Goal: Task Accomplishment & Management: Use online tool/utility

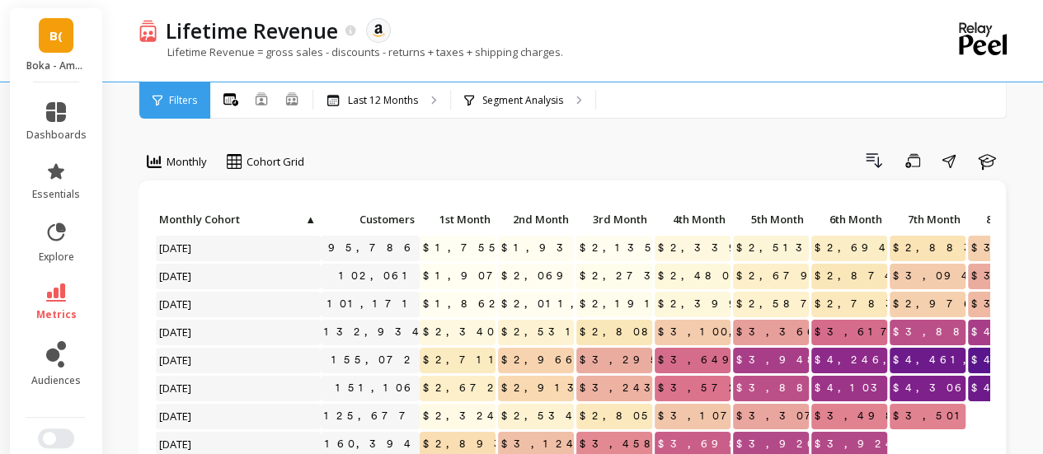
click at [45, 45] on link "B(" at bounding box center [56, 35] width 35 height 35
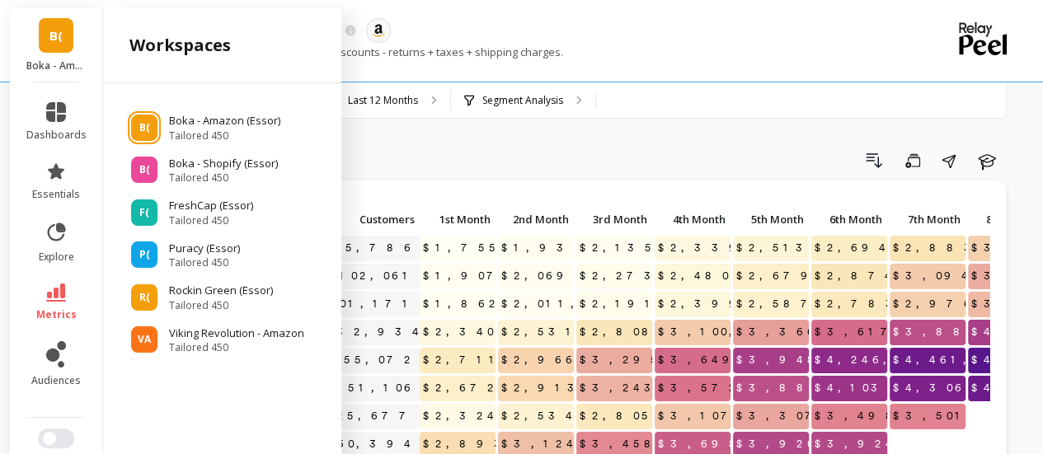
click at [45, 45] on link "B(" at bounding box center [56, 35] width 35 height 35
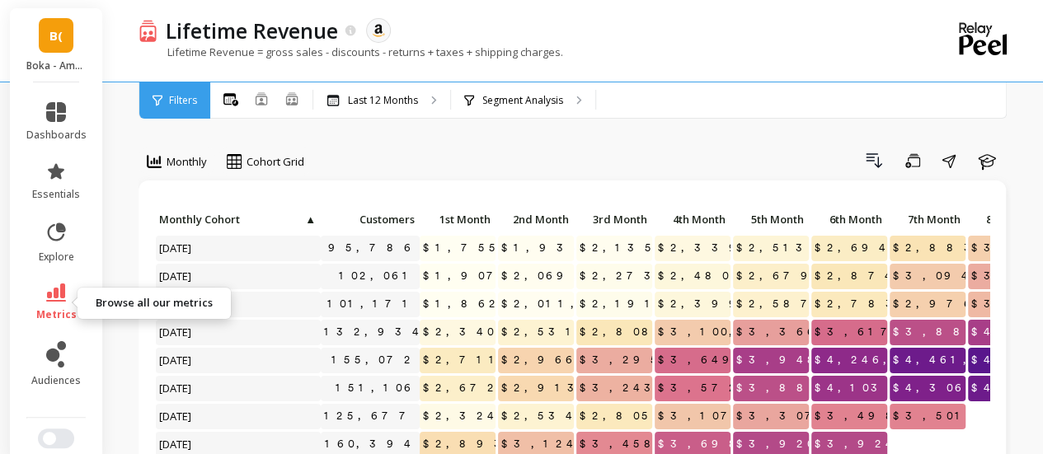
click at [53, 291] on icon at bounding box center [56, 293] width 20 height 18
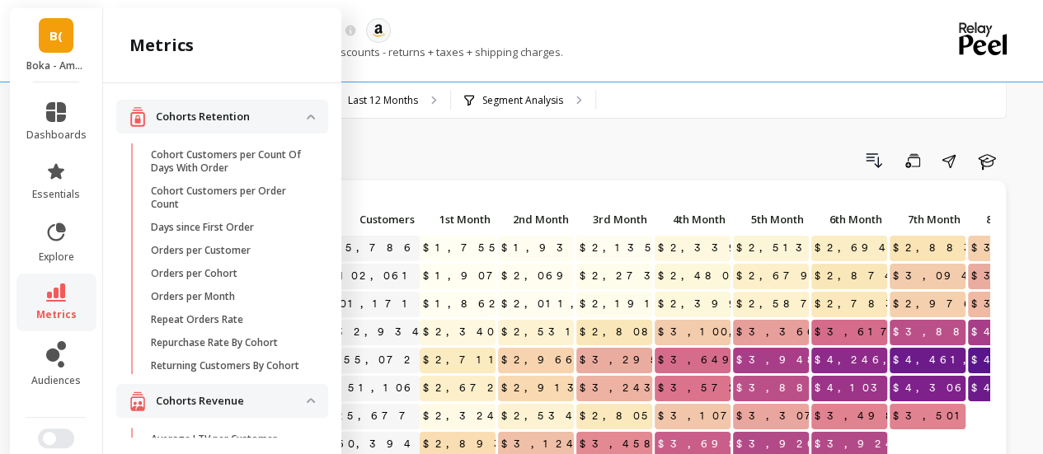
scroll to position [560, 0]
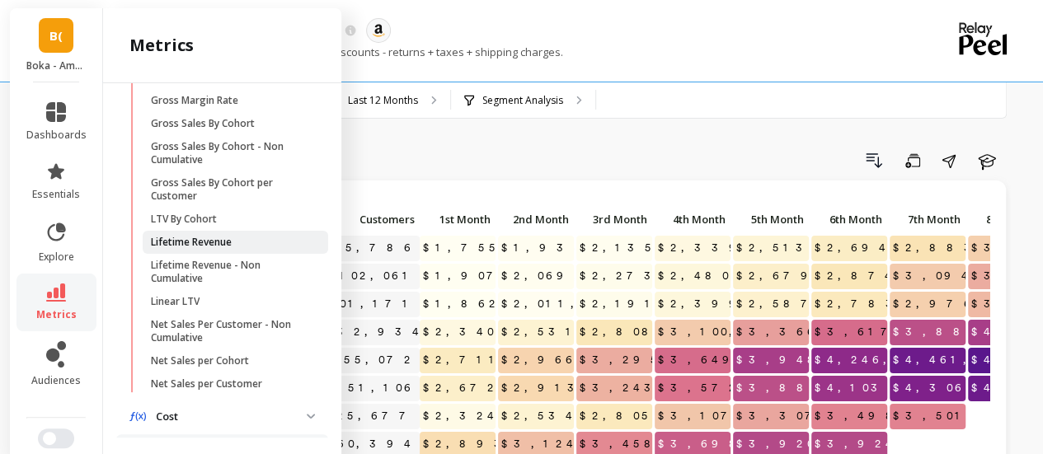
click at [226, 249] on p "Lifetime Revenue" at bounding box center [191, 242] width 81 height 13
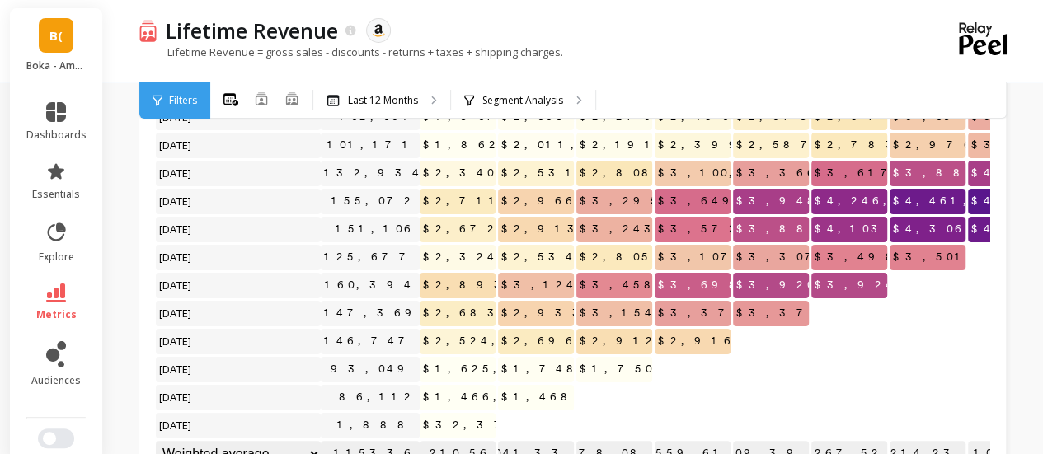
scroll to position [14, 0]
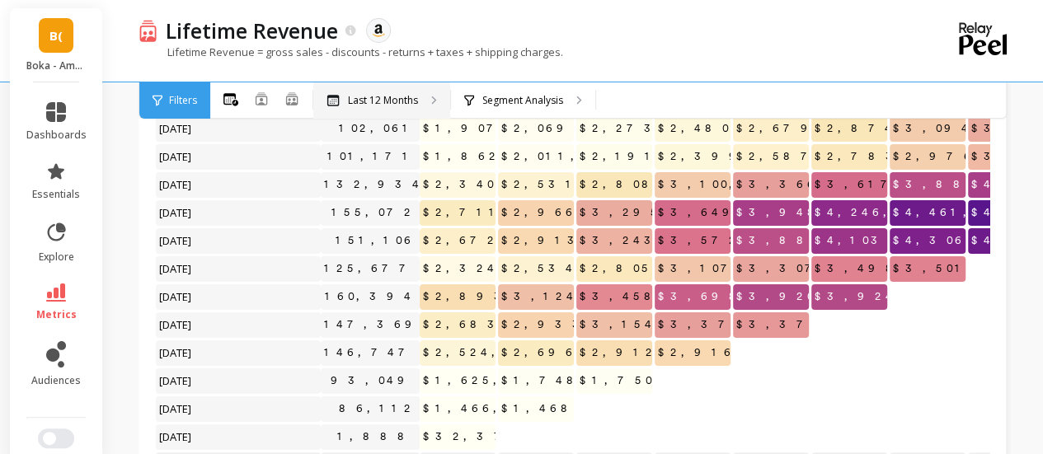
click at [408, 95] on p "Last 12 Months" at bounding box center [383, 100] width 70 height 13
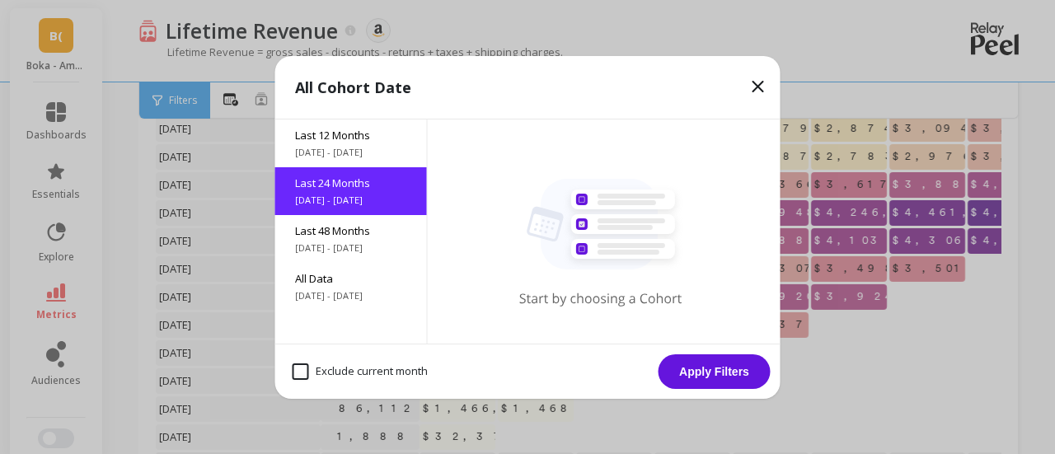
click at [364, 200] on span "10/2/2023 - 10/2/2025" at bounding box center [351, 200] width 112 height 13
click at [682, 367] on button "Apply Filters" at bounding box center [715, 371] width 112 height 35
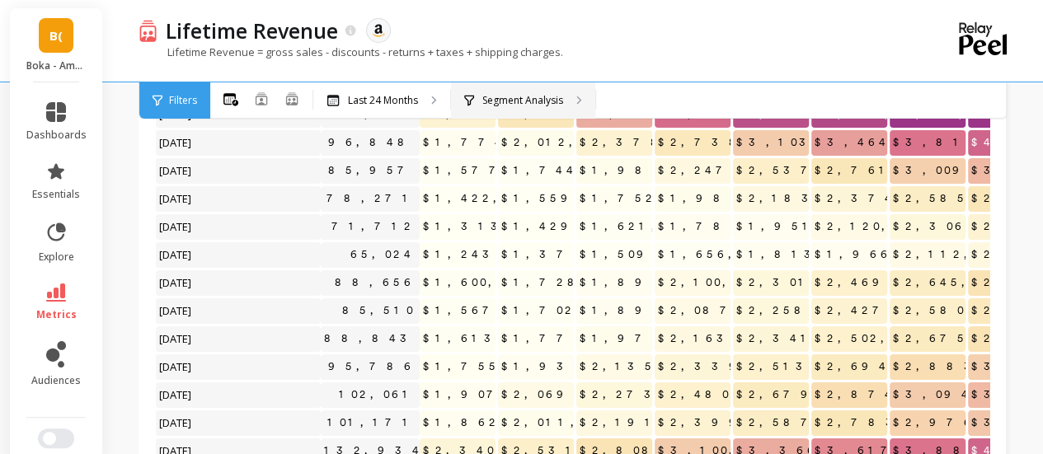
click at [493, 98] on p "Segment Analysis" at bounding box center [522, 100] width 81 height 13
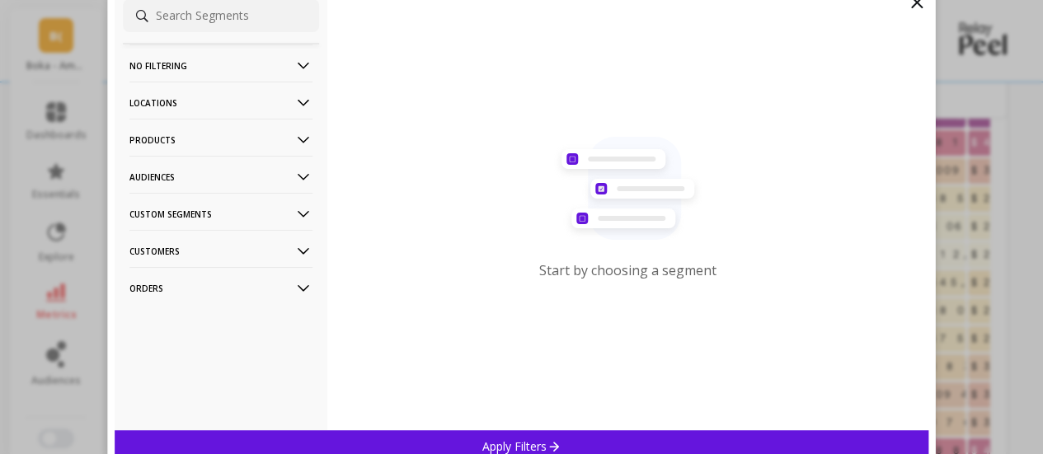
click at [186, 216] on p "Custom Segments" at bounding box center [220, 214] width 183 height 42
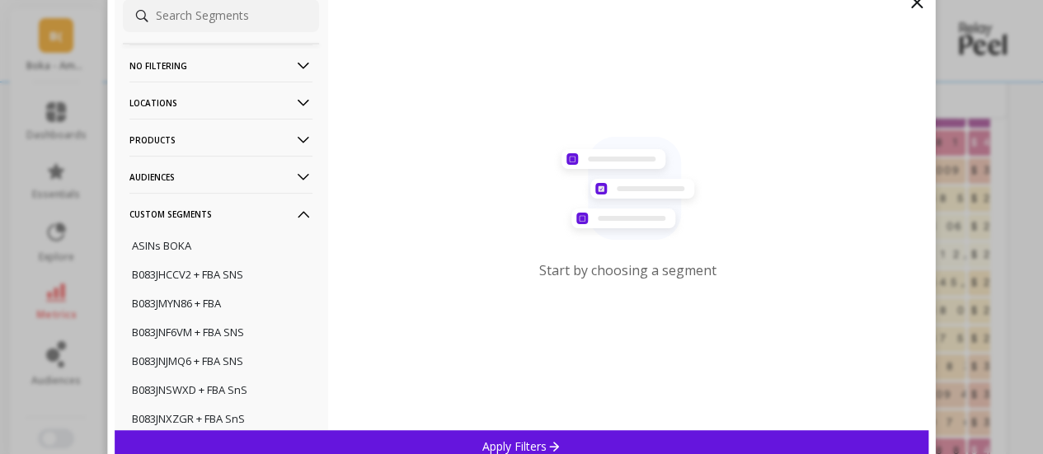
click at [189, 215] on p "Custom Segments" at bounding box center [220, 214] width 183 height 42
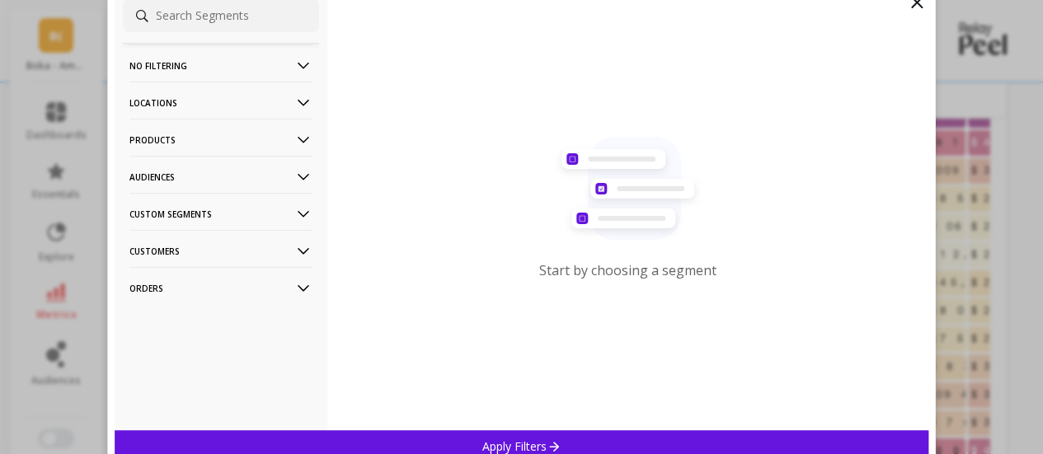
click at [197, 98] on p "Locations" at bounding box center [220, 103] width 183 height 42
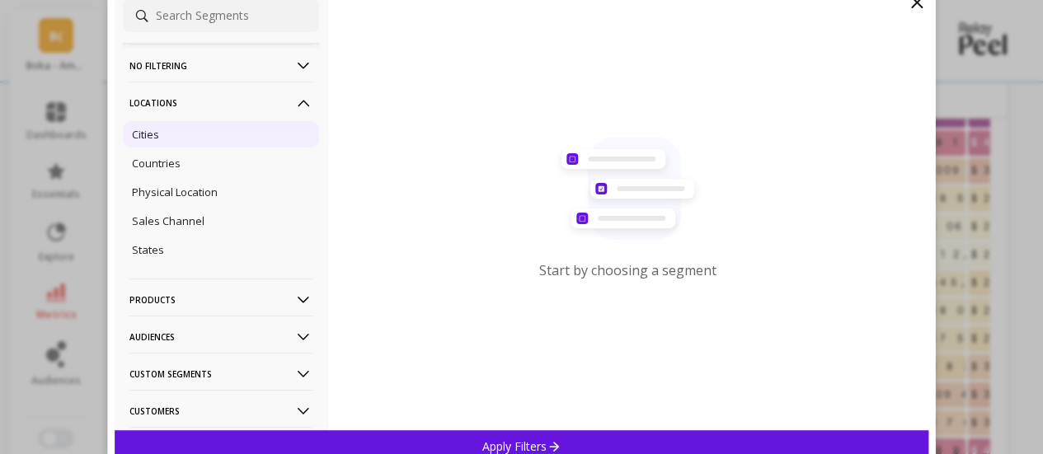
drag, startPoint x: 176, startPoint y: 154, endPoint x: 259, endPoint y: 122, distance: 88.5
click at [176, 154] on div "Countries" at bounding box center [221, 163] width 196 height 26
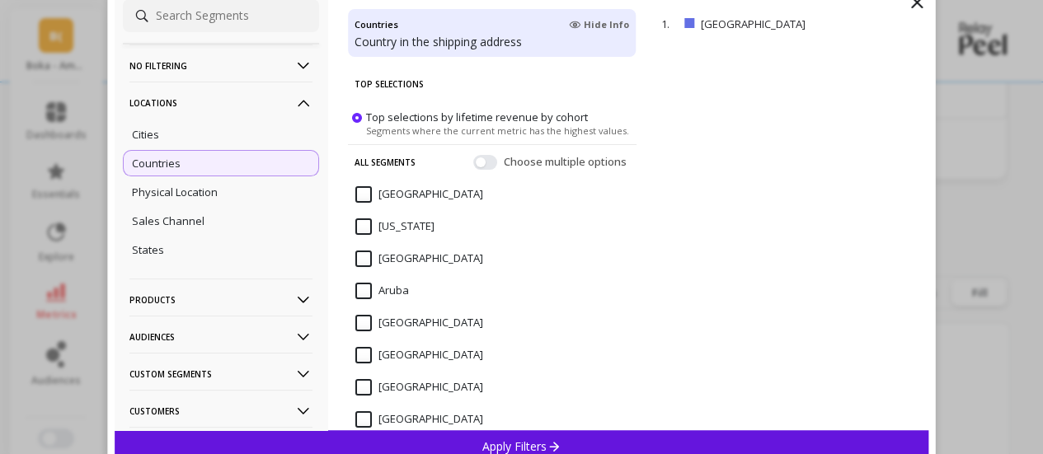
click at [491, 442] on p "Apply Filters" at bounding box center [521, 447] width 78 height 16
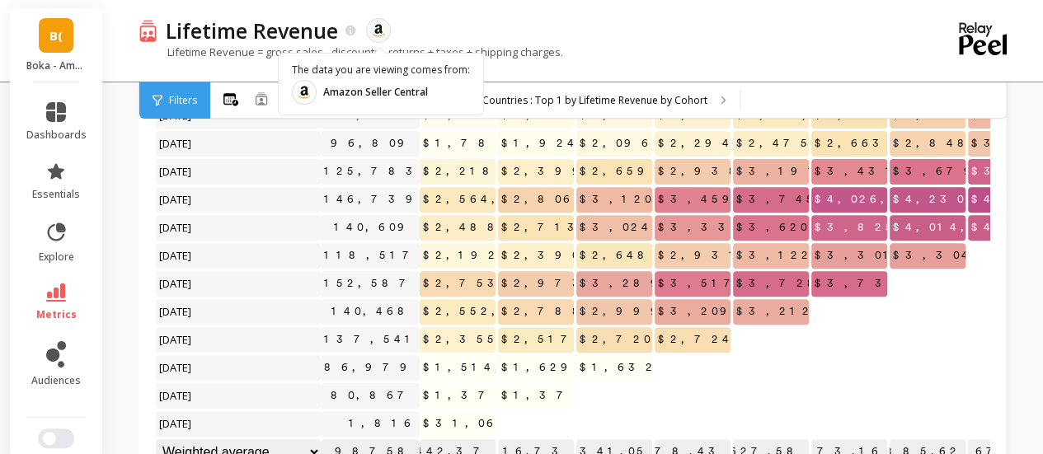
scroll to position [292, 0]
click at [37, 293] on link "metrics" at bounding box center [56, 303] width 60 height 38
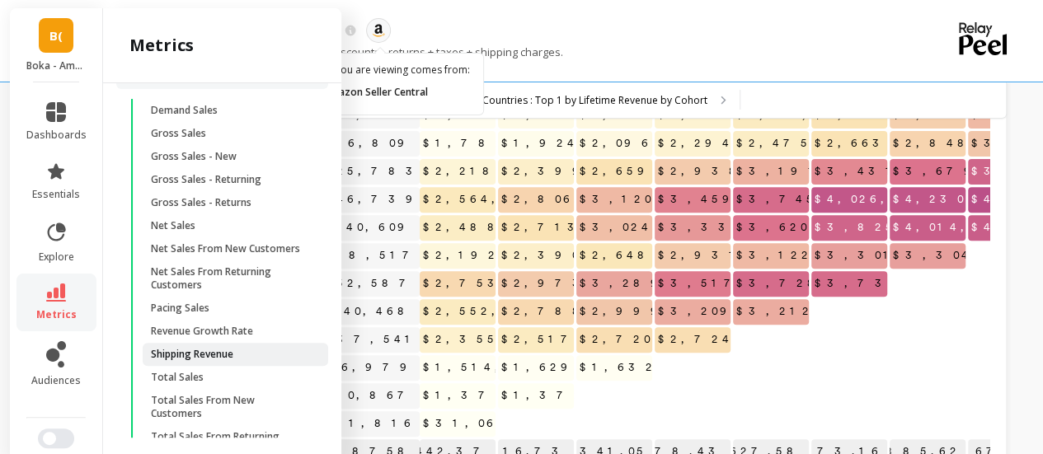
scroll to position [1574, 0]
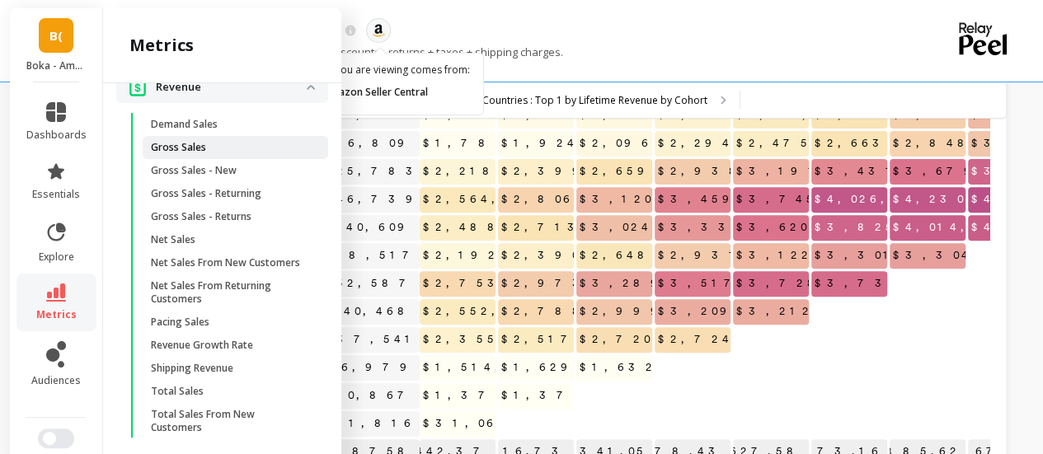
click at [210, 154] on span "Gross Sales" at bounding box center [229, 147] width 157 height 13
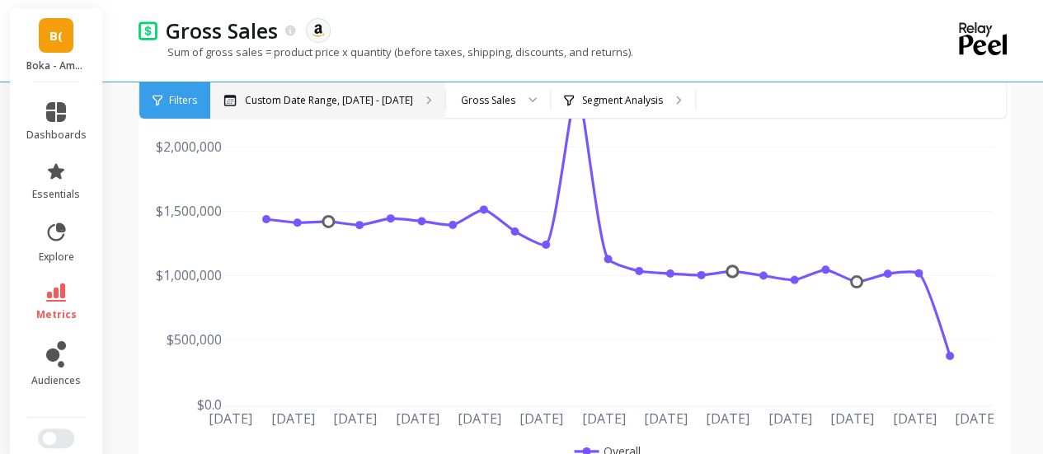
click at [305, 99] on p "Custom Date Range, May 1 - Oct 1" at bounding box center [329, 100] width 168 height 13
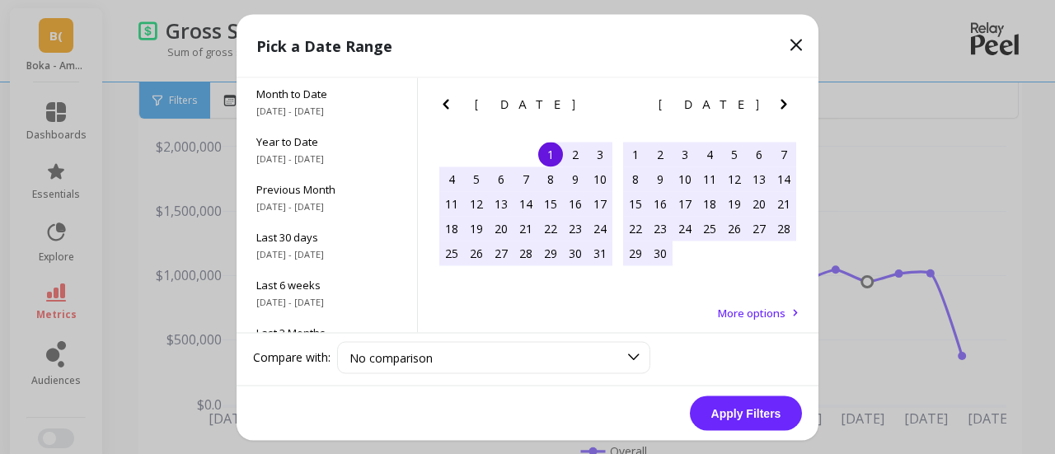
click at [450, 110] on icon "Previous Month" at bounding box center [446, 104] width 20 height 20
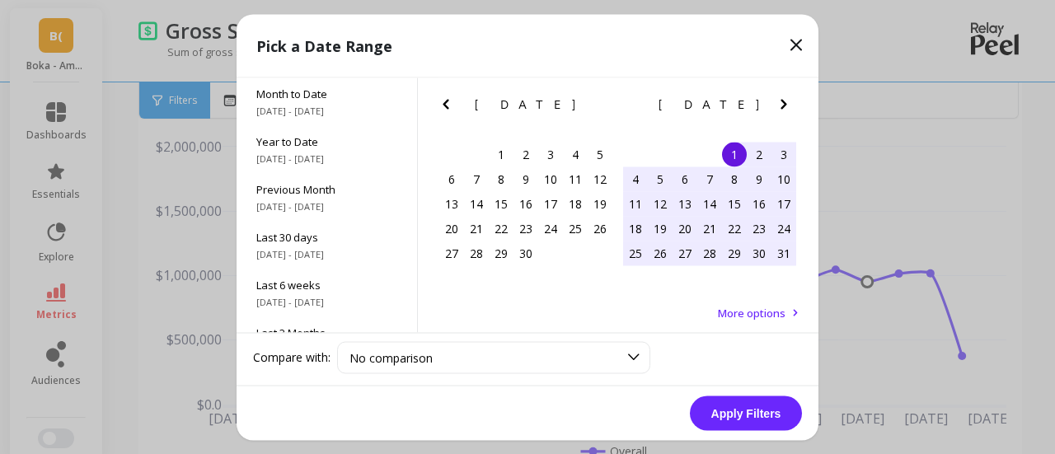
click at [450, 110] on icon "Previous Month" at bounding box center [446, 104] width 20 height 20
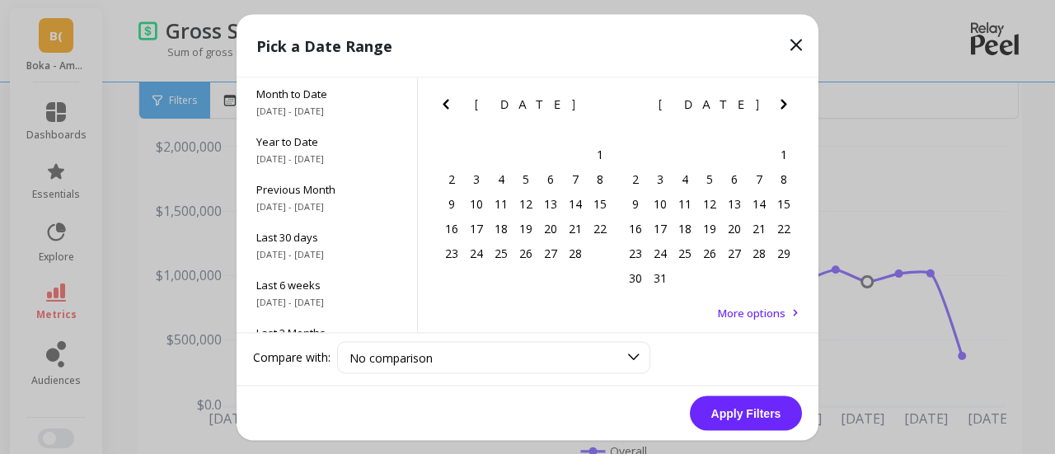
click at [450, 110] on icon "Previous Month" at bounding box center [446, 104] width 20 height 20
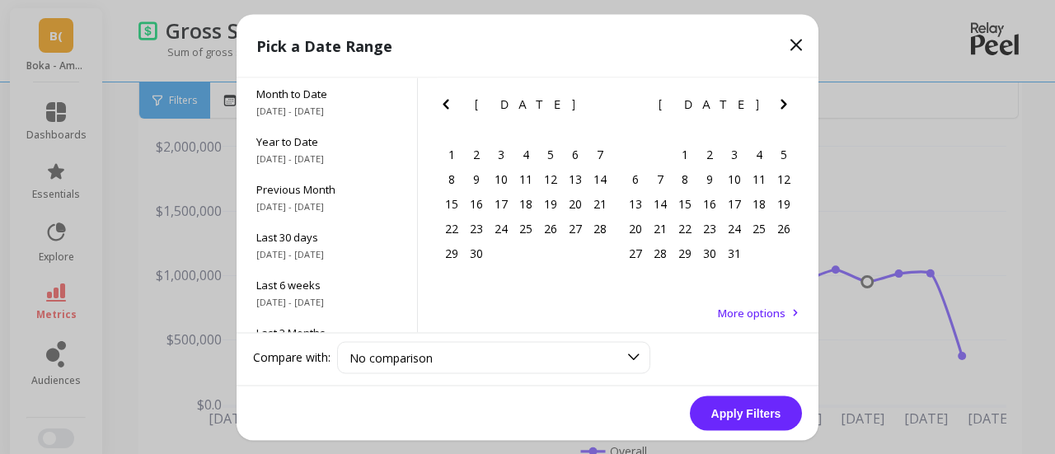
click at [450, 110] on icon "Previous Month" at bounding box center [446, 104] width 20 height 20
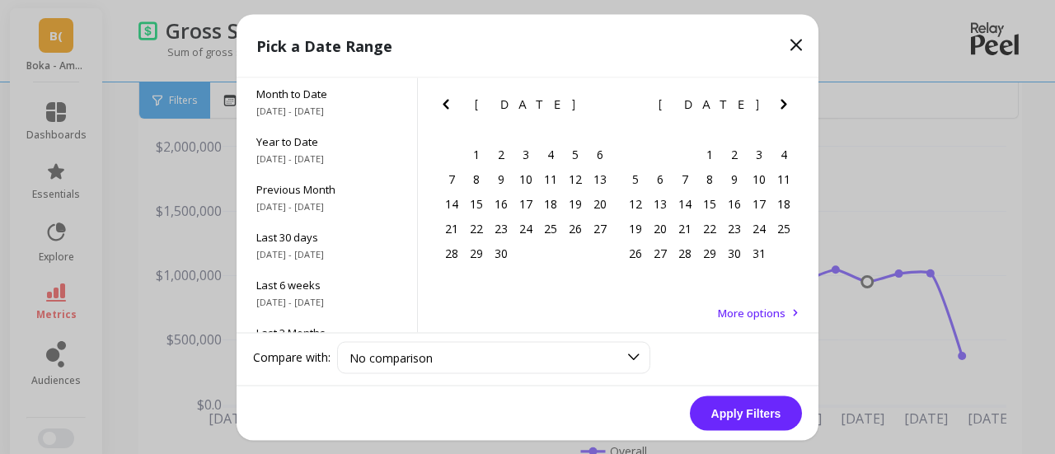
click at [450, 110] on icon "Previous Month" at bounding box center [446, 104] width 20 height 20
click at [479, 157] on div "1" at bounding box center [476, 154] width 25 height 25
click at [785, 108] on icon "Next Month" at bounding box center [784, 104] width 20 height 20
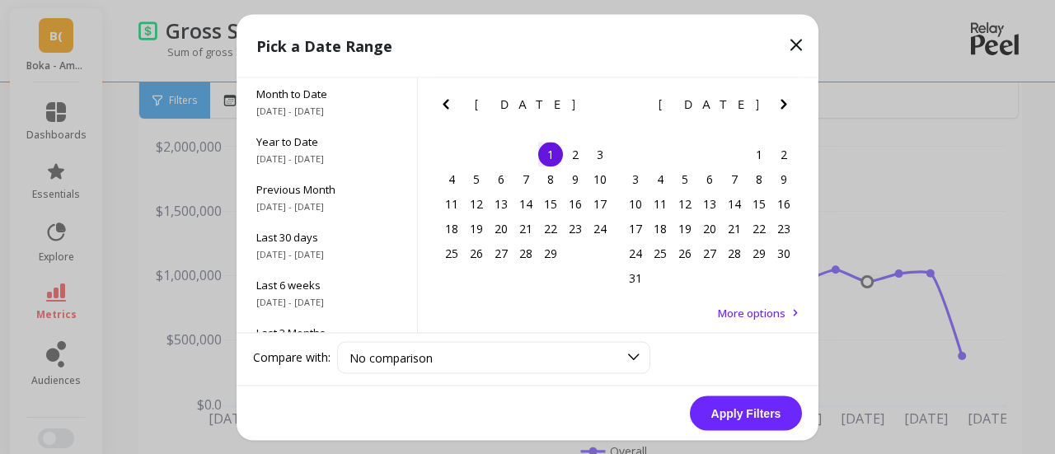
click at [785, 108] on icon "Next Month" at bounding box center [784, 104] width 20 height 20
click at [785, 107] on icon "Next Month" at bounding box center [784, 104] width 20 height 20
click at [785, 106] on icon "Next Month" at bounding box center [784, 104] width 20 height 20
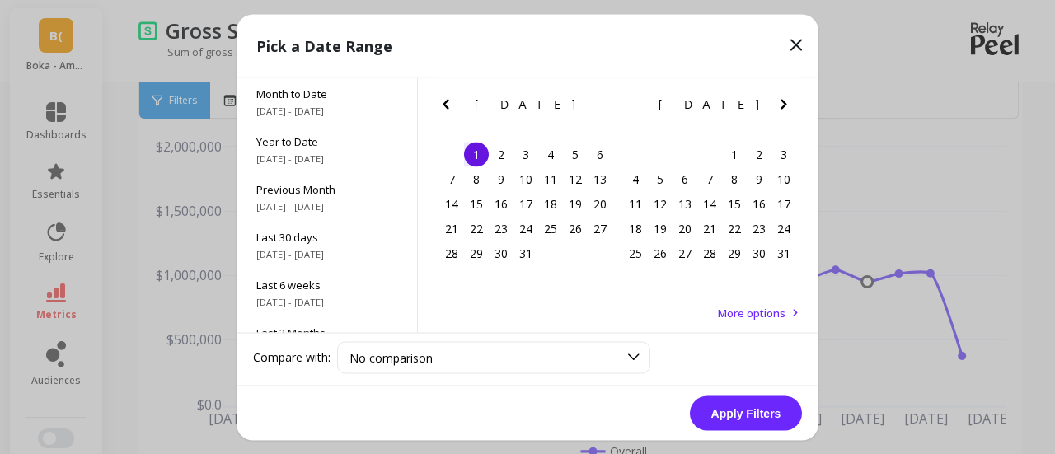
click at [785, 106] on icon "Next Month" at bounding box center [784, 104] width 20 height 20
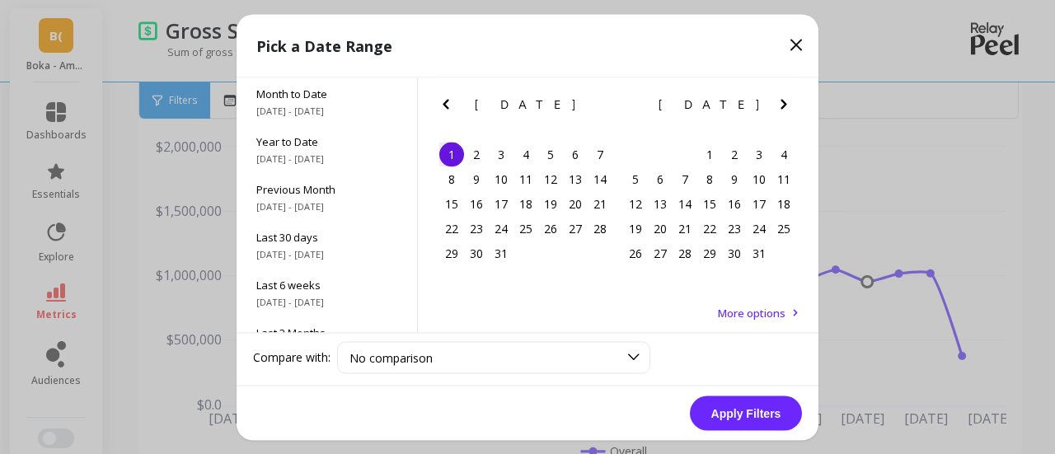
click at [785, 106] on icon "Next Month" at bounding box center [784, 104] width 20 height 20
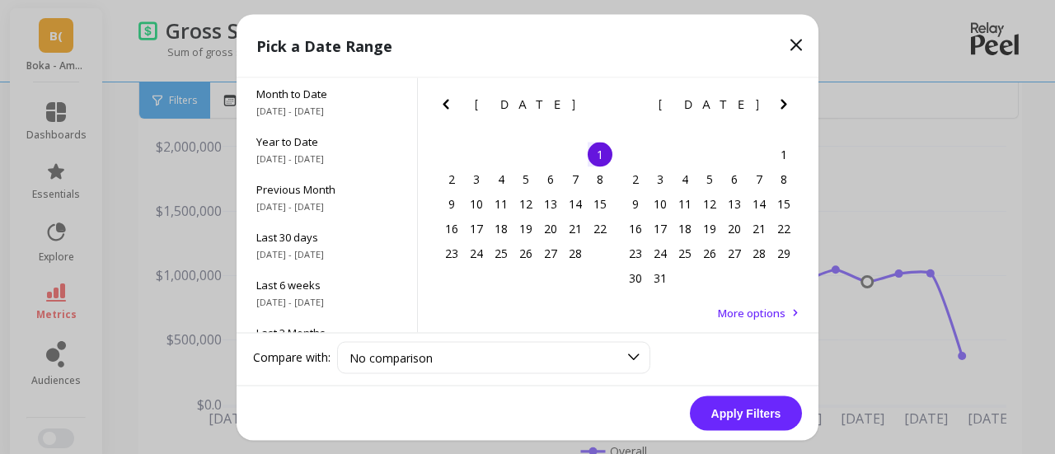
click at [785, 106] on icon "Next Month" at bounding box center [784, 104] width 20 height 20
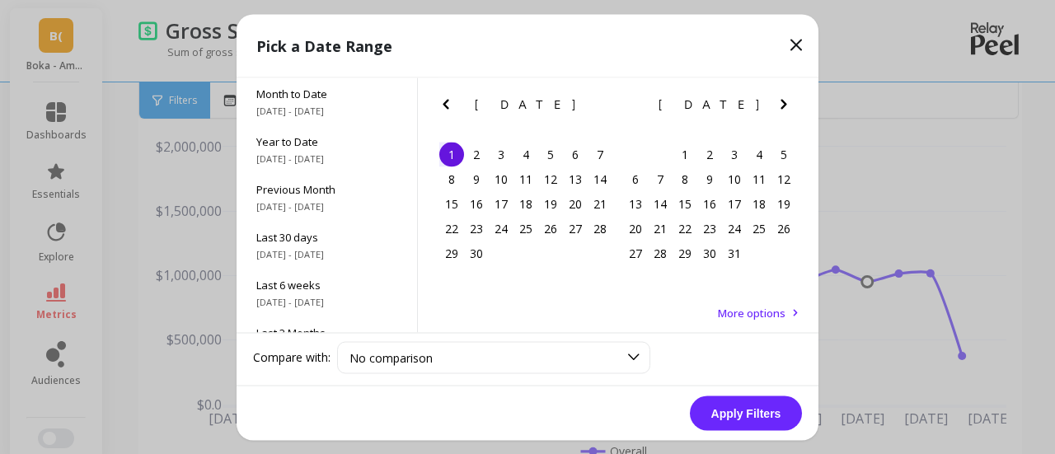
click at [785, 106] on icon "Next Month" at bounding box center [784, 104] width 20 height 20
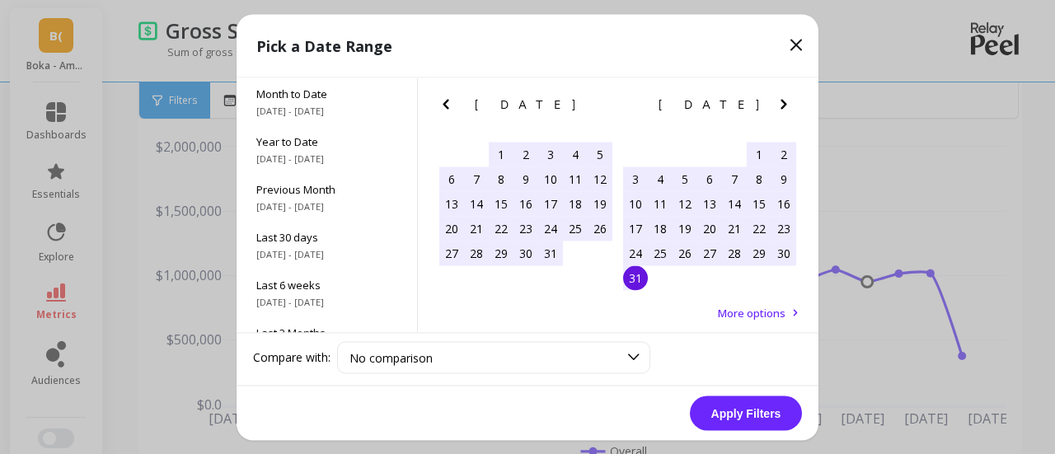
click at [640, 278] on div "31" at bounding box center [635, 277] width 25 height 25
click at [744, 415] on button "Apply Filters" at bounding box center [746, 413] width 112 height 35
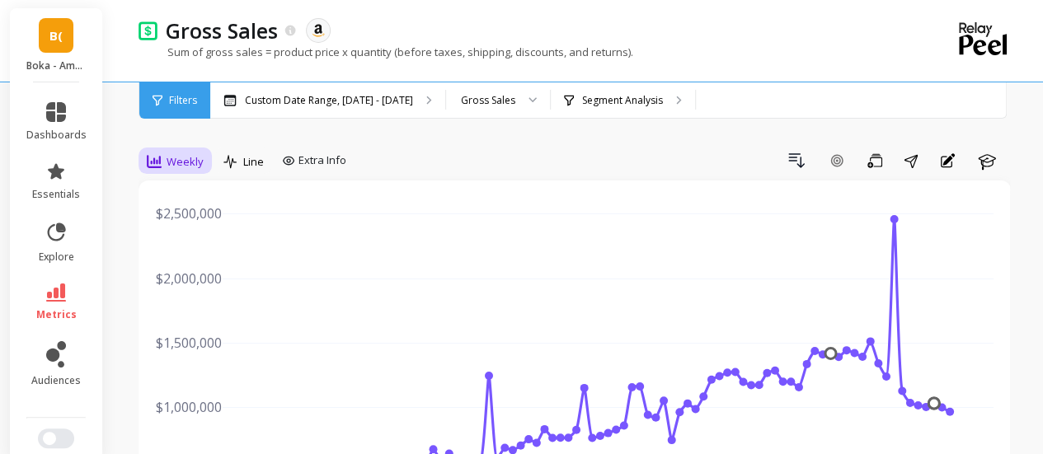
click at [165, 167] on div "Weekly" at bounding box center [175, 162] width 57 height 20
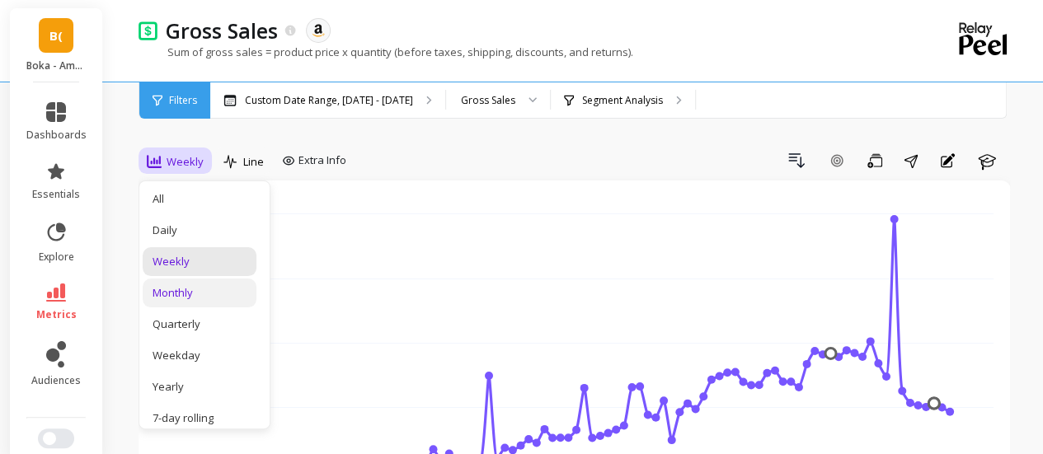
click at [191, 299] on div "Monthly" at bounding box center [199, 293] width 94 height 16
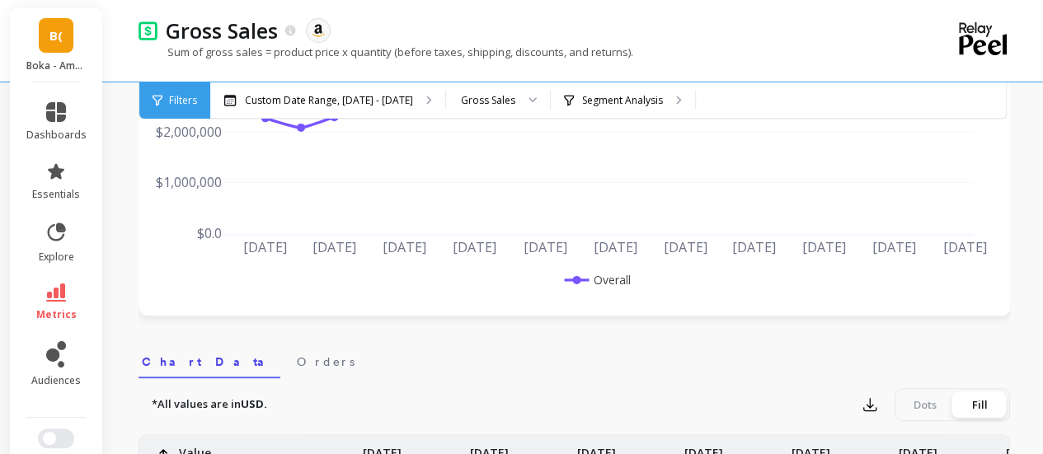
scroll to position [348, 0]
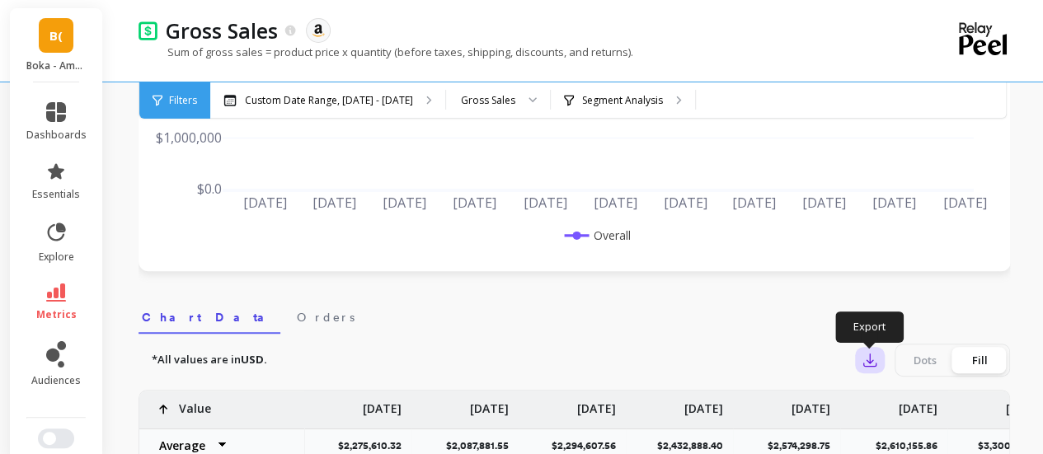
click at [870, 365] on icon "button" at bounding box center [869, 360] width 16 height 16
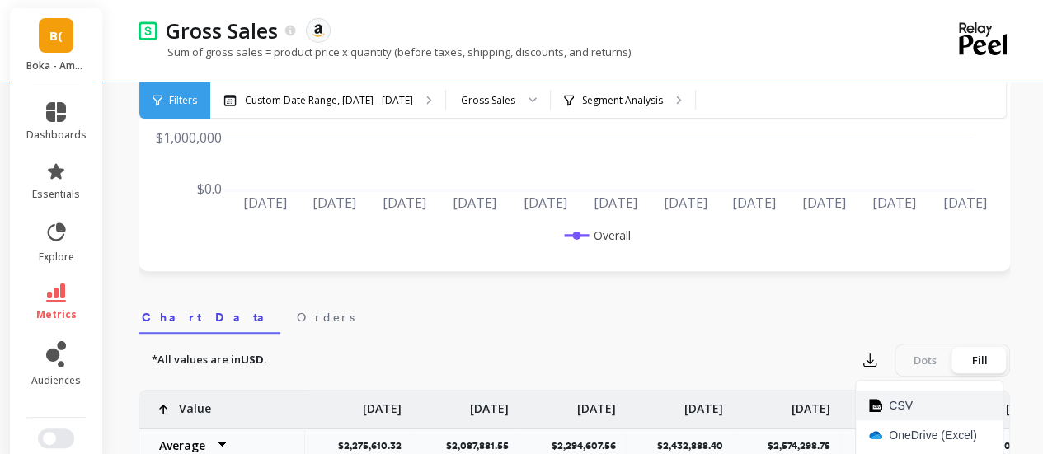
click at [905, 415] on button "CSV" at bounding box center [929, 406] width 147 height 30
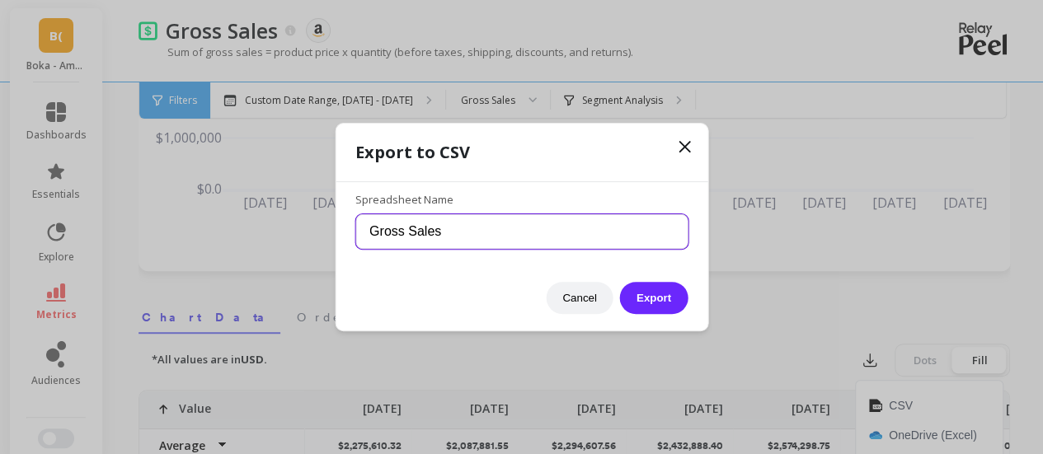
click at [529, 238] on input "Gross Sales" at bounding box center [521, 231] width 332 height 35
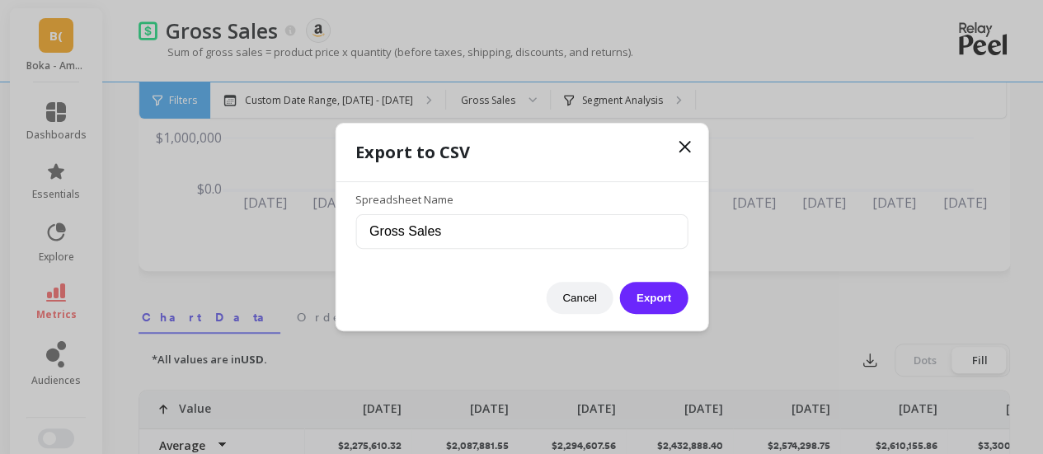
click at [356, 290] on div "Cancel Export" at bounding box center [521, 289] width 332 height 49
click at [649, 298] on button "Export" at bounding box center [654, 298] width 68 height 32
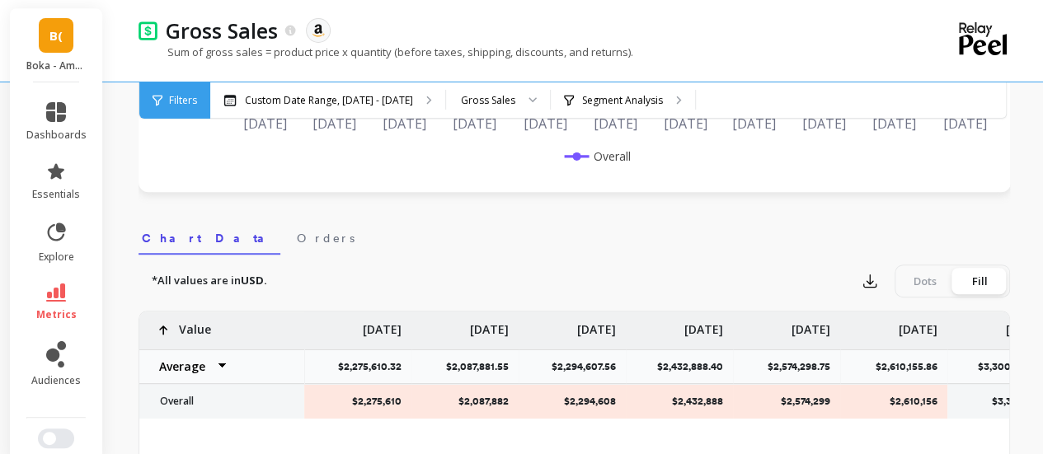
scroll to position [440, 0]
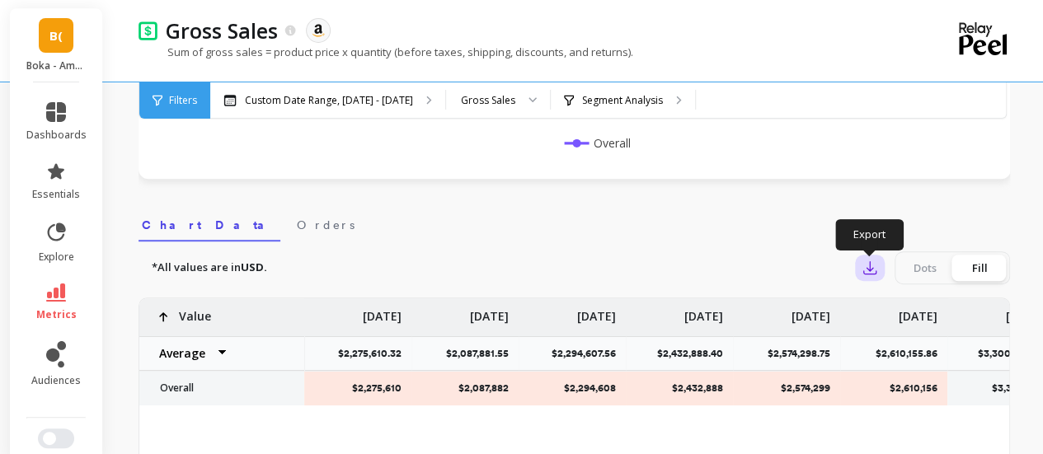
click at [869, 271] on icon "button" at bounding box center [869, 268] width 16 height 16
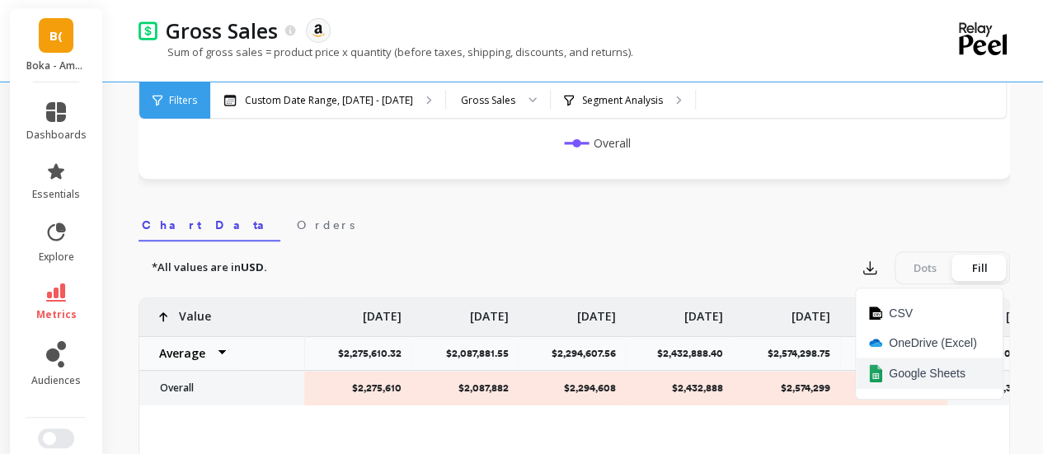
click at [908, 367] on span "Google Sheets" at bounding box center [927, 373] width 77 height 16
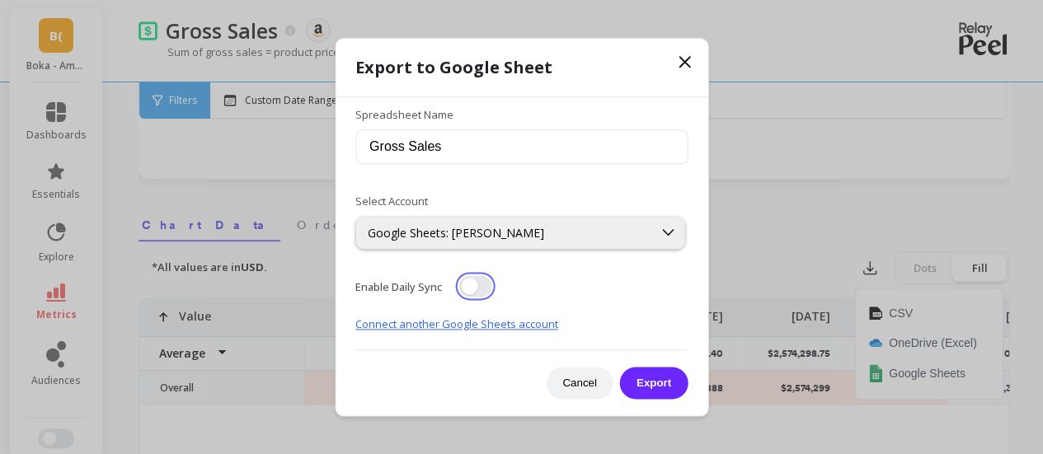
click at [475, 284] on button "button" at bounding box center [474, 285] width 33 height 21
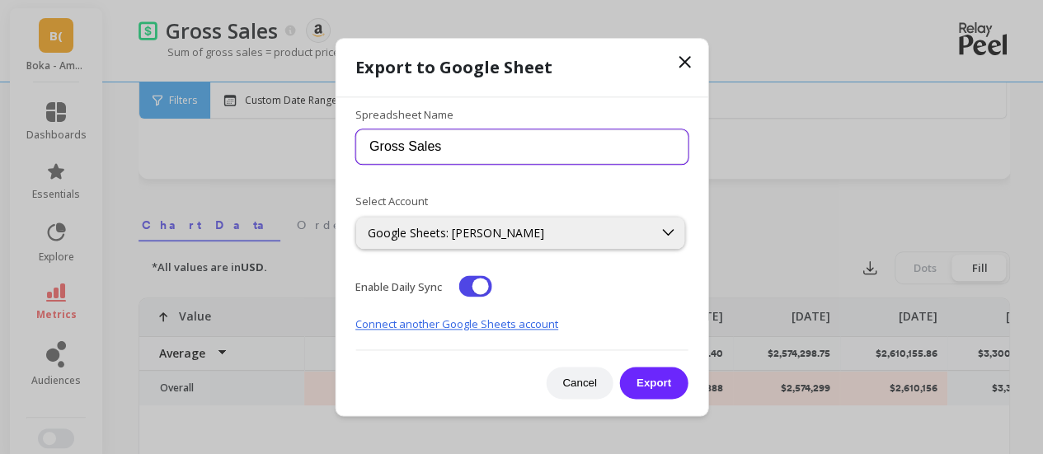
click at [487, 150] on input "Gross Sales" at bounding box center [521, 147] width 332 height 35
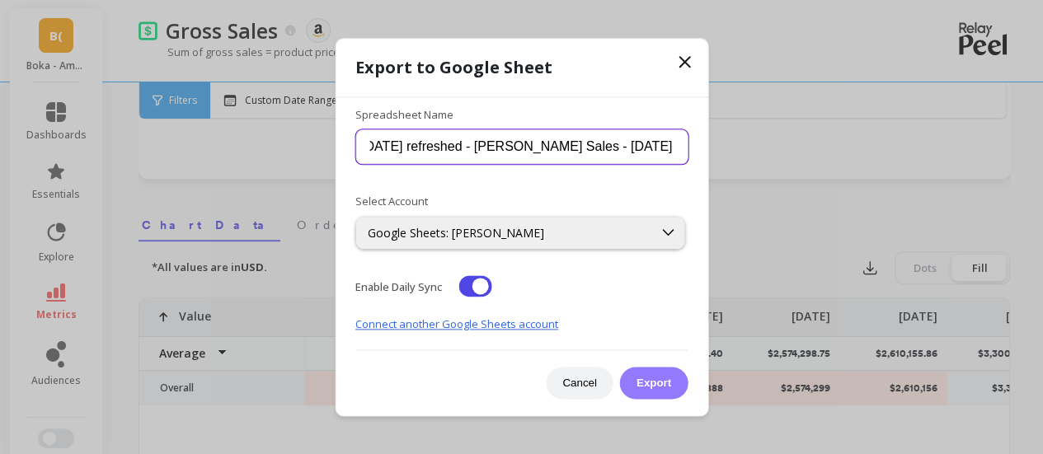
type input "Oct 2 refreshed - Bok - Gross Sales - Jan 24 - Aug 25"
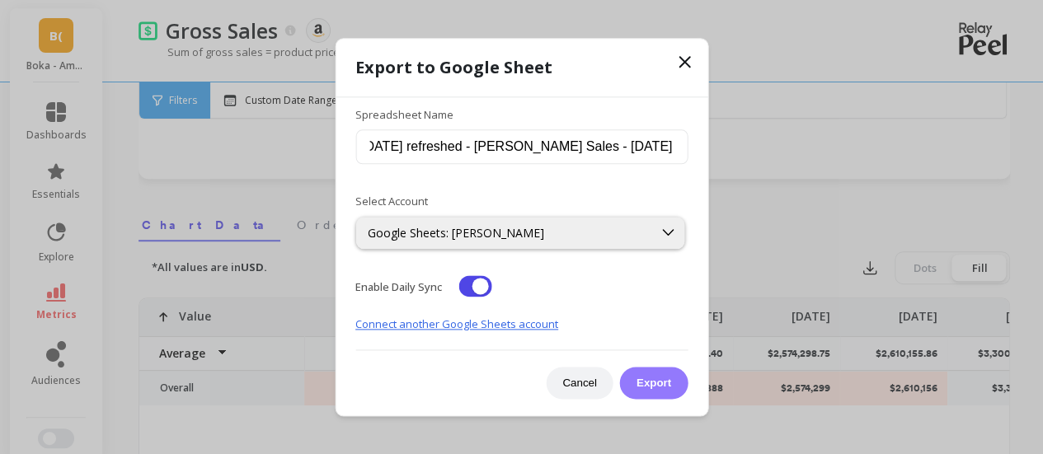
click at [658, 380] on button "Export" at bounding box center [654, 383] width 68 height 32
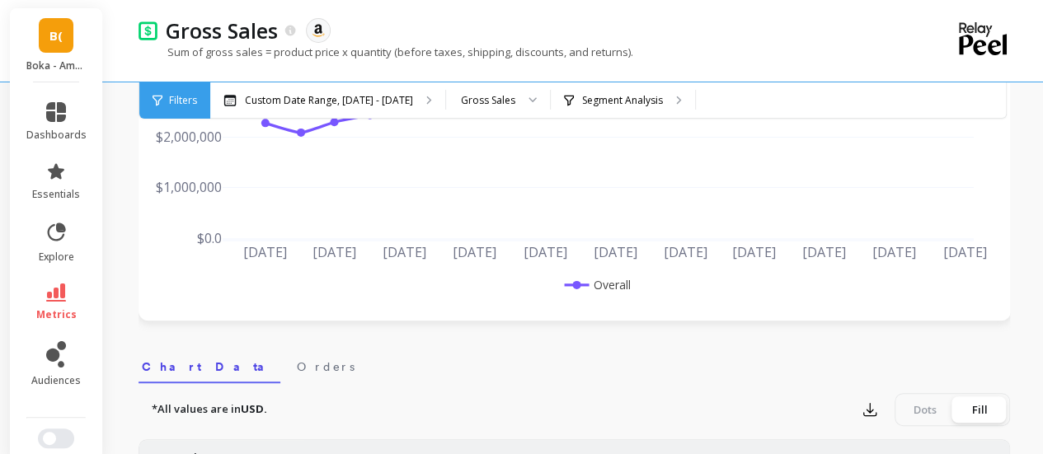
scroll to position [291, 0]
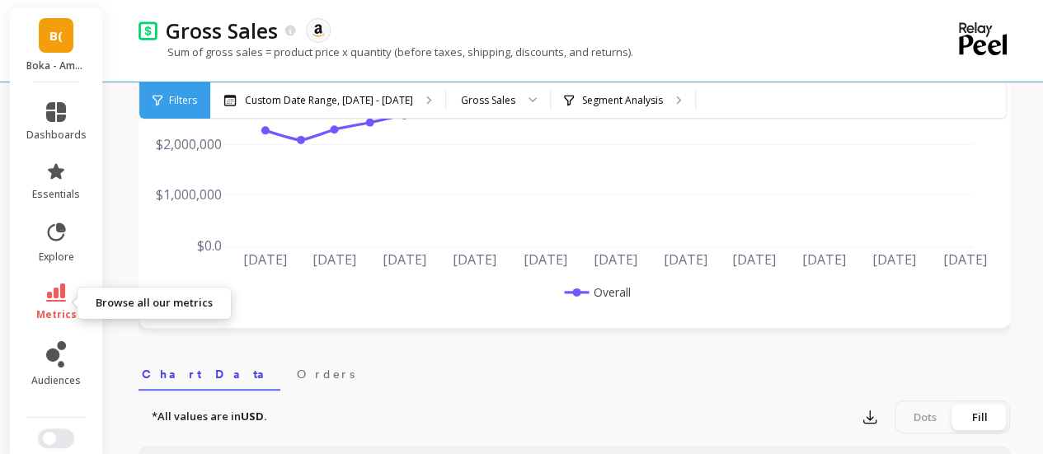
click at [62, 303] on link "metrics" at bounding box center [56, 303] width 60 height 38
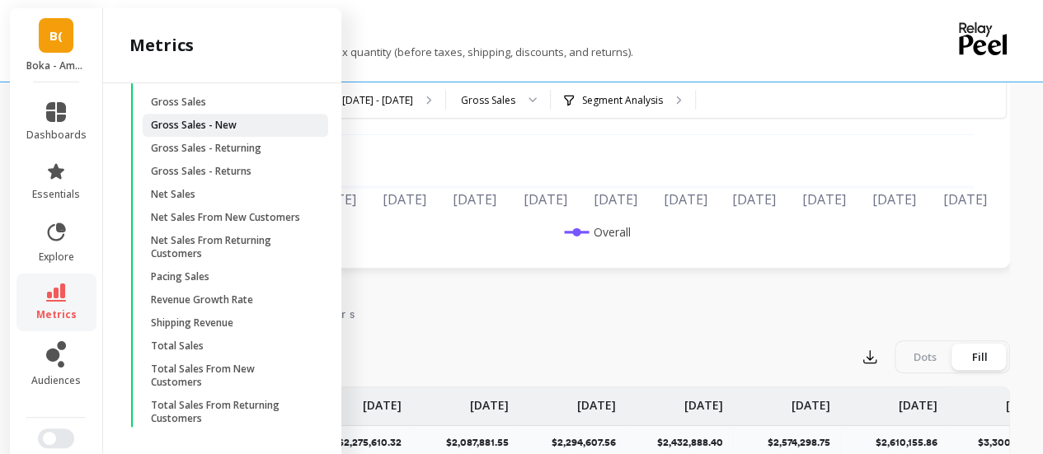
scroll to position [1593, 0]
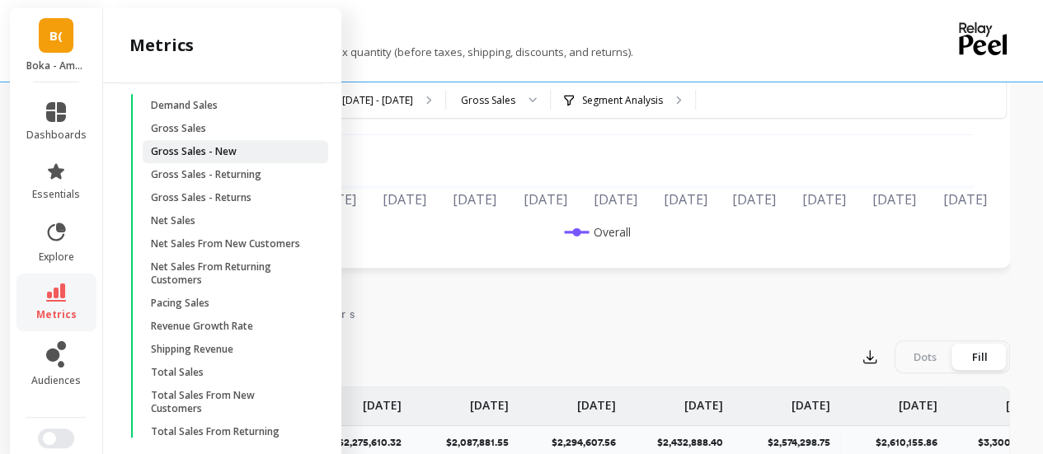
click at [222, 158] on p "Gross Sales - New" at bounding box center [194, 151] width 86 height 13
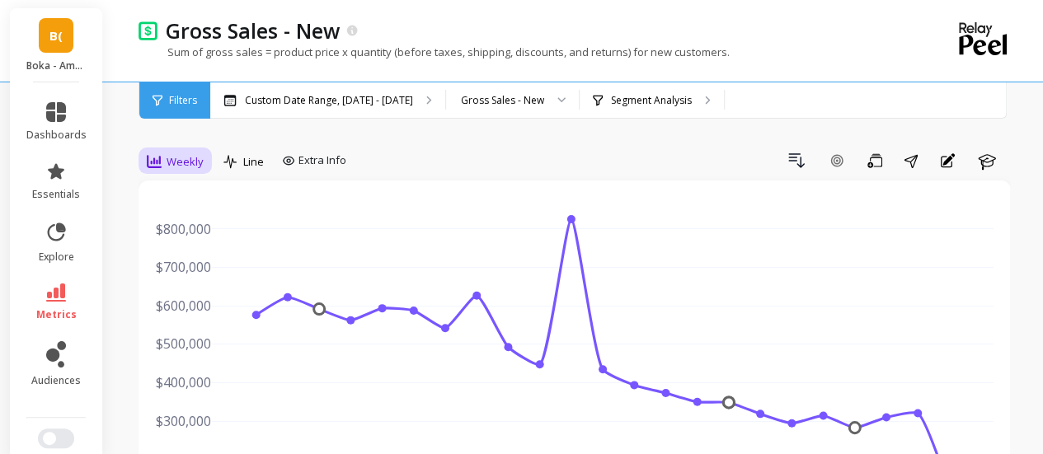
click at [164, 157] on div "Weekly" at bounding box center [175, 162] width 57 height 20
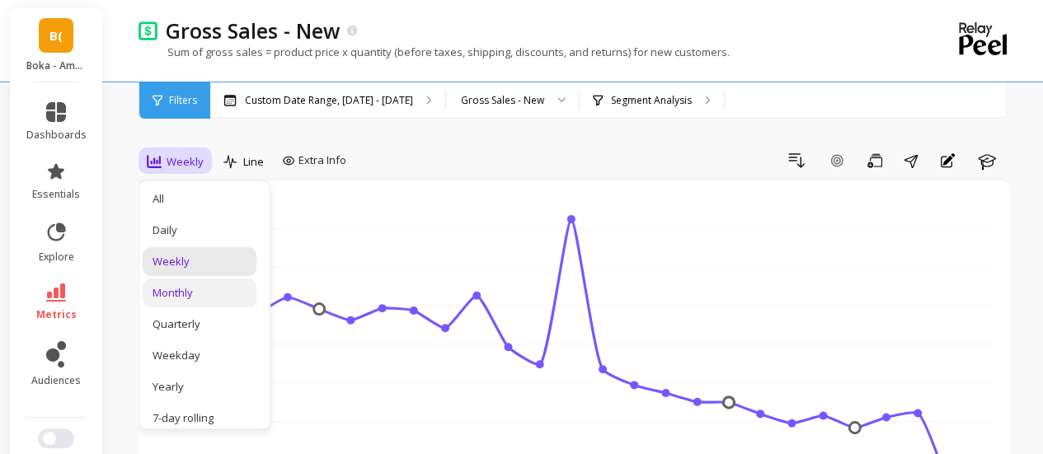
click at [220, 291] on div "Monthly" at bounding box center [199, 293] width 94 height 16
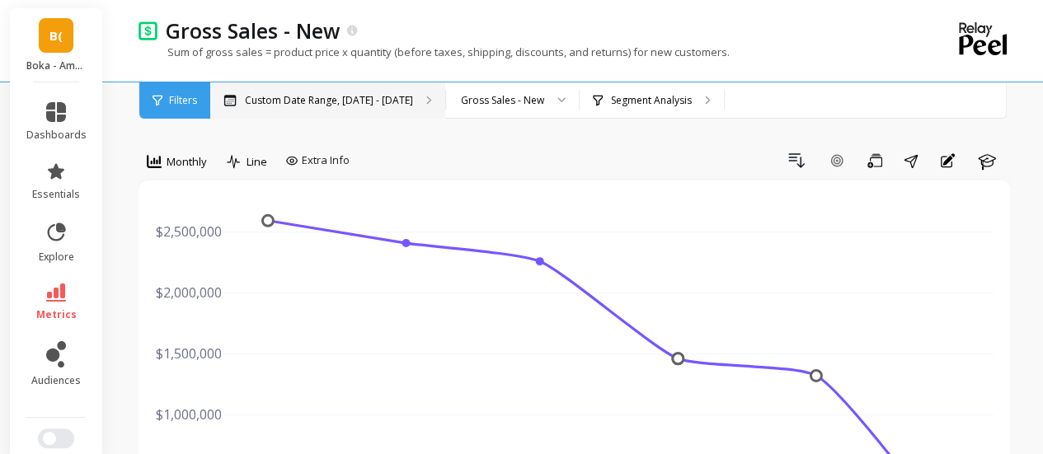
click at [384, 96] on p "Custom Date Range, May 1 - Oct 1" at bounding box center [329, 100] width 168 height 13
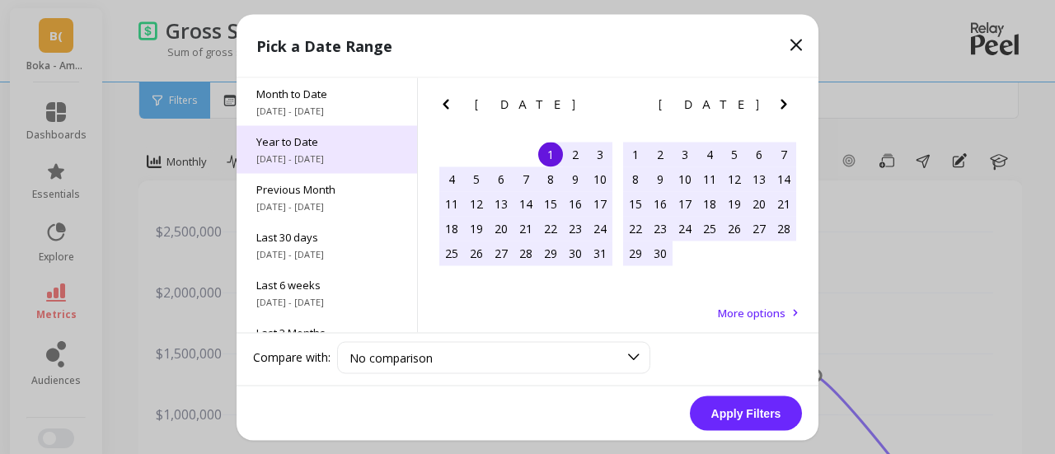
click at [336, 159] on span "1/1/2025 - 10/2/2025" at bounding box center [326, 158] width 141 height 13
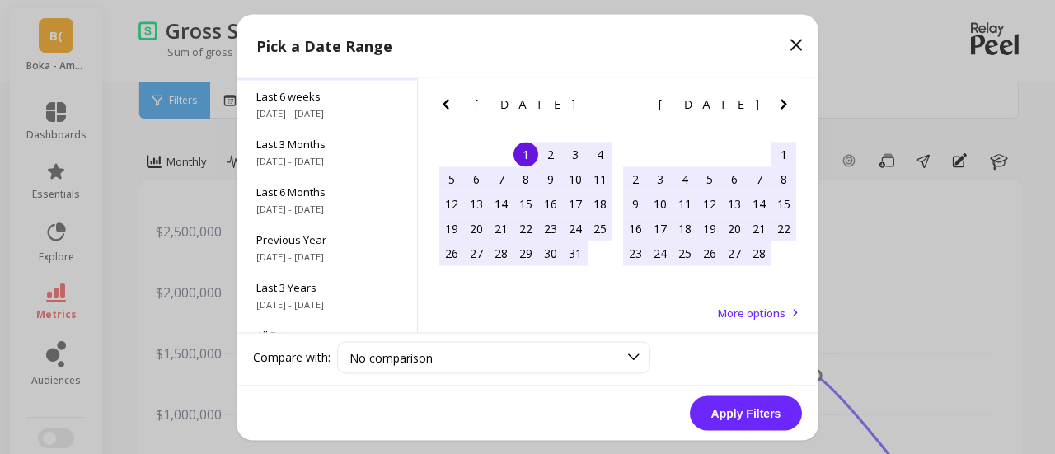
scroll to position [223, 0]
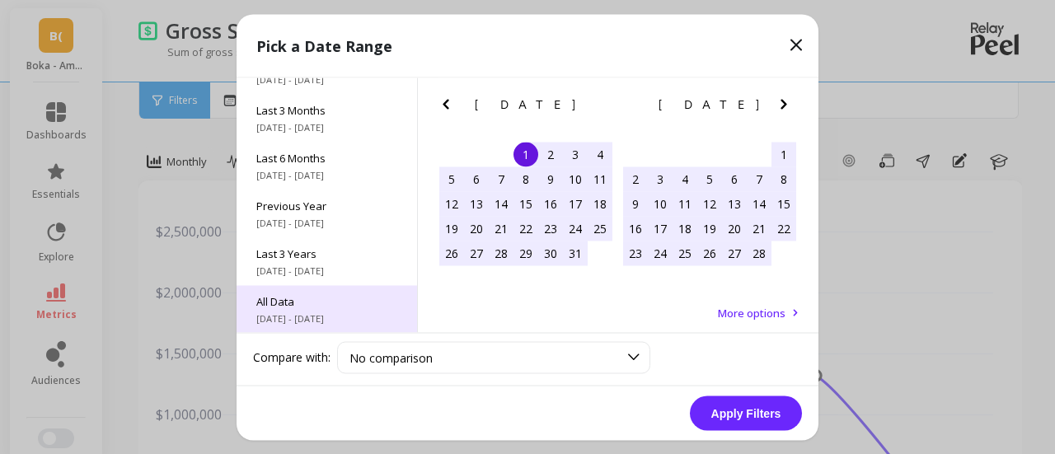
click at [323, 306] on span "All Data" at bounding box center [326, 300] width 141 height 15
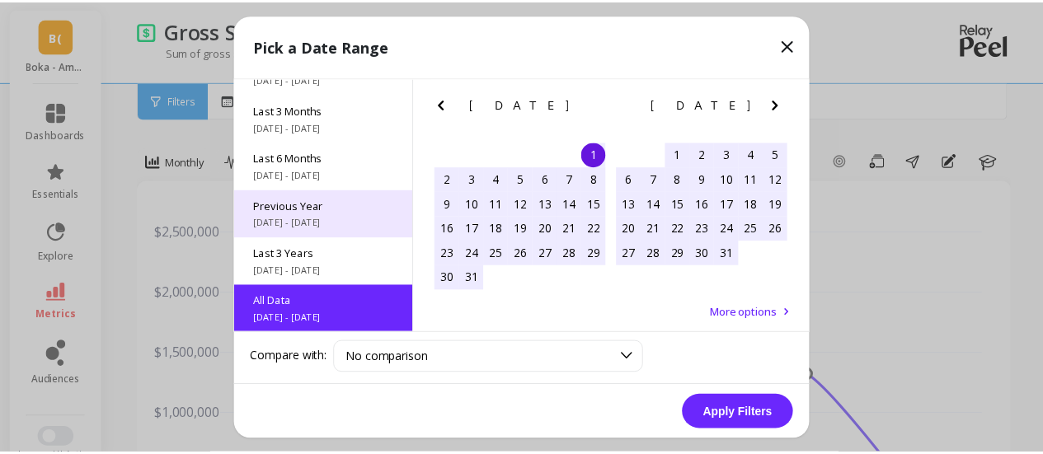
scroll to position [0, 0]
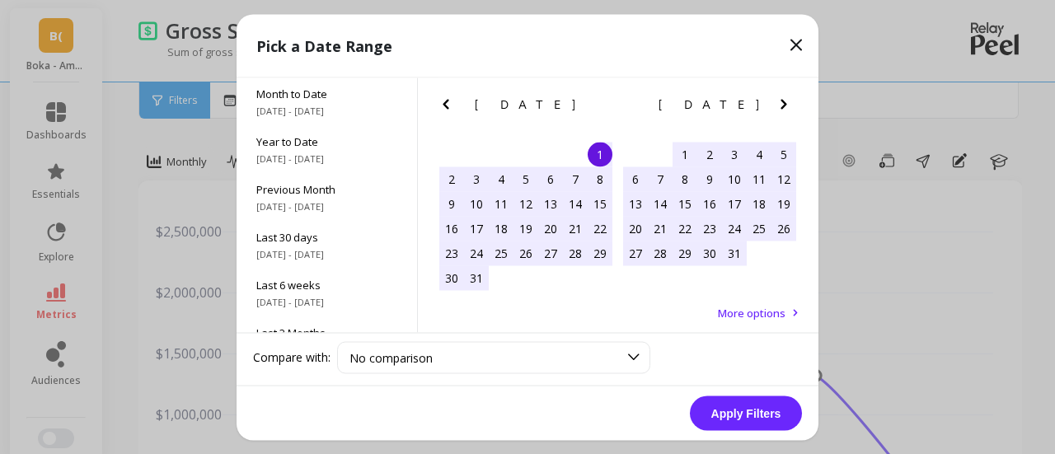
click at [790, 48] on icon at bounding box center [796, 45] width 20 height 20
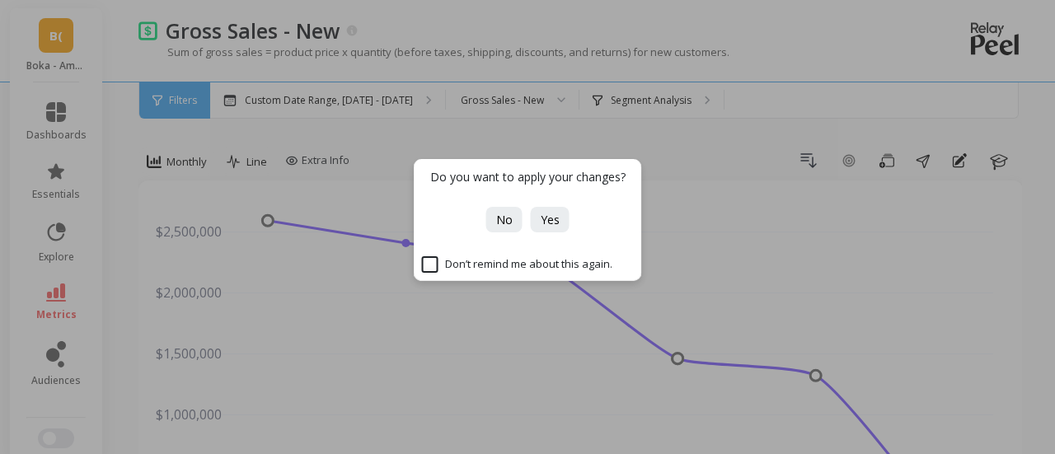
click at [507, 218] on span "No" at bounding box center [504, 220] width 16 height 16
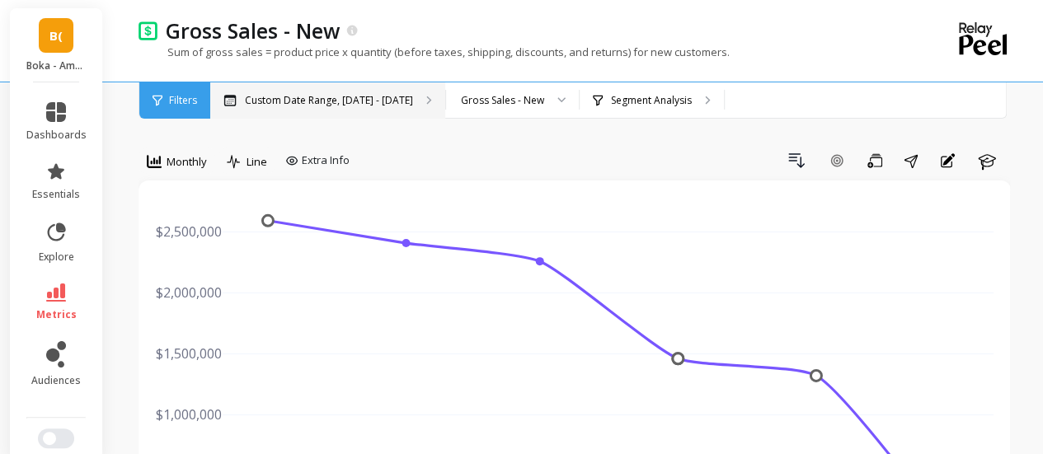
click at [268, 92] on div "Custom Date Range, May 1 - Oct 1" at bounding box center [327, 100] width 235 height 36
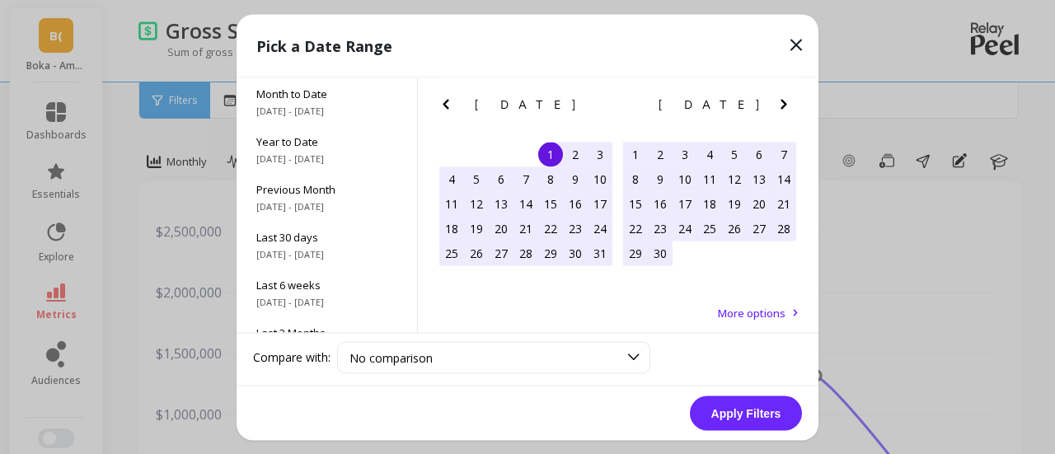
click at [434, 98] on div "May 2025 Su Mo Tu We Th Fr Sa 27 28 29 30 1 2 3 4 5 6 7 8 9 10 11 12 13 14 15 1…" at bounding box center [618, 176] width 401 height 199
click at [448, 105] on icon "Previous Month" at bounding box center [446, 104] width 20 height 20
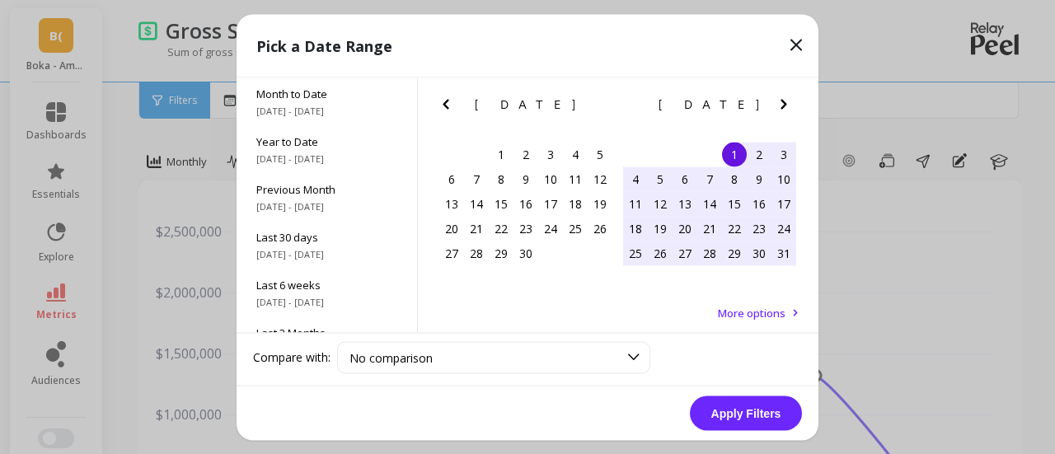
click at [448, 105] on icon "Previous Month" at bounding box center [446, 104] width 20 height 20
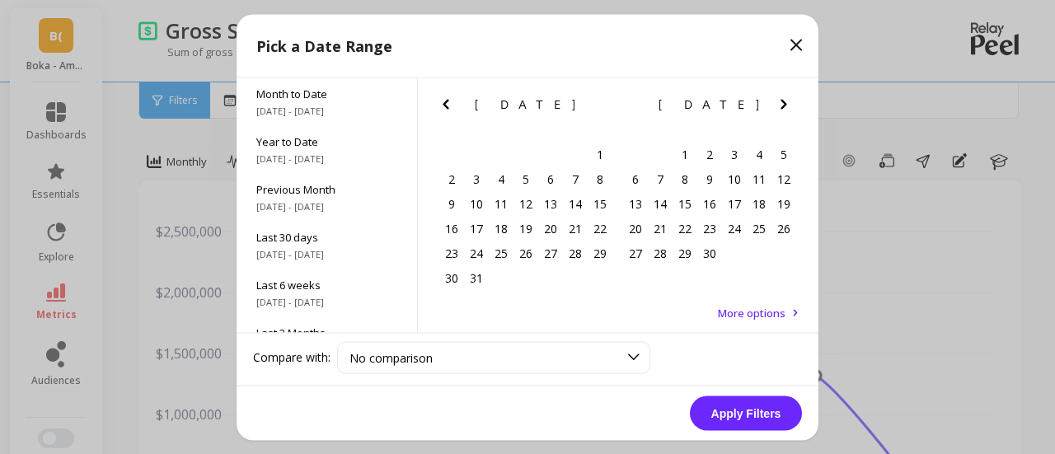
click at [448, 105] on icon "Previous Month" at bounding box center [446, 104] width 20 height 20
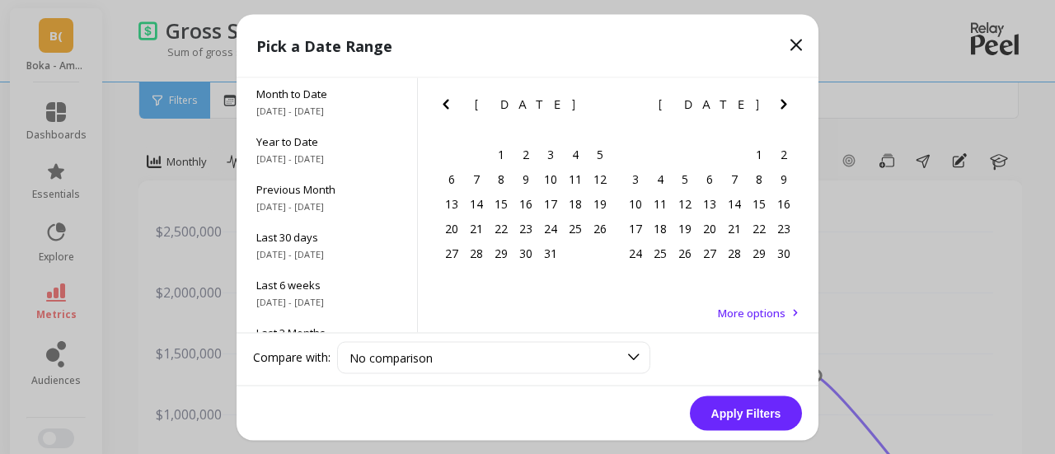
click at [448, 105] on icon "Previous Month" at bounding box center [446, 104] width 20 height 20
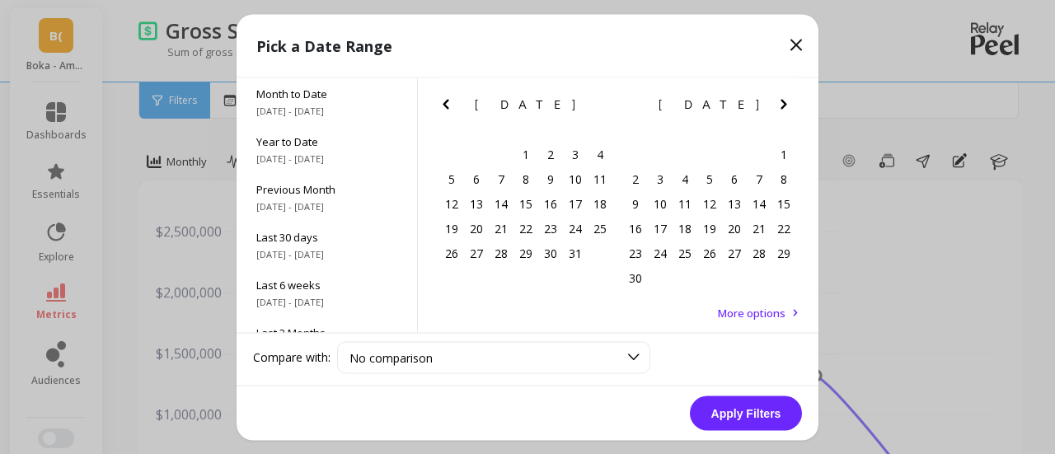
click at [448, 105] on icon "Previous Month" at bounding box center [446, 104] width 20 height 20
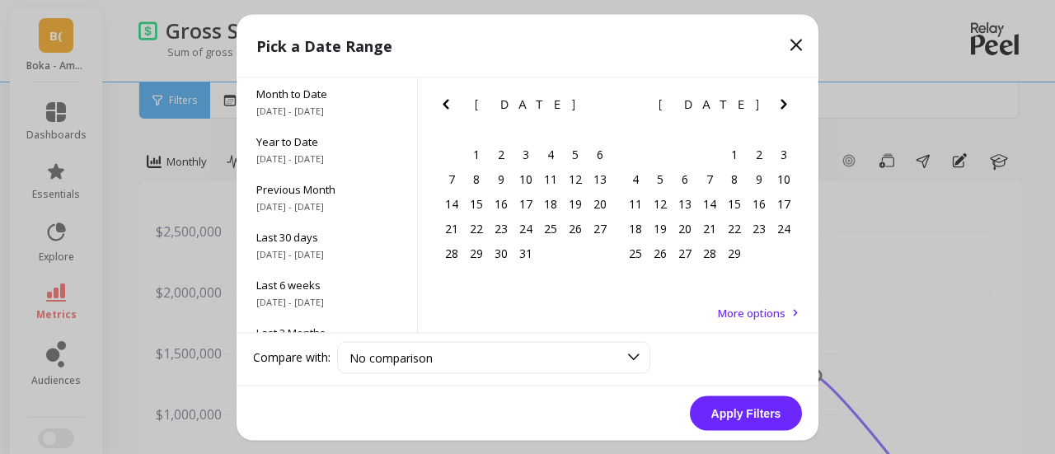
click at [448, 105] on icon "Previous Month" at bounding box center [446, 104] width 20 height 20
click at [785, 103] on icon "Next Month" at bounding box center [784, 104] width 6 height 10
click at [658, 156] on div "1" at bounding box center [660, 154] width 25 height 25
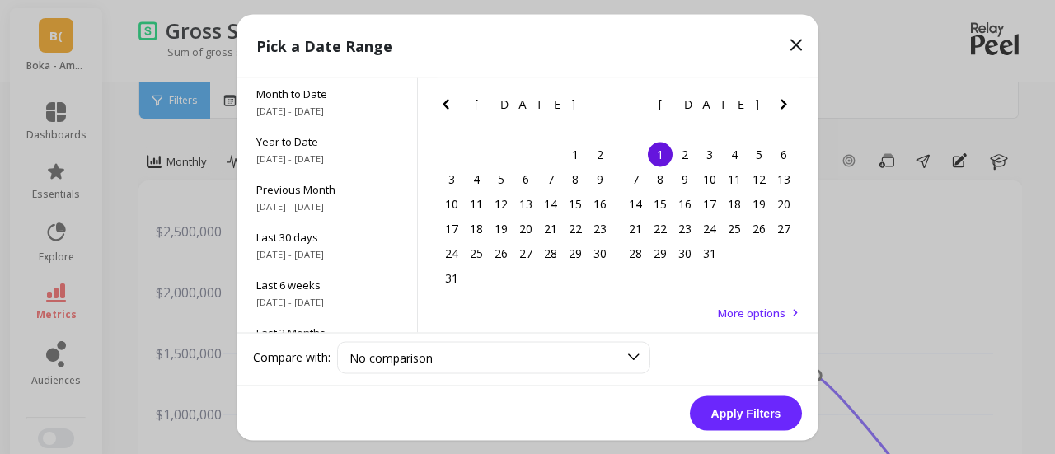
click at [791, 104] on icon "Next Month" at bounding box center [784, 104] width 20 height 20
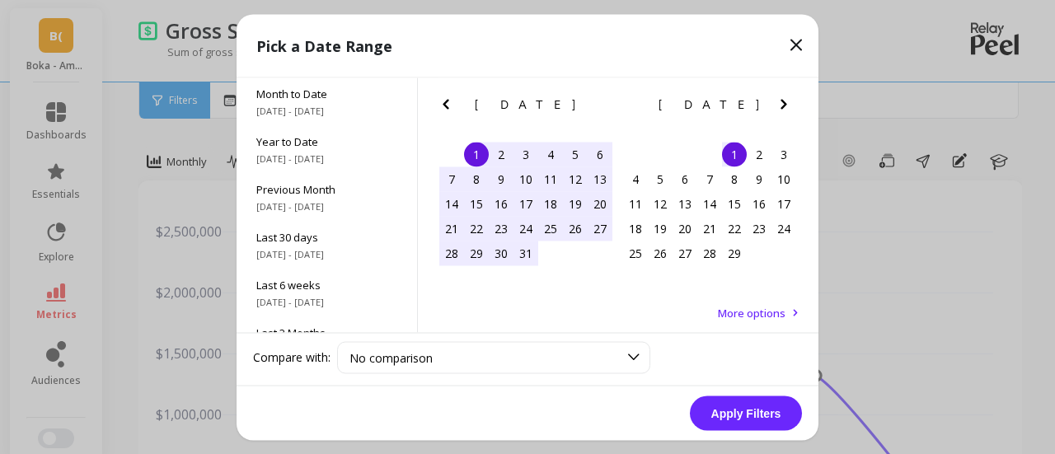
click at [789, 105] on icon "Next Month" at bounding box center [784, 104] width 20 height 20
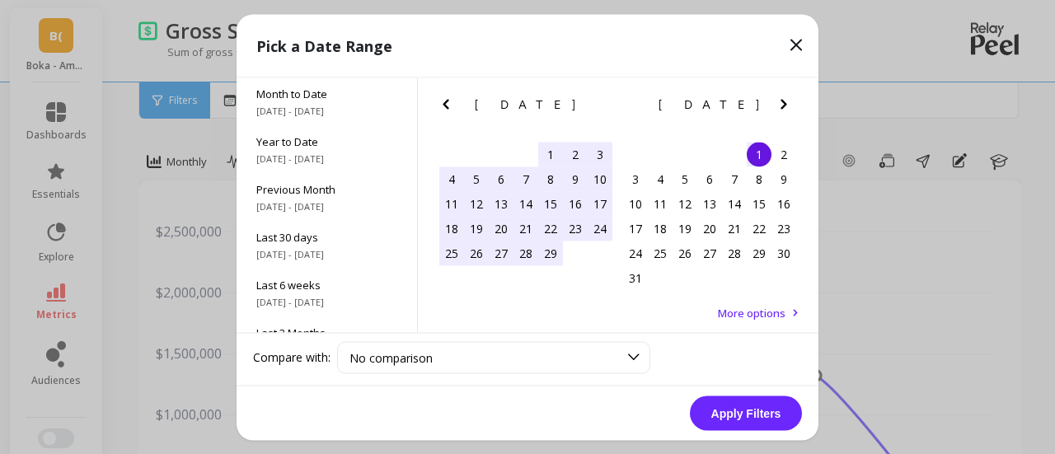
click at [789, 105] on icon "Next Month" at bounding box center [784, 104] width 20 height 20
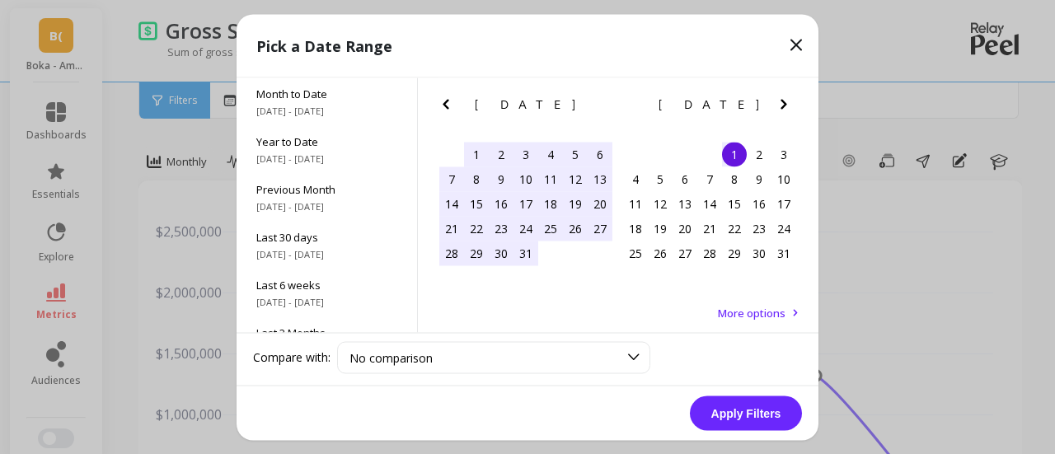
click at [789, 105] on icon "Next Month" at bounding box center [784, 104] width 20 height 20
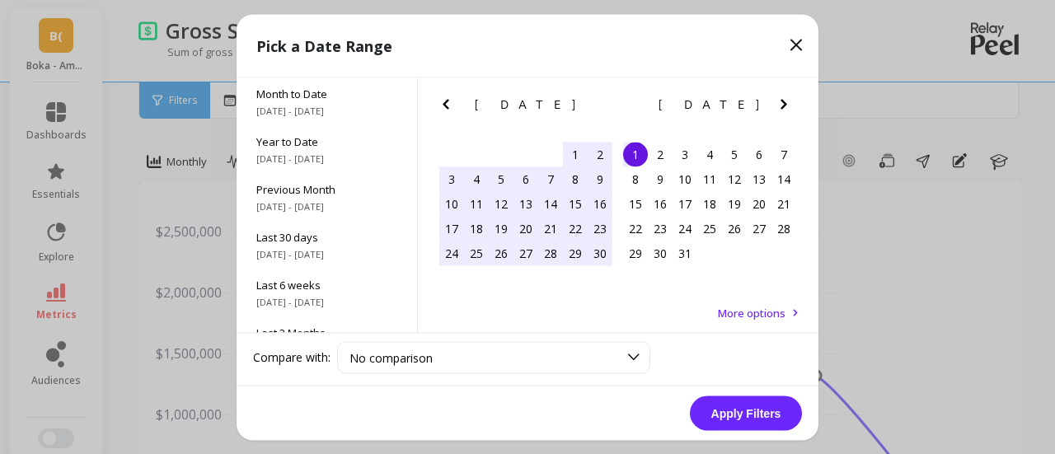
click at [789, 105] on icon "Next Month" at bounding box center [784, 104] width 20 height 20
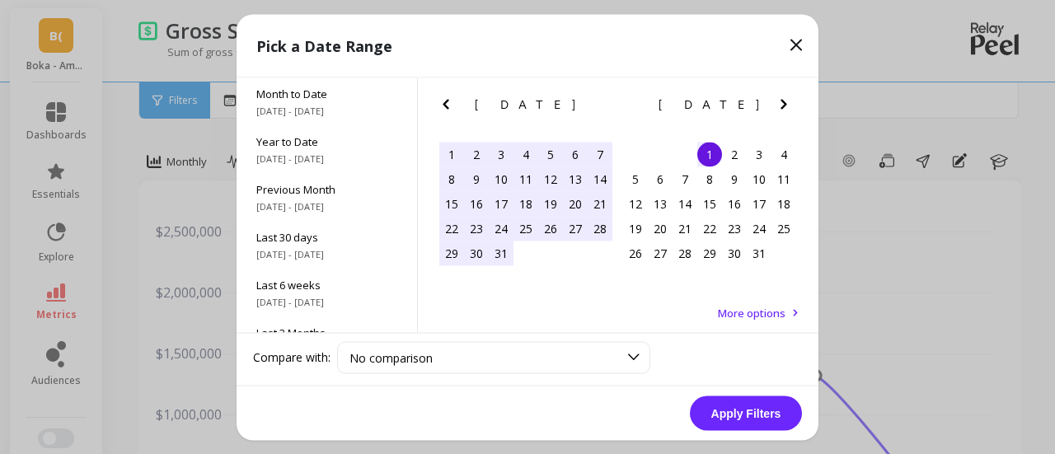
click at [789, 105] on icon "Next Month" at bounding box center [784, 104] width 20 height 20
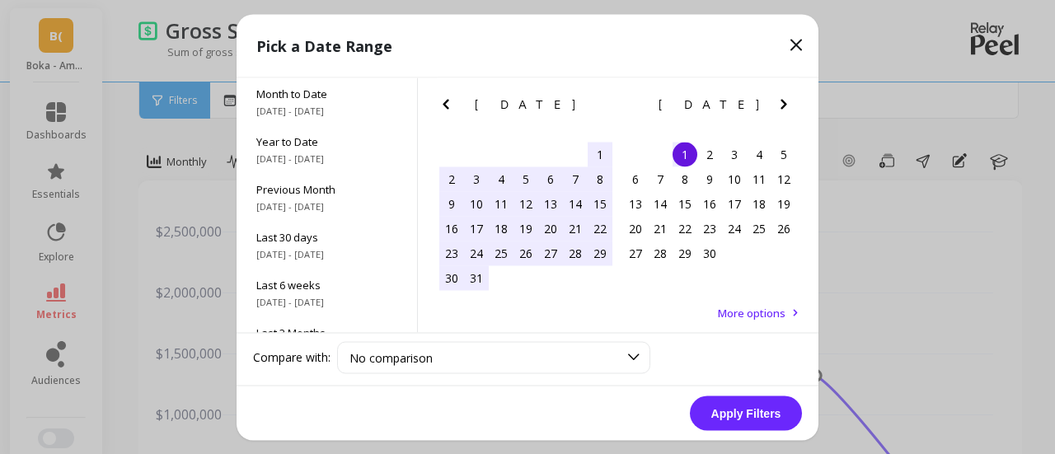
click at [789, 105] on icon "Next Month" at bounding box center [784, 104] width 20 height 20
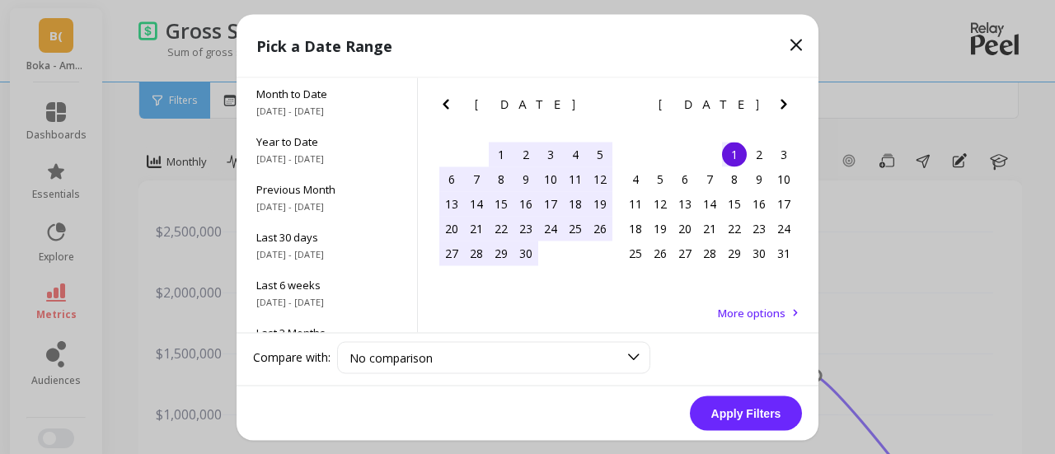
click at [789, 105] on icon "Next Month" at bounding box center [784, 104] width 20 height 20
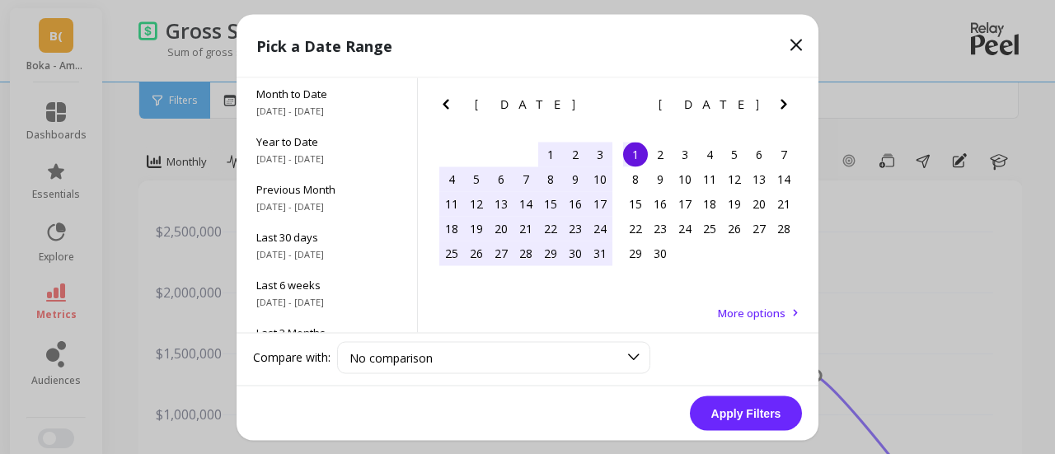
click at [789, 105] on icon "Next Month" at bounding box center [784, 104] width 20 height 20
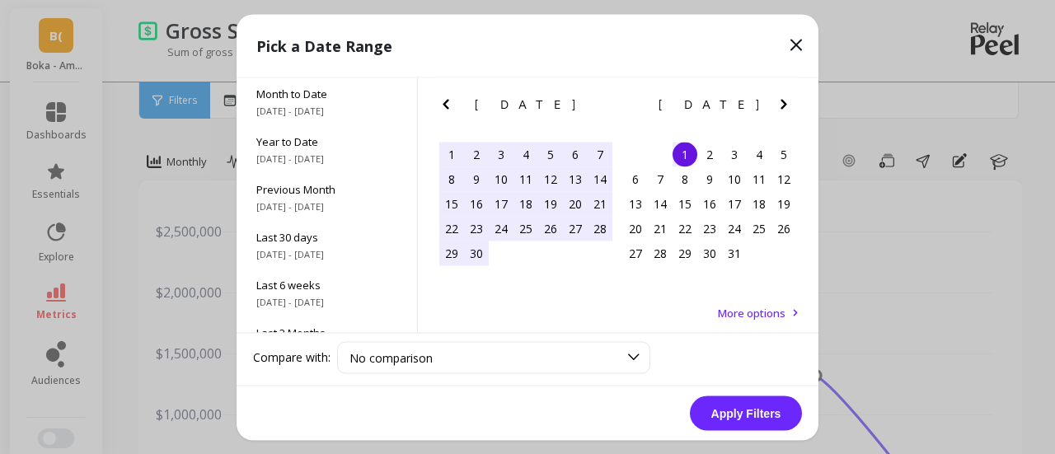
click at [789, 105] on icon "Next Month" at bounding box center [784, 104] width 20 height 20
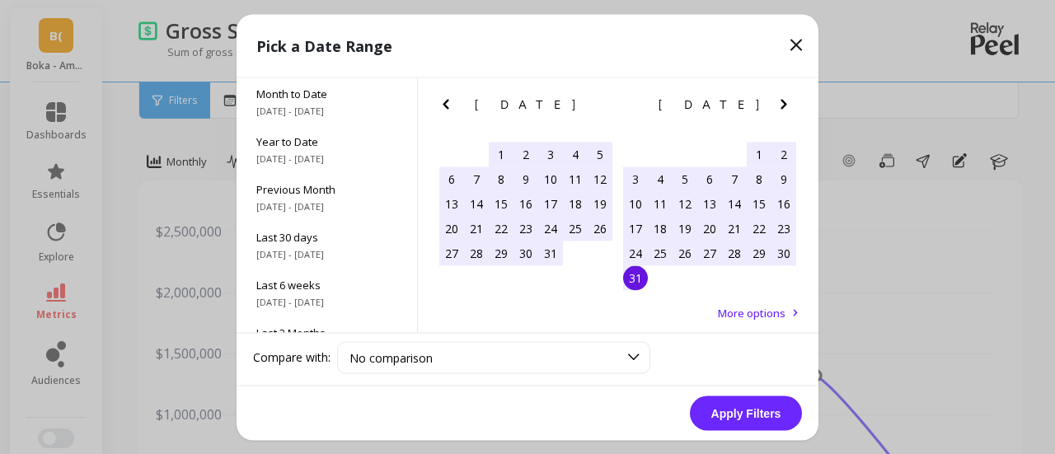
click at [631, 279] on div "31" at bounding box center [635, 277] width 25 height 25
click at [755, 414] on button "Apply Filters" at bounding box center [746, 413] width 112 height 35
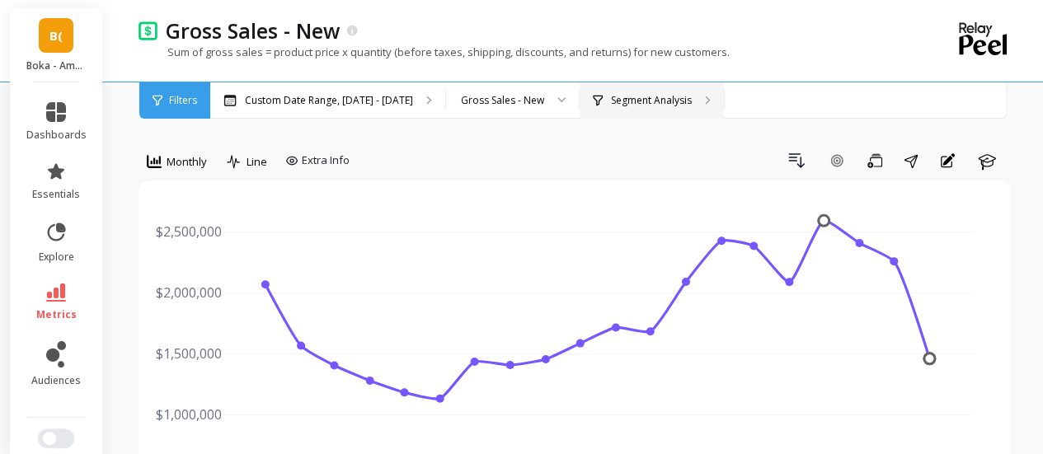
click at [682, 91] on div "Segment Analysis" at bounding box center [651, 100] width 144 height 36
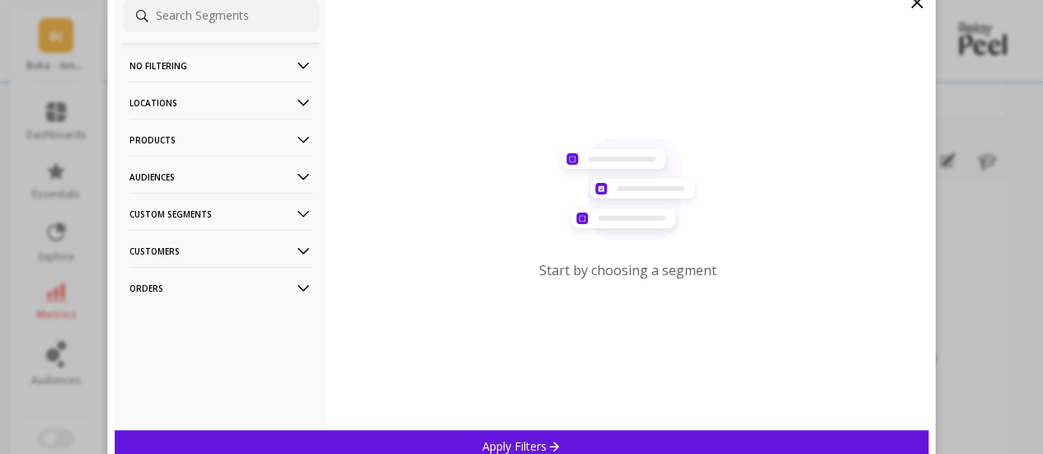
click at [219, 103] on p "Locations" at bounding box center [220, 103] width 183 height 42
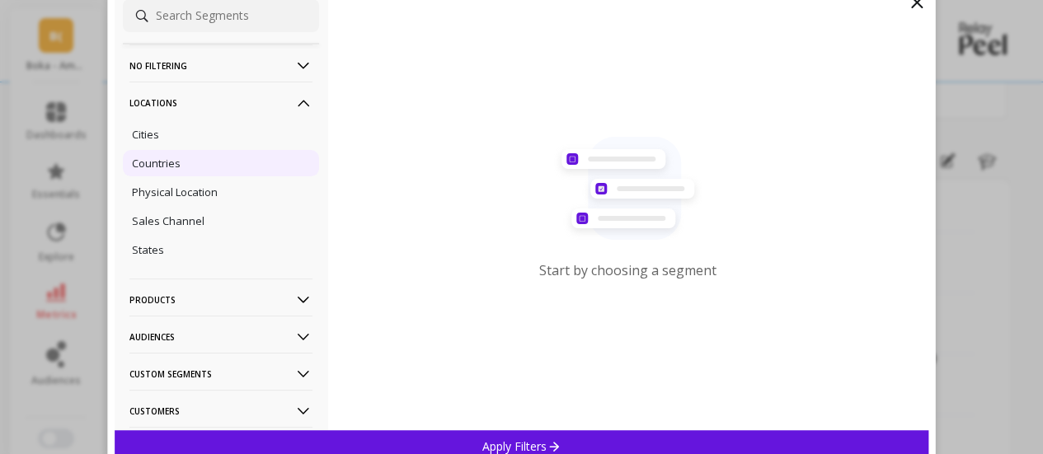
click at [184, 162] on div "Countries" at bounding box center [221, 163] width 196 height 26
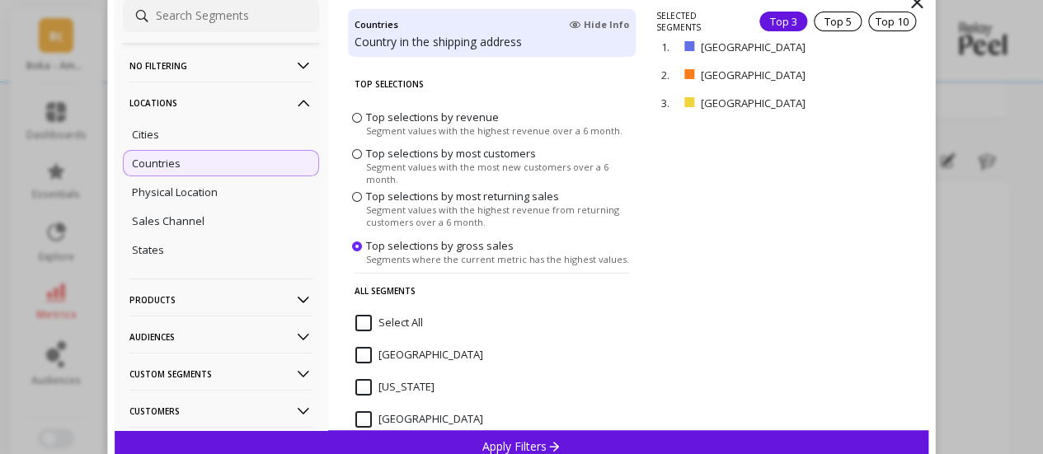
click at [0, 0] on p "remove" at bounding box center [0, 0] width 0 height 0
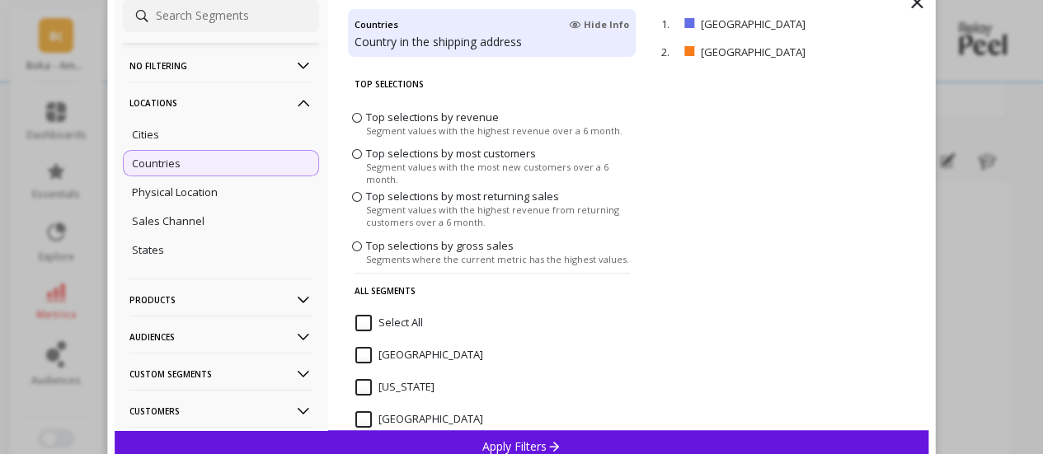
click at [0, 0] on p "remove" at bounding box center [0, 0] width 0 height 0
click at [569, 445] on div "Apply Filters" at bounding box center [522, 446] width 814 height 32
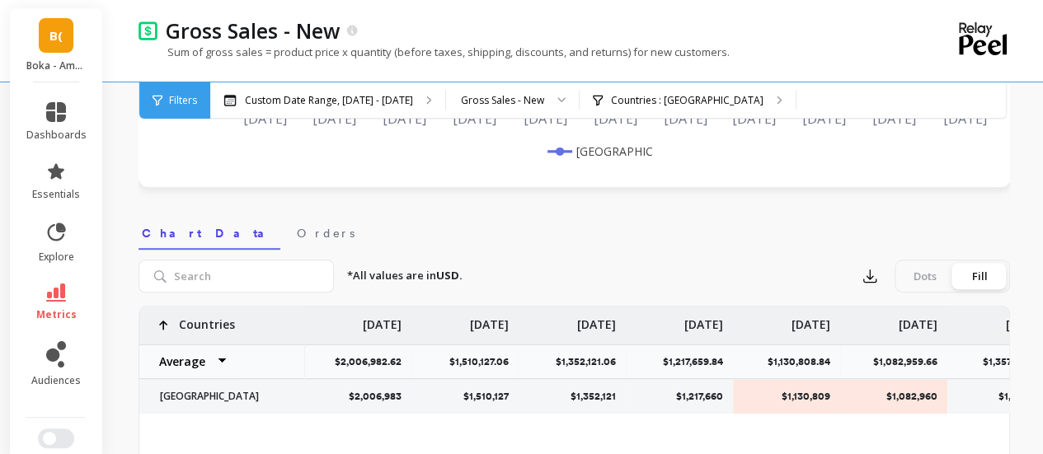
scroll to position [466, 0]
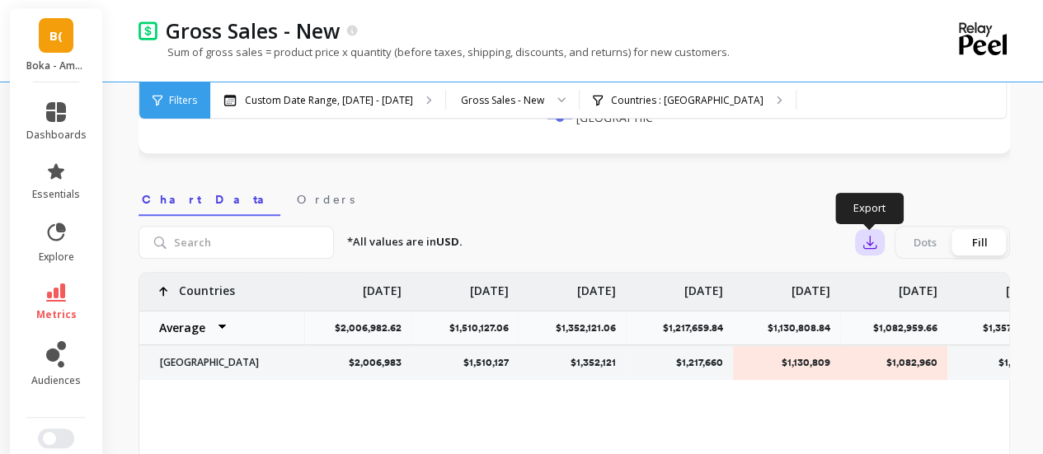
click at [869, 242] on icon "button" at bounding box center [870, 243] width 12 height 12
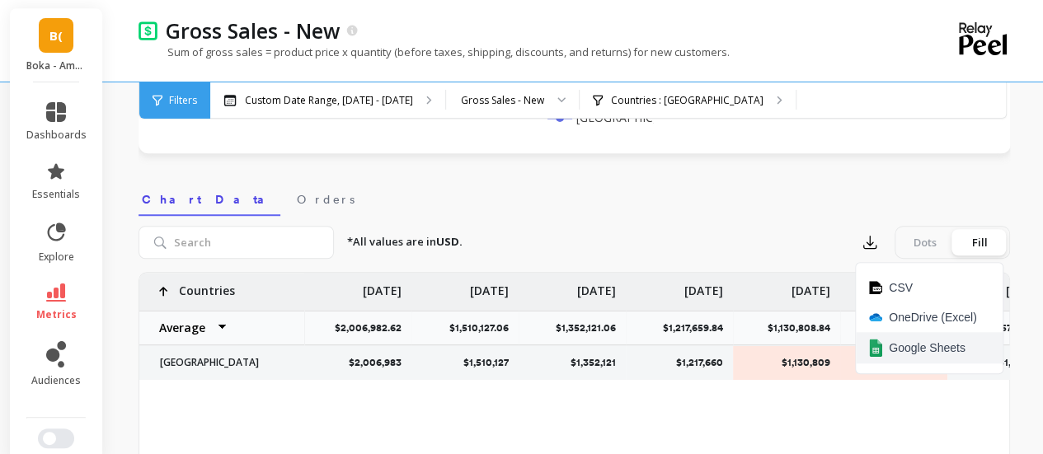
click at [912, 345] on span "Google Sheets" at bounding box center [927, 348] width 77 height 16
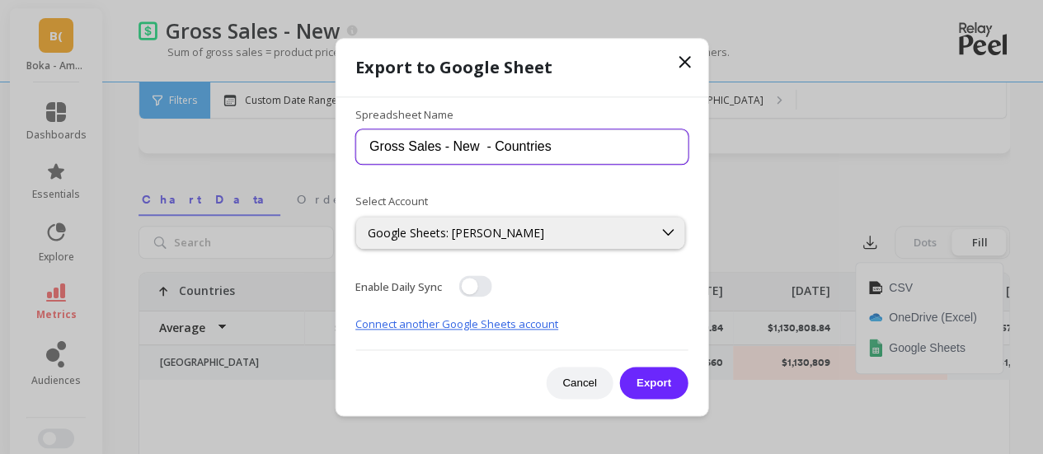
click at [387, 151] on input "Gross Sales - New - Countries" at bounding box center [521, 147] width 332 height 35
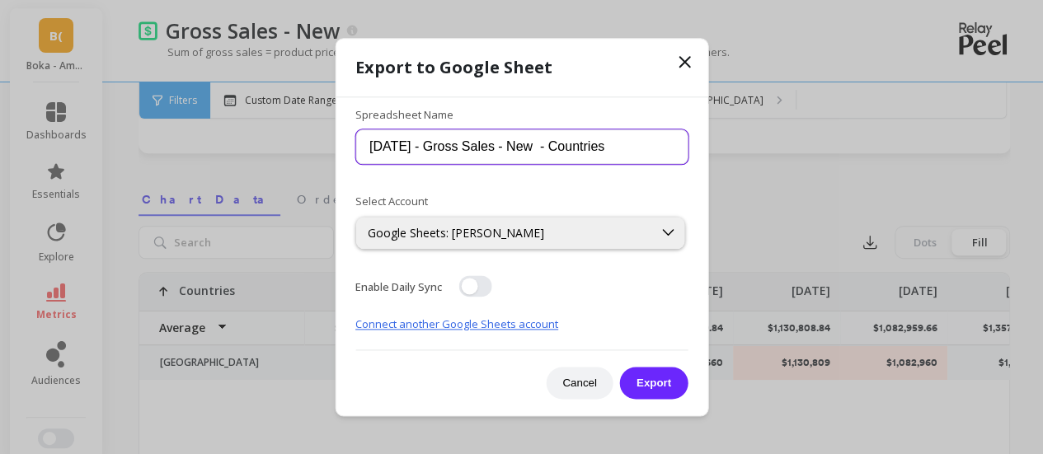
click at [552, 149] on input "Oct 2 - Gross Sales - New - Countries" at bounding box center [521, 147] width 332 height 35
type input "Oct 2 - Gross Sales - NTB Sales - US only"
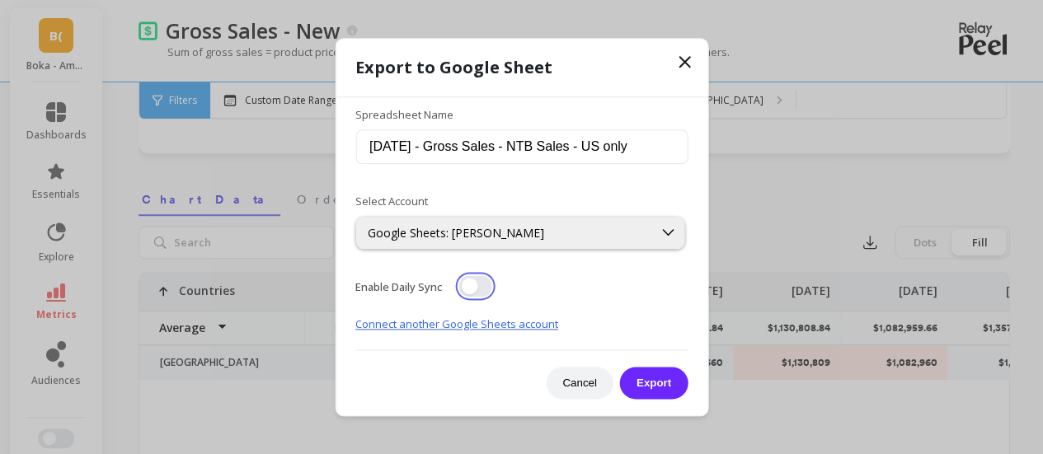
click at [476, 284] on button "button" at bounding box center [474, 285] width 33 height 21
click at [664, 385] on button "Export" at bounding box center [654, 383] width 68 height 32
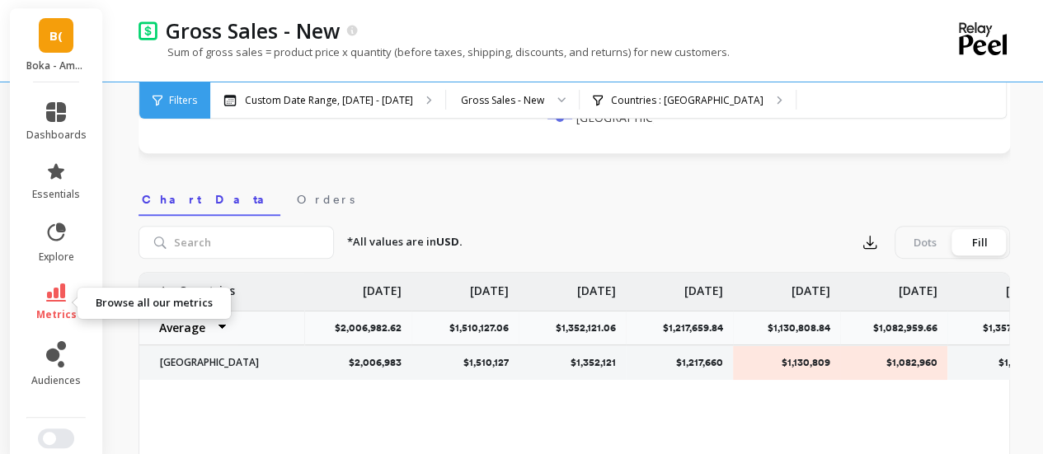
click at [46, 296] on icon at bounding box center [56, 293] width 20 height 18
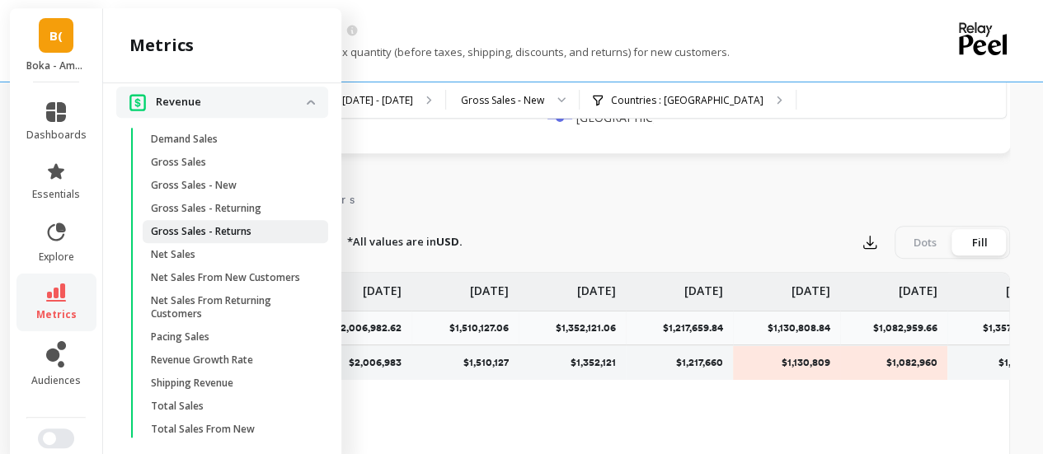
scroll to position [1558, 0]
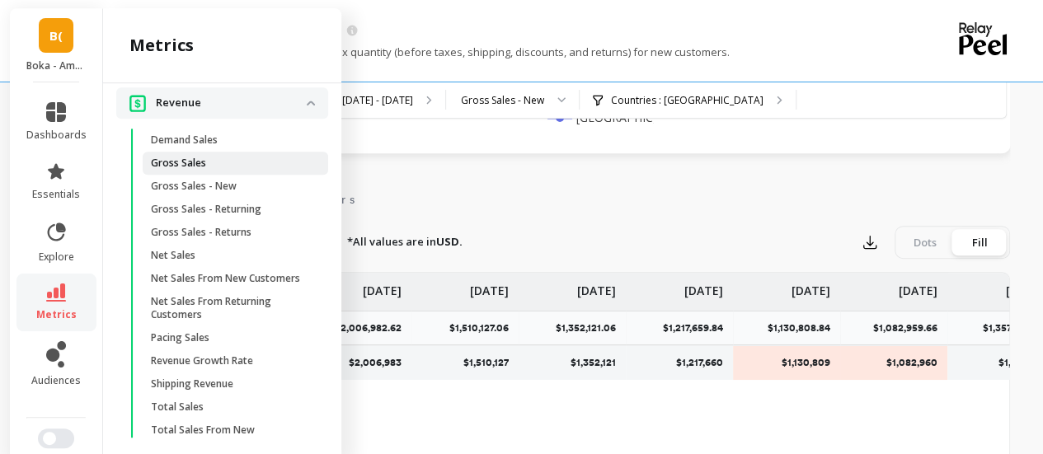
click at [232, 170] on span "Gross Sales" at bounding box center [229, 163] width 157 height 13
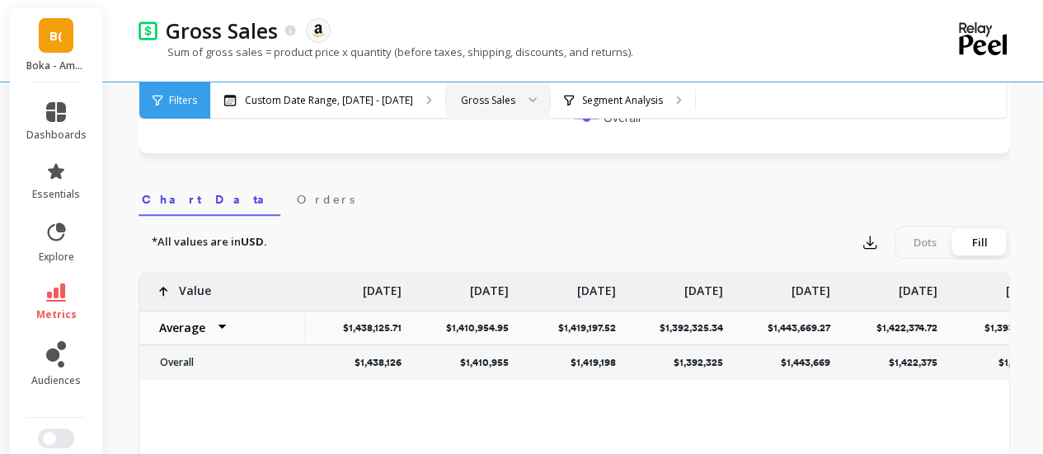
click at [517, 101] on div at bounding box center [527, 100] width 20 height 36
click at [392, 103] on p "Custom Date Range, May 1 - Oct 1" at bounding box center [329, 100] width 168 height 13
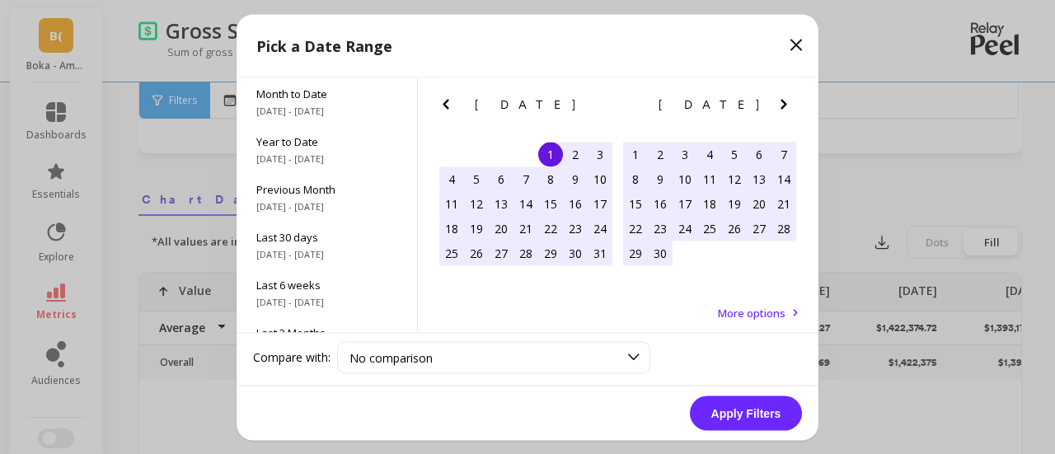
click at [450, 101] on icon "Previous Month" at bounding box center [446, 104] width 20 height 20
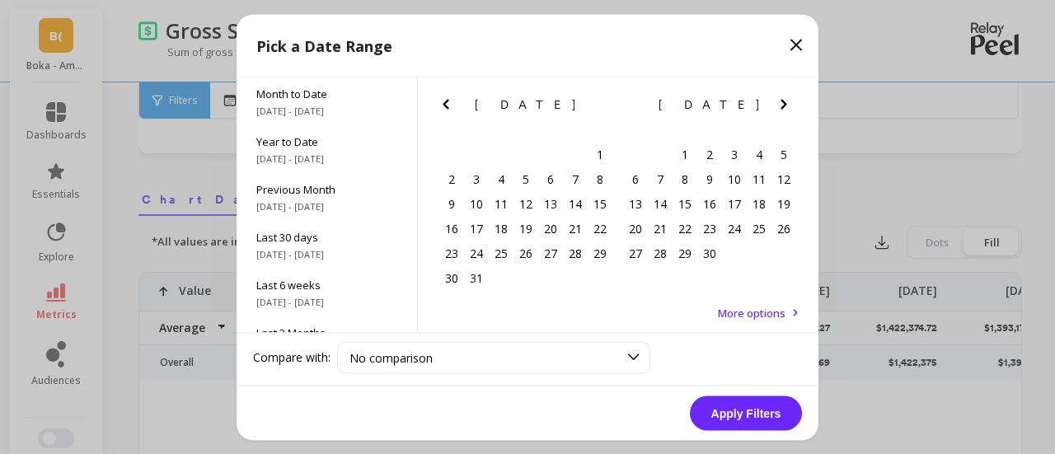
click at [450, 101] on icon "Previous Month" at bounding box center [446, 104] width 20 height 20
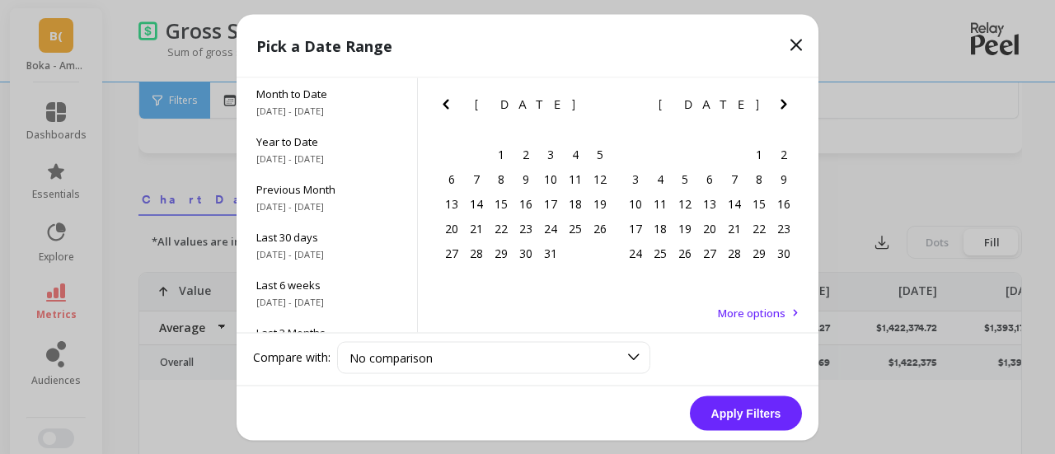
click at [450, 101] on icon "Previous Month" at bounding box center [446, 104] width 20 height 20
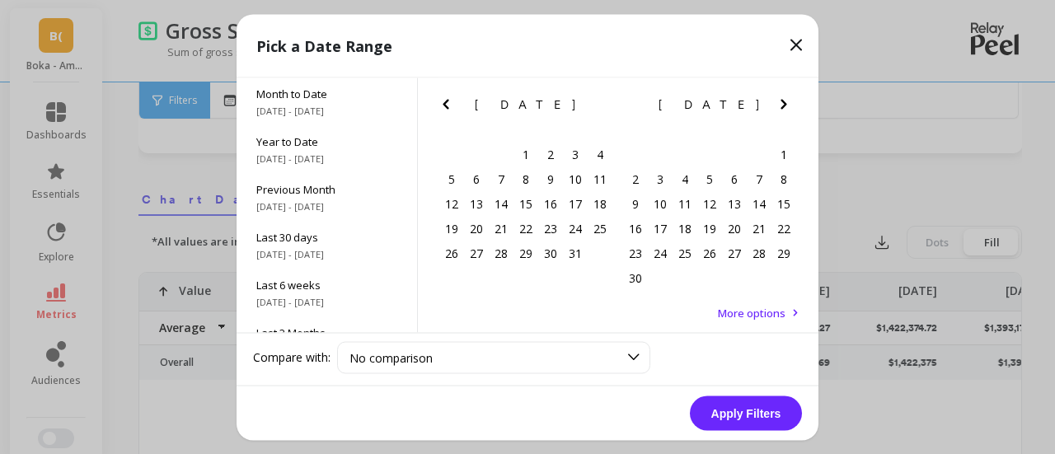
click at [450, 101] on icon "Previous Month" at bounding box center [446, 104] width 20 height 20
click at [478, 159] on div "1" at bounding box center [476, 154] width 25 height 25
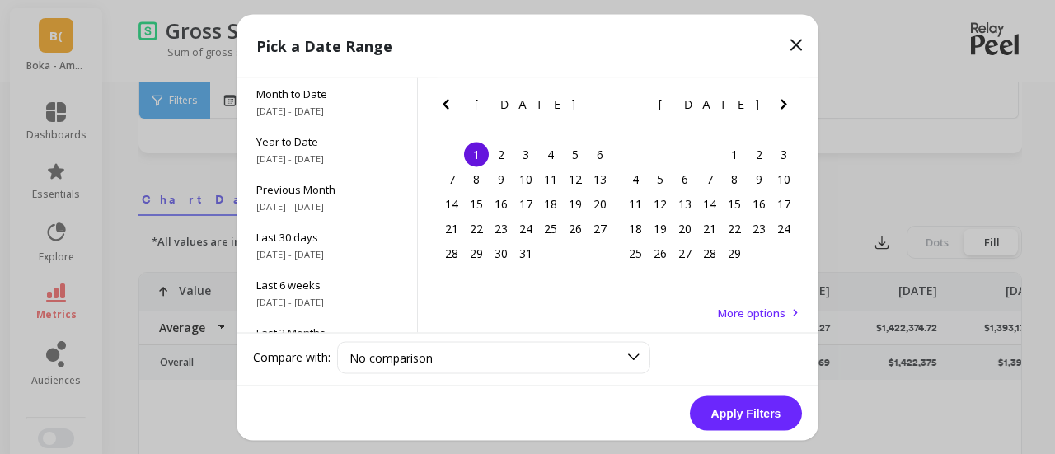
click at [783, 108] on icon "Next Month" at bounding box center [784, 104] width 20 height 20
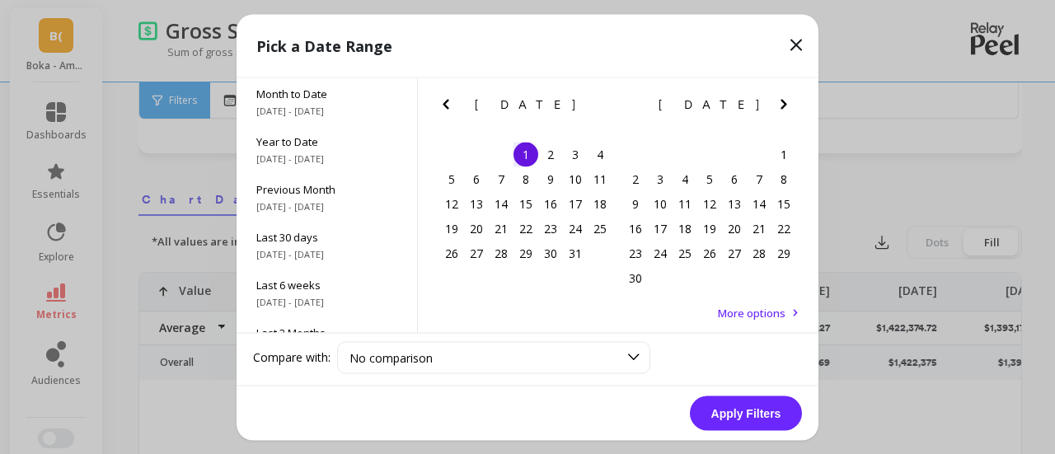
click at [783, 108] on icon "Next Month" at bounding box center [784, 104] width 20 height 20
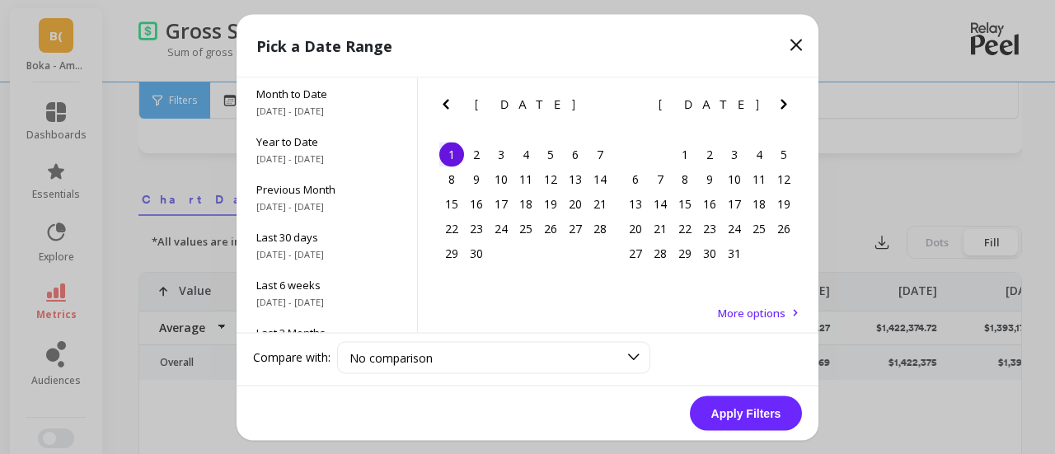
click at [783, 108] on icon "Next Month" at bounding box center [784, 104] width 20 height 20
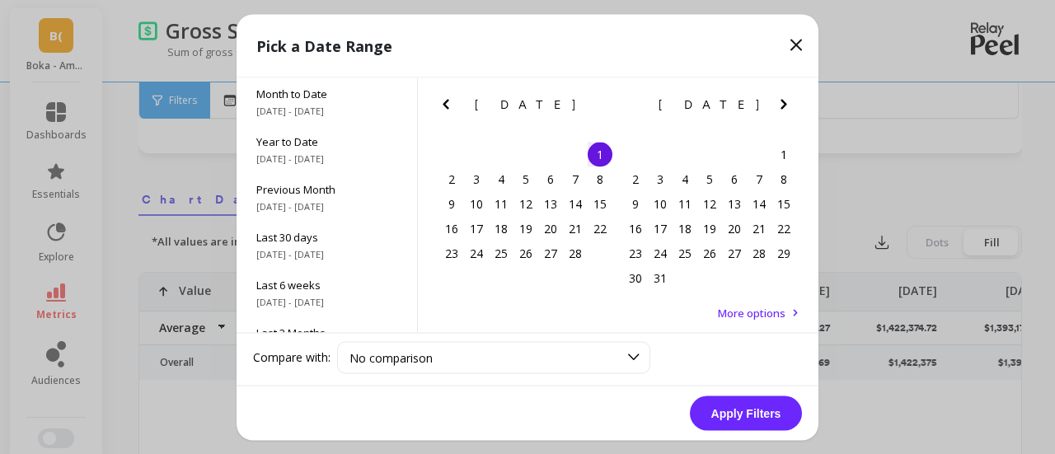
click at [783, 108] on icon "Next Month" at bounding box center [784, 104] width 20 height 20
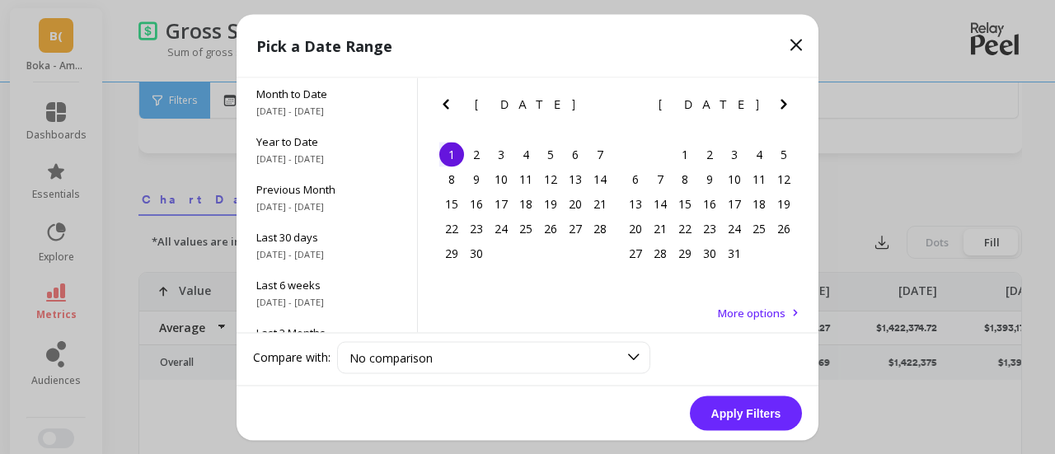
click at [783, 108] on icon "Next Month" at bounding box center [784, 104] width 20 height 20
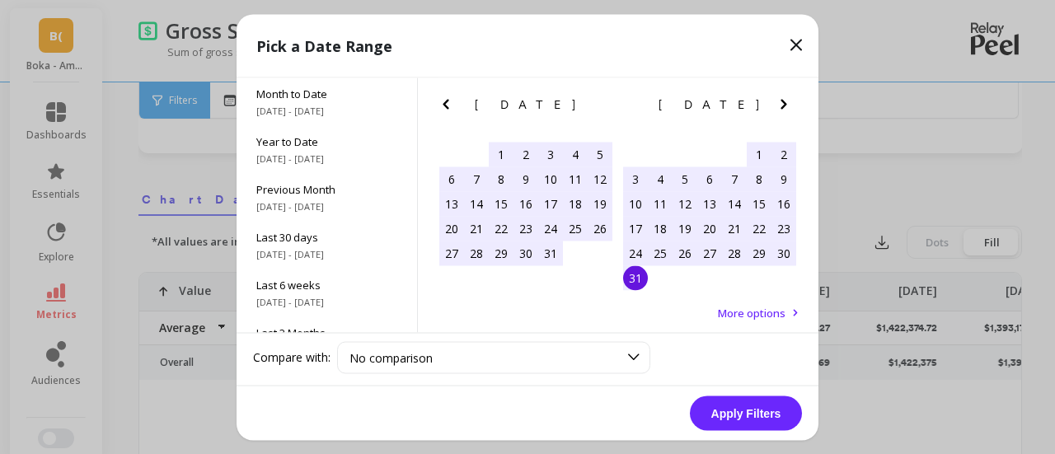
click at [634, 281] on div "31" at bounding box center [635, 277] width 25 height 25
click at [744, 412] on button "Apply Filters" at bounding box center [746, 413] width 112 height 35
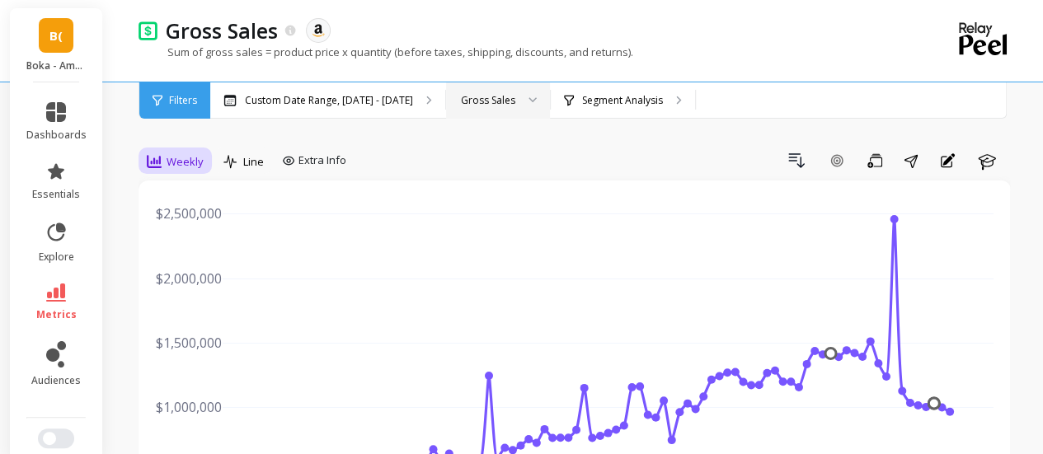
click at [168, 162] on span "Weekly" at bounding box center [185, 162] width 37 height 16
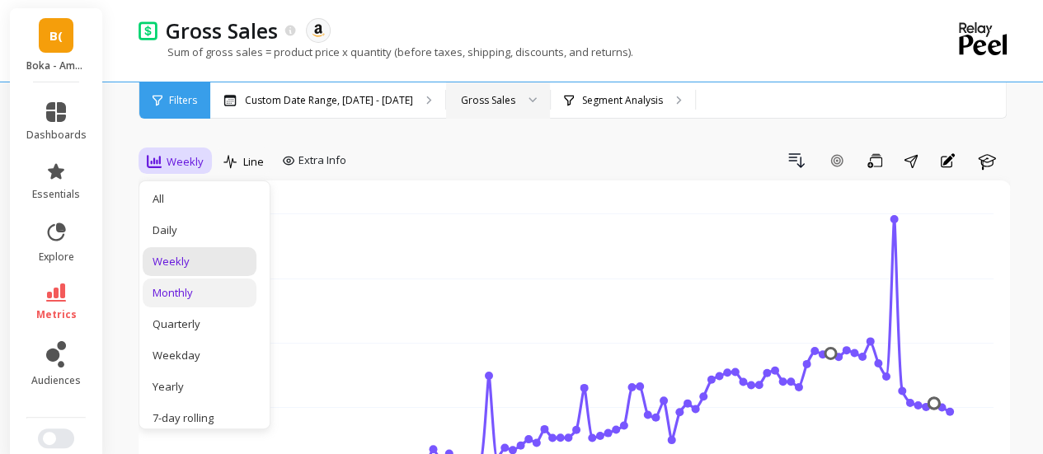
click at [194, 288] on div "Monthly" at bounding box center [199, 293] width 94 height 16
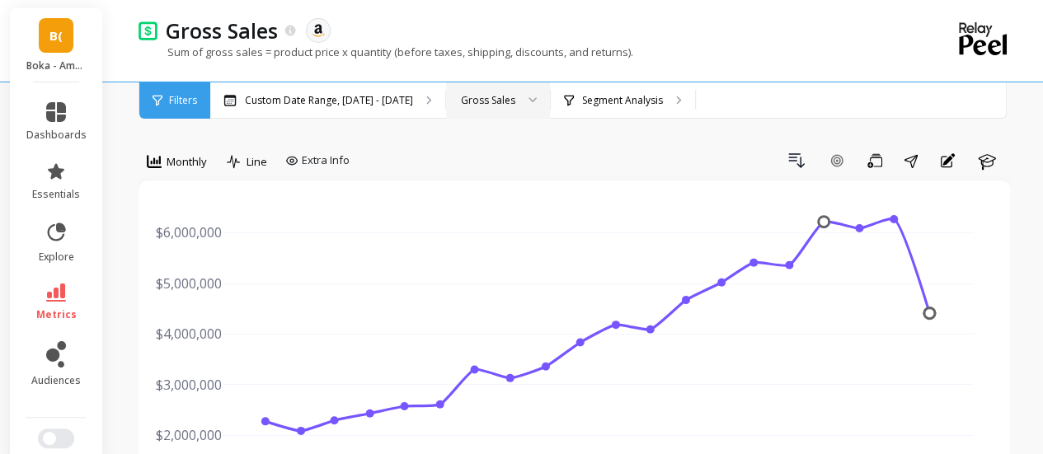
click at [472, 148] on div "Drill Down Add Goal Save Share Annotations Learn" at bounding box center [683, 161] width 654 height 26
click at [663, 102] on p "Segment Analysis" at bounding box center [622, 100] width 81 height 13
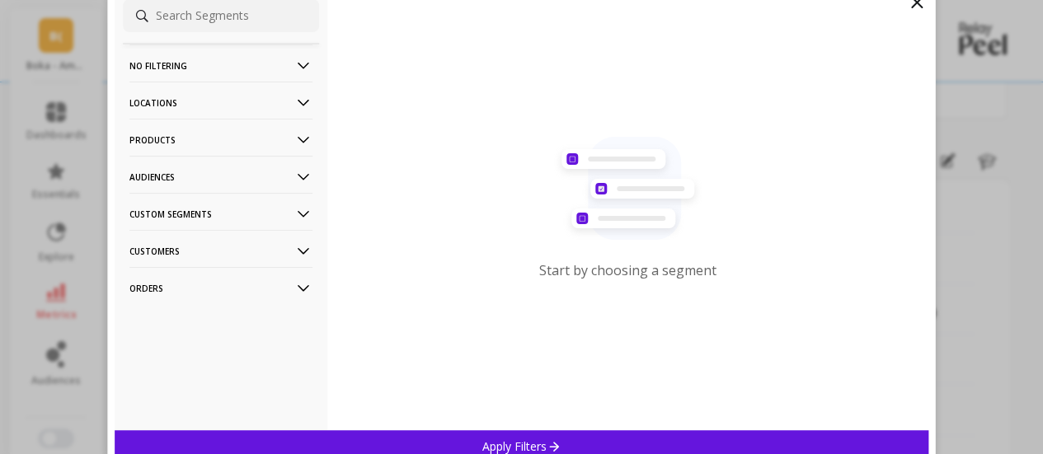
click at [211, 100] on p "Locations" at bounding box center [220, 103] width 183 height 42
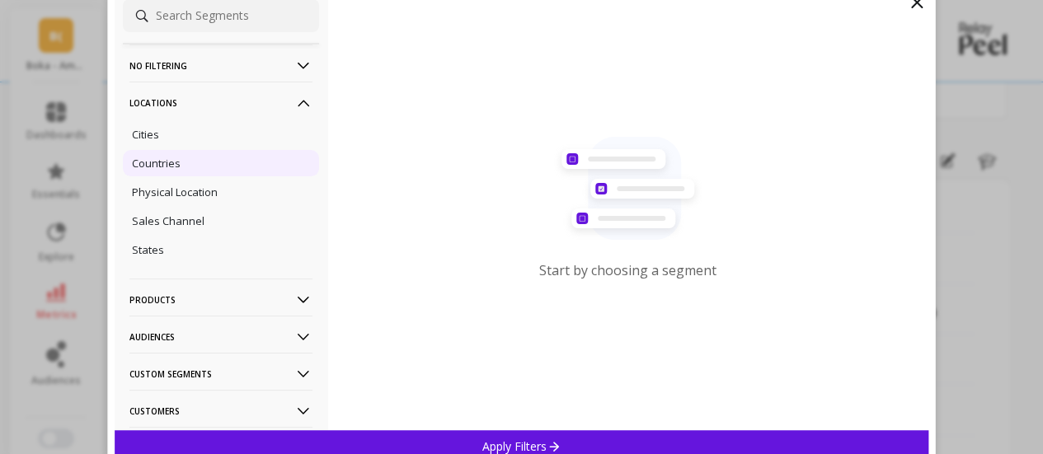
click at [173, 162] on p "Countries" at bounding box center [156, 163] width 49 height 15
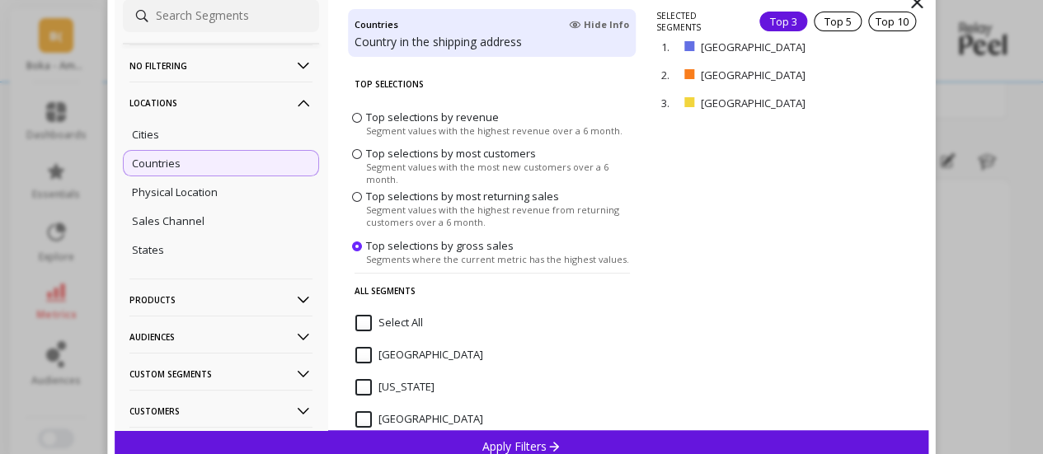
click at [0, 0] on p "remove" at bounding box center [0, 0] width 0 height 0
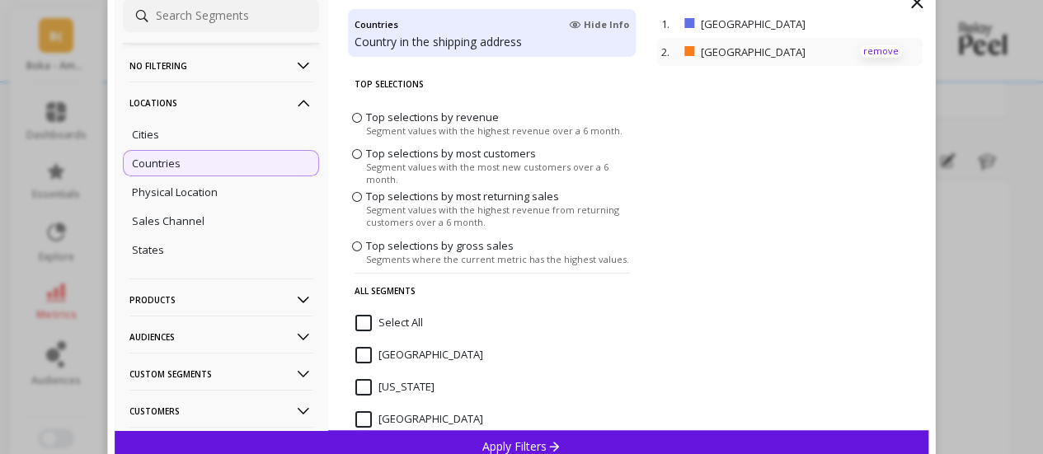
click at [869, 52] on p "remove" at bounding box center [881, 51] width 42 height 12
click at [518, 442] on p "Apply Filters" at bounding box center [521, 447] width 78 height 16
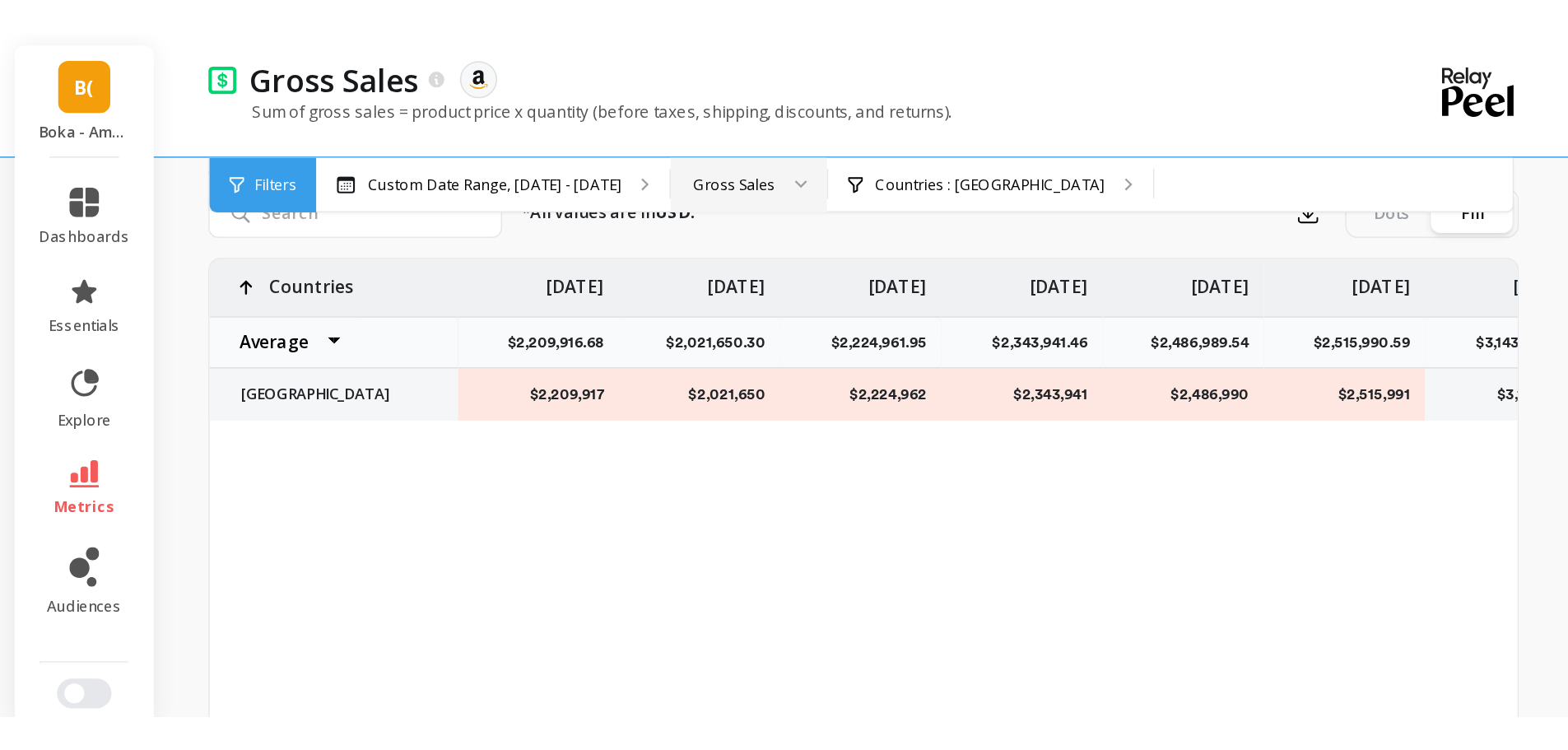
scroll to position [405, 0]
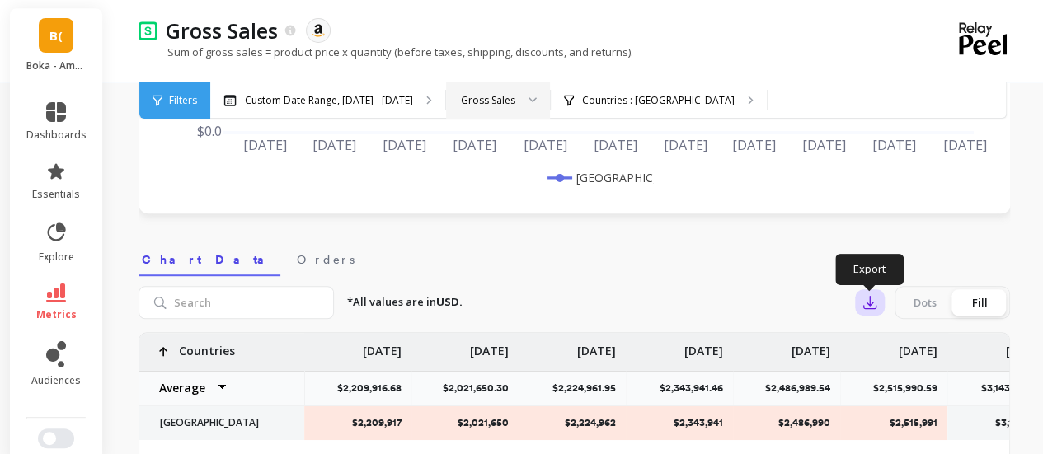
click at [861, 296] on icon "button" at bounding box center [869, 302] width 16 height 16
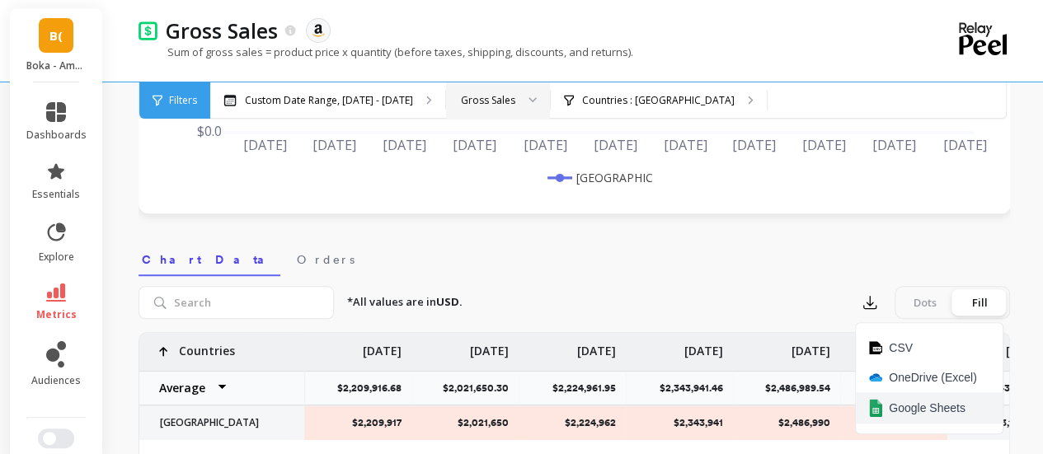
click at [901, 409] on span "Google Sheets" at bounding box center [927, 408] width 77 height 16
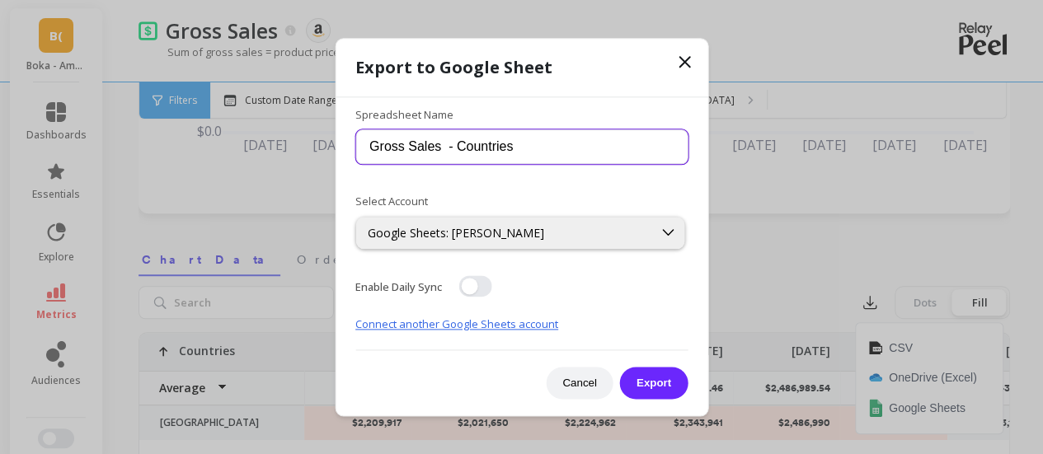
click at [387, 146] on input "Gross Sales - Countries" at bounding box center [521, 147] width 332 height 35
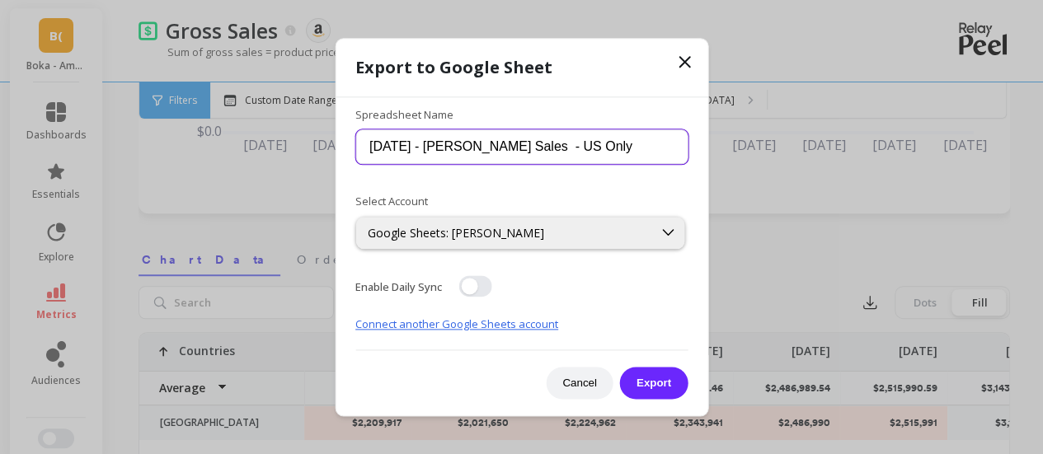
type input "Oct 2 - Bok - Gross Sales - US Only"
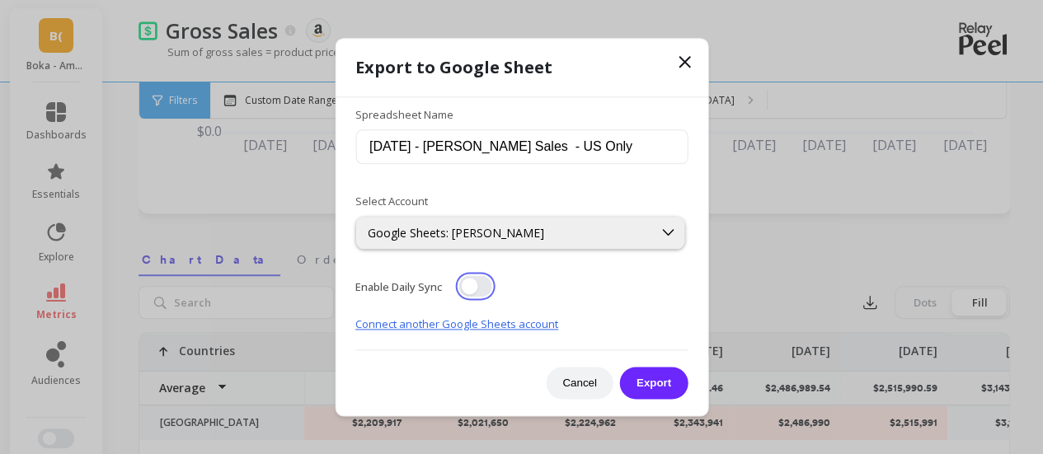
click at [473, 286] on button "button" at bounding box center [474, 285] width 33 height 21
click at [659, 383] on button "Export" at bounding box center [654, 383] width 68 height 32
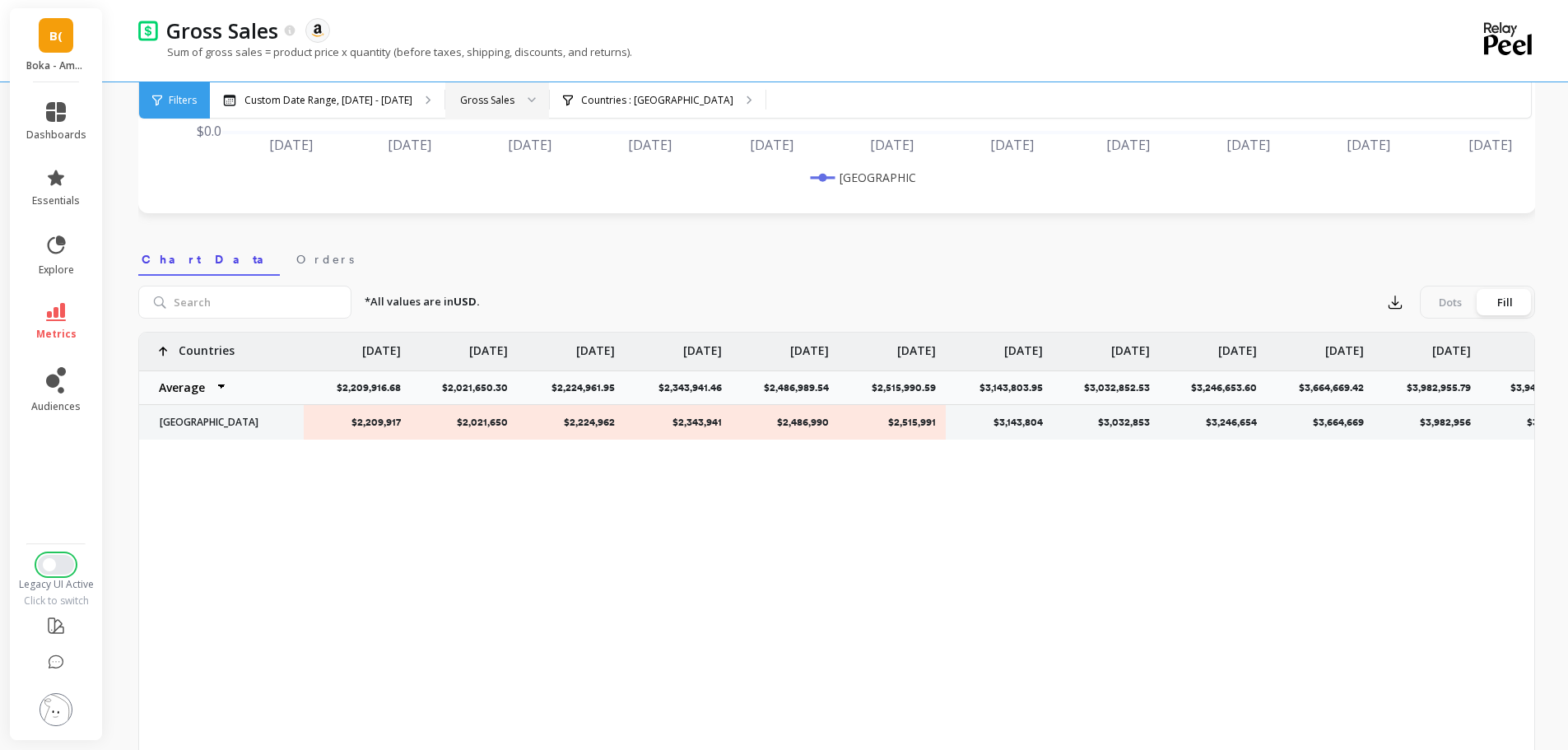
click at [49, 565] on span "Switch to New UI" at bounding box center [49, 564] width 13 height 13
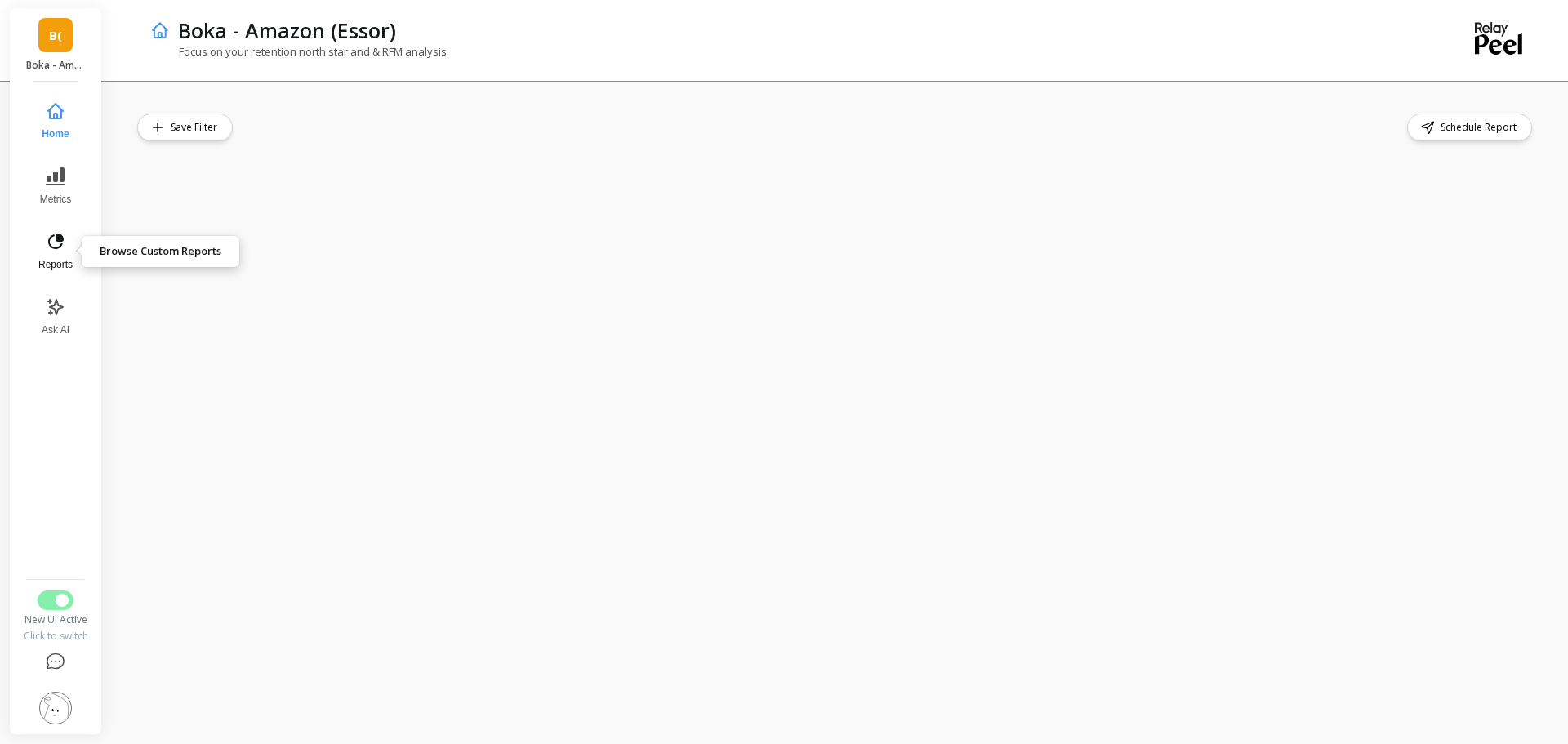
click at [51, 249] on icon at bounding box center [55, 242] width 20 height 20
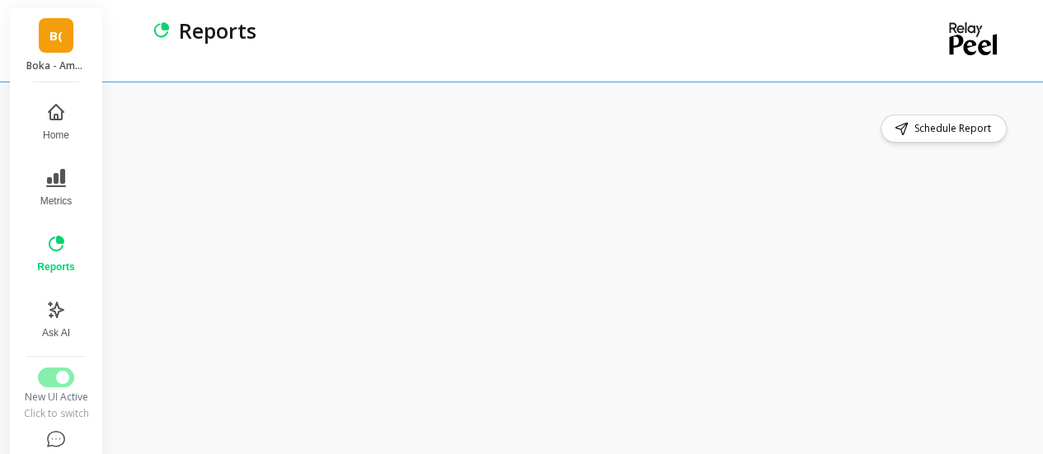
scroll to position [16, 0]
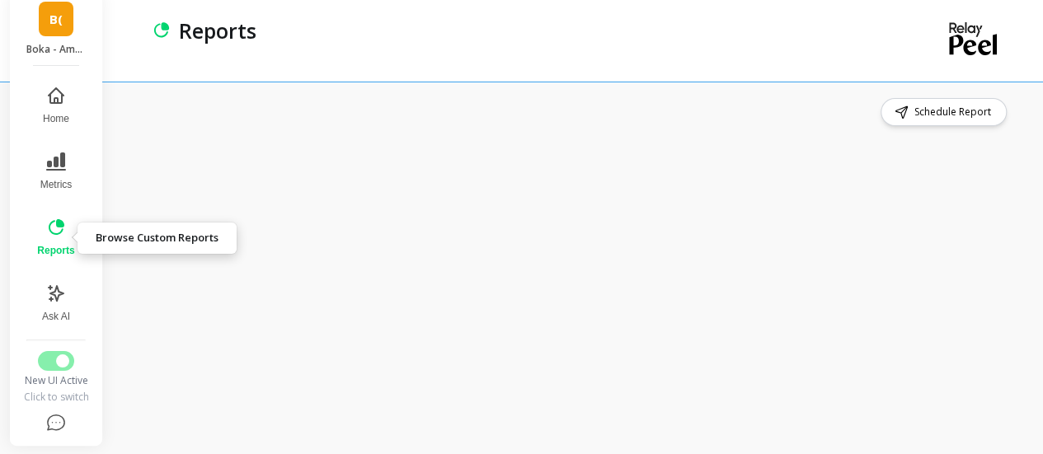
click at [53, 228] on icon at bounding box center [56, 228] width 20 height 20
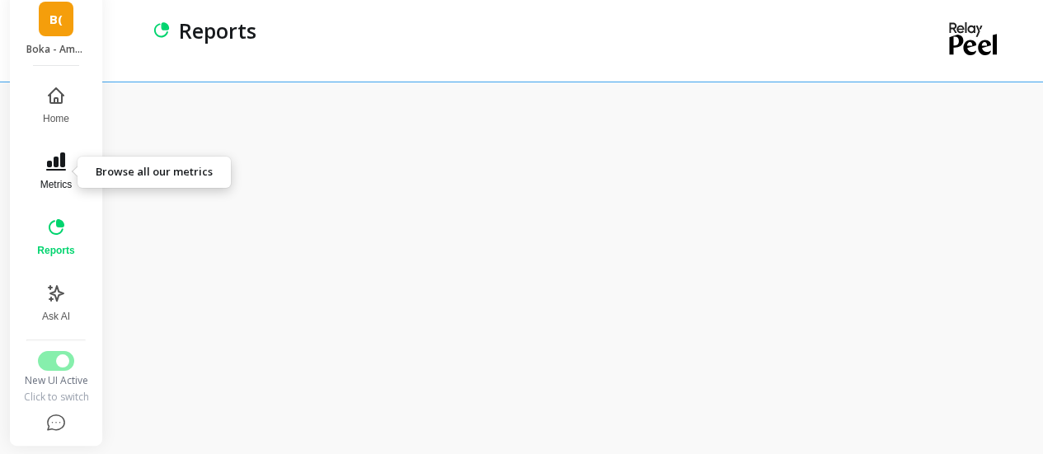
click at [46, 163] on icon at bounding box center [56, 162] width 20 height 20
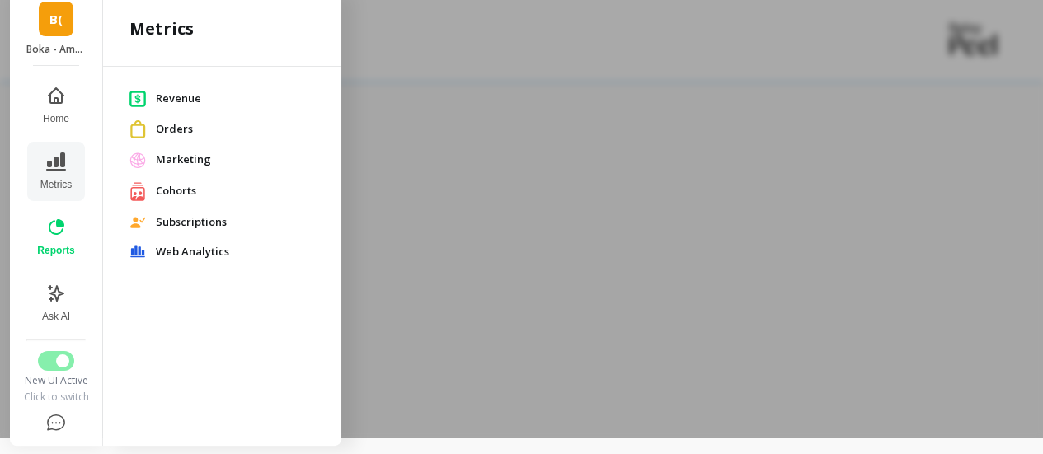
click at [192, 192] on span "Cohorts" at bounding box center [235, 191] width 159 height 16
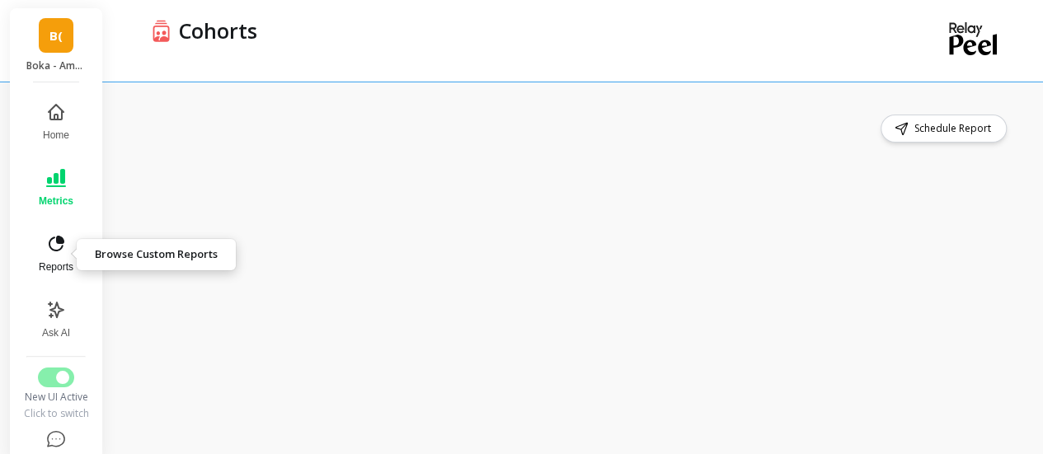
click at [46, 253] on icon at bounding box center [56, 244] width 20 height 20
click at [706, 132] on div "Schedule Report" at bounding box center [573, 129] width 871 height 28
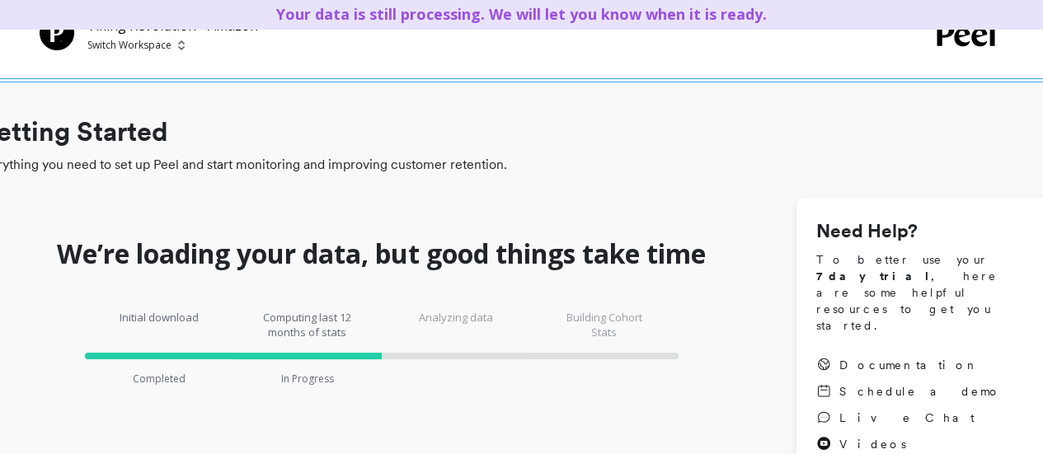
click at [124, 45] on p "Switch Workspace" at bounding box center [129, 45] width 84 height 13
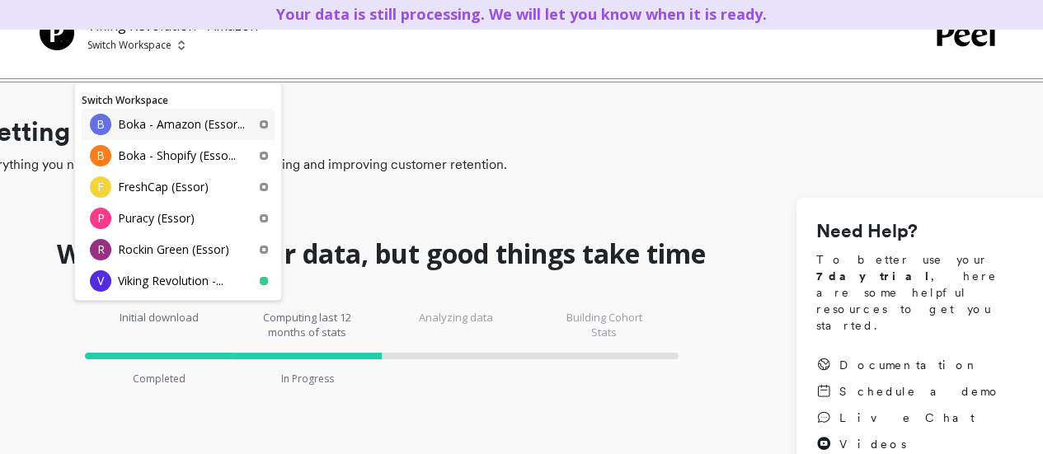
click at [150, 131] on p "Boka - Amazon (Essor..." at bounding box center [181, 124] width 127 height 16
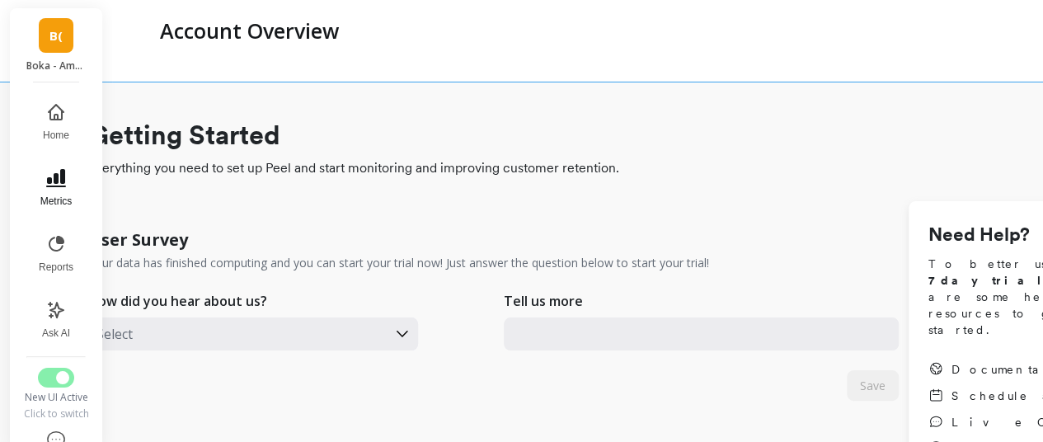
click at [54, 189] on button "Metrics" at bounding box center [56, 187] width 54 height 59
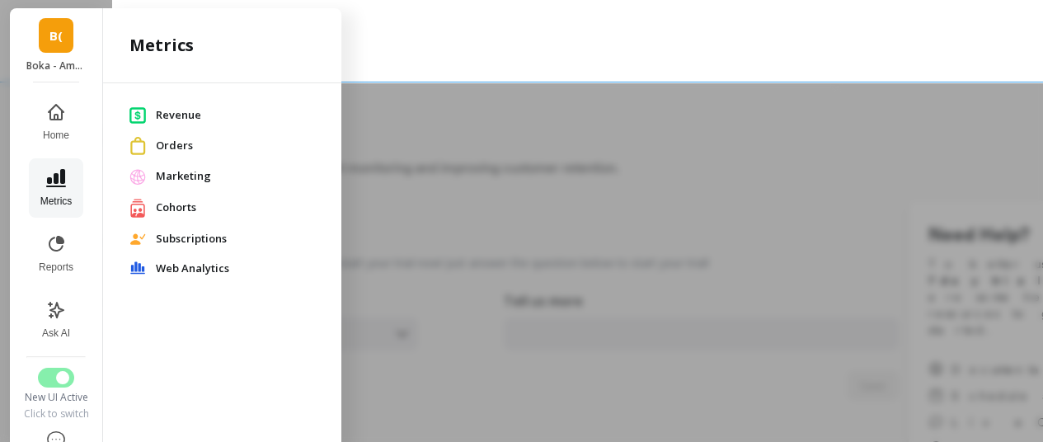
click at [54, 189] on button "Metrics" at bounding box center [56, 187] width 54 height 59
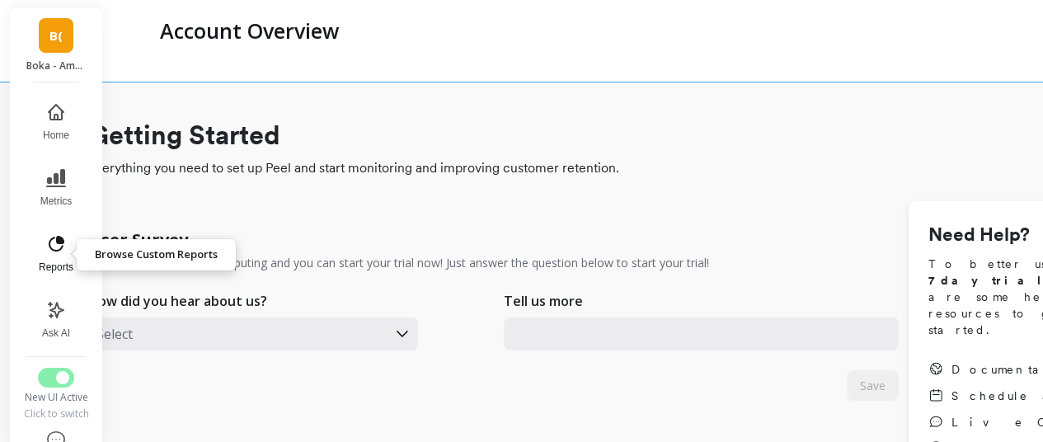
scroll to position [49, 0]
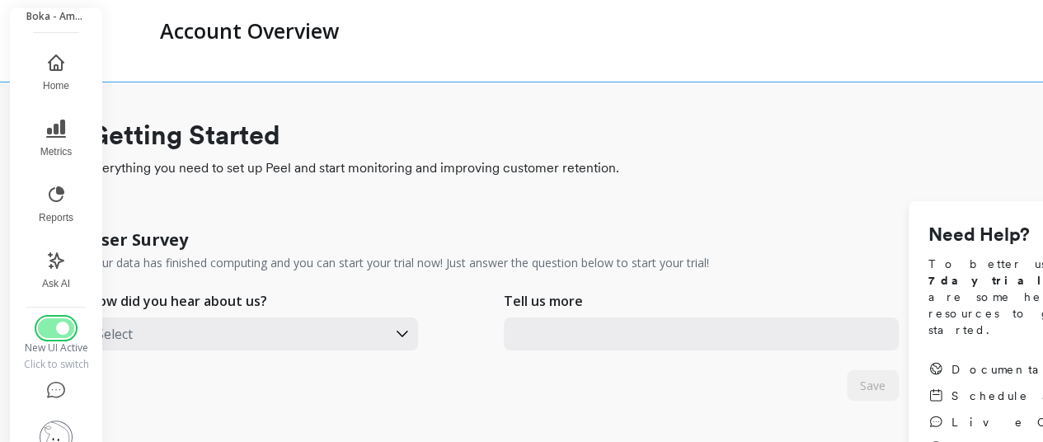
click at [56, 326] on span "Switch to Legacy UI" at bounding box center [62, 327] width 13 height 13
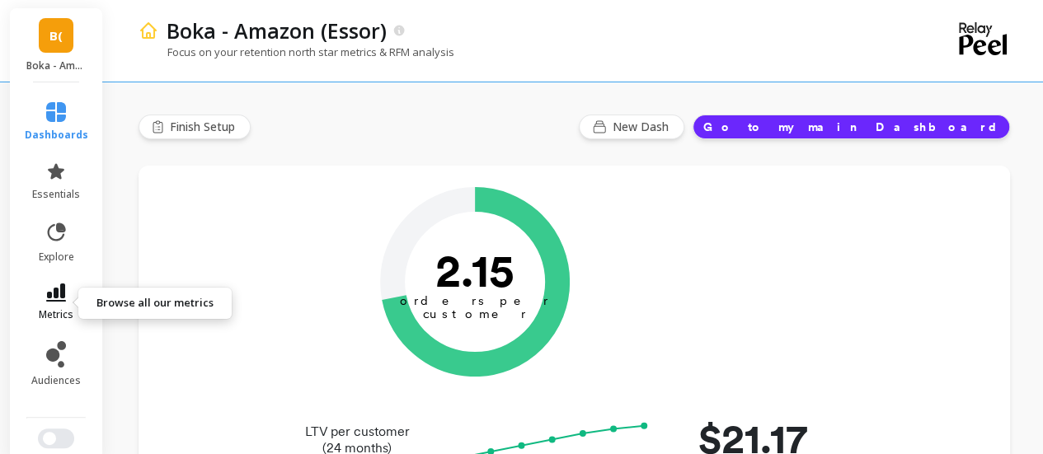
click at [49, 298] on icon at bounding box center [56, 293] width 20 height 18
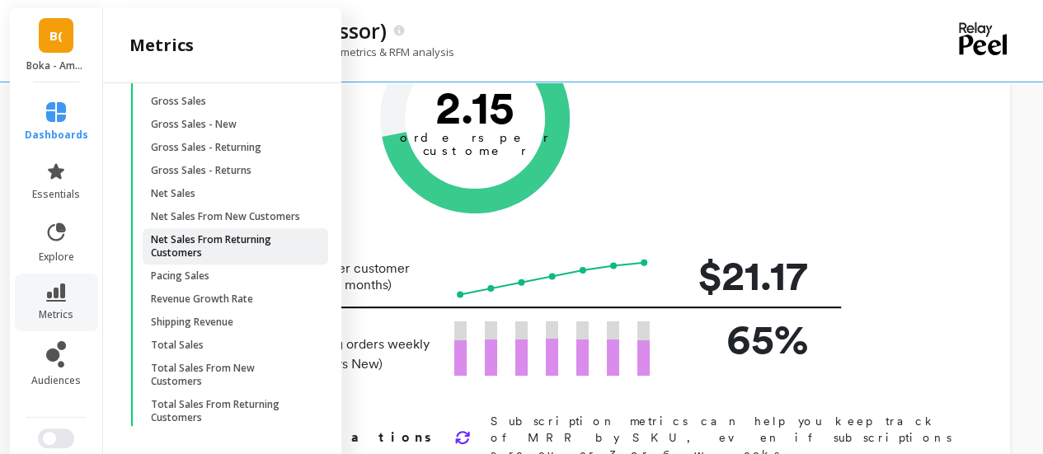
scroll to position [1621, 0]
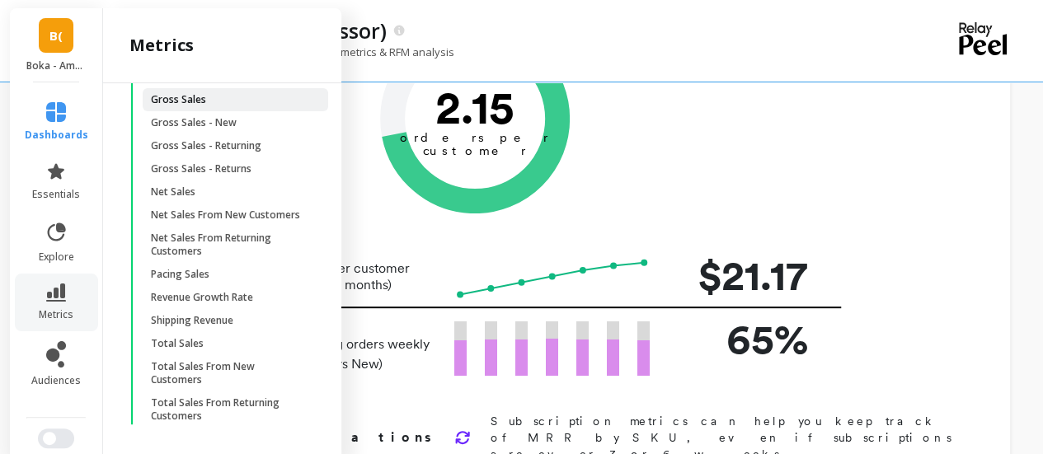
click at [224, 106] on span "Gross Sales" at bounding box center [229, 99] width 157 height 13
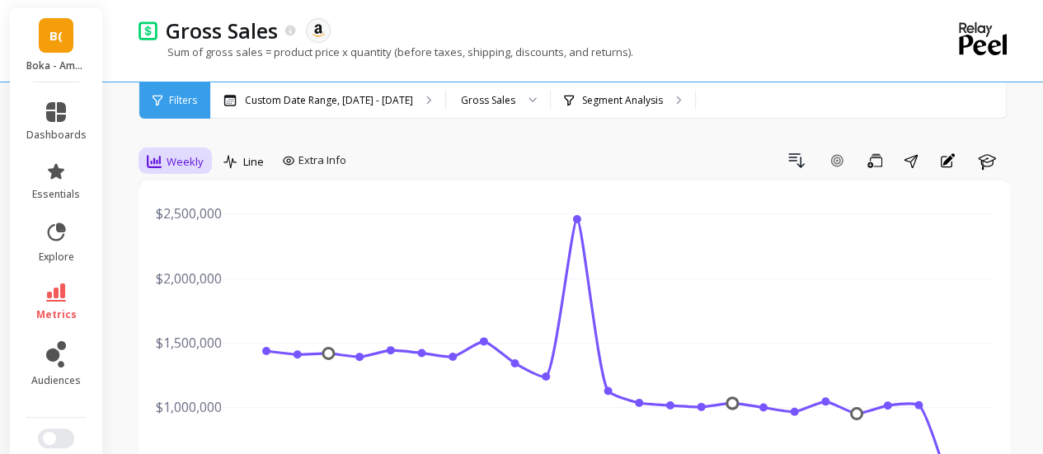
click at [182, 162] on span "Weekly" at bounding box center [185, 162] width 37 height 16
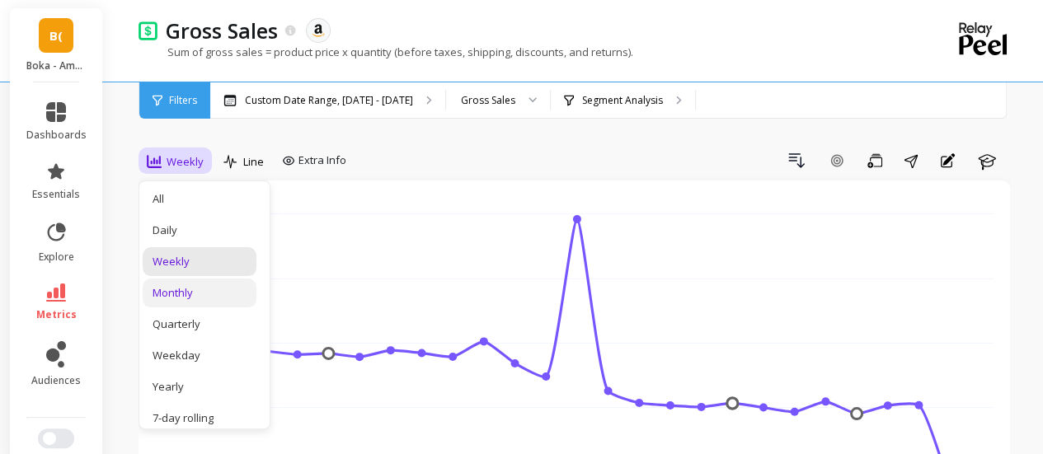
click at [201, 293] on div "Monthly" at bounding box center [199, 293] width 94 height 16
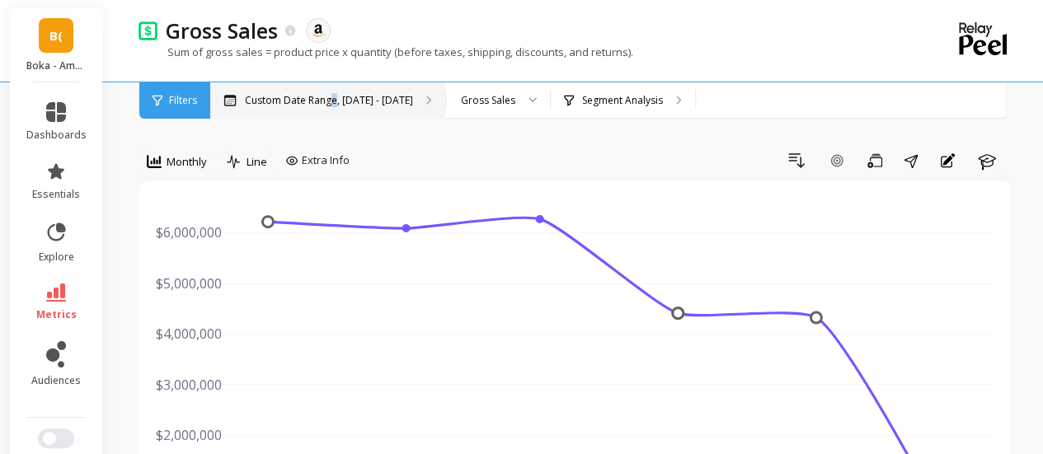
click at [327, 101] on p "Custom Date Range, May 1 - Oct 1" at bounding box center [329, 100] width 168 height 13
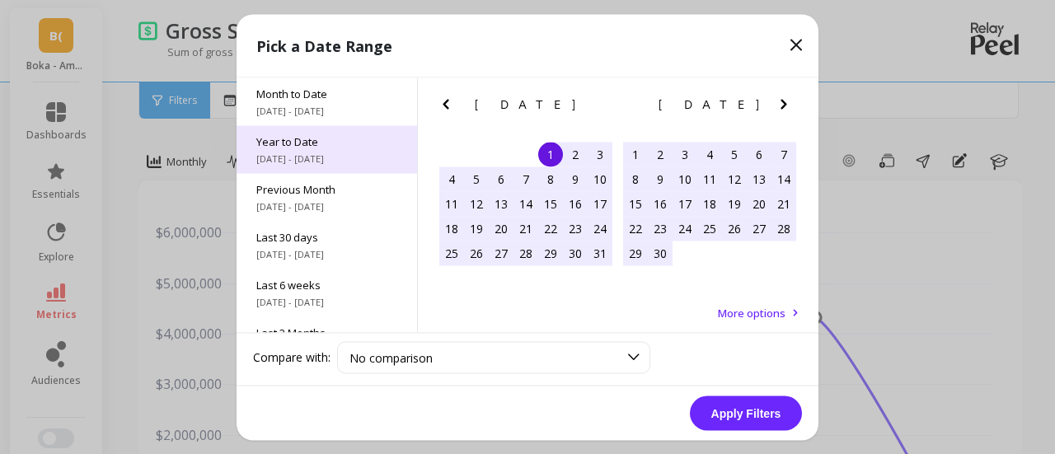
click at [331, 146] on span "Year to Date" at bounding box center [326, 141] width 141 height 15
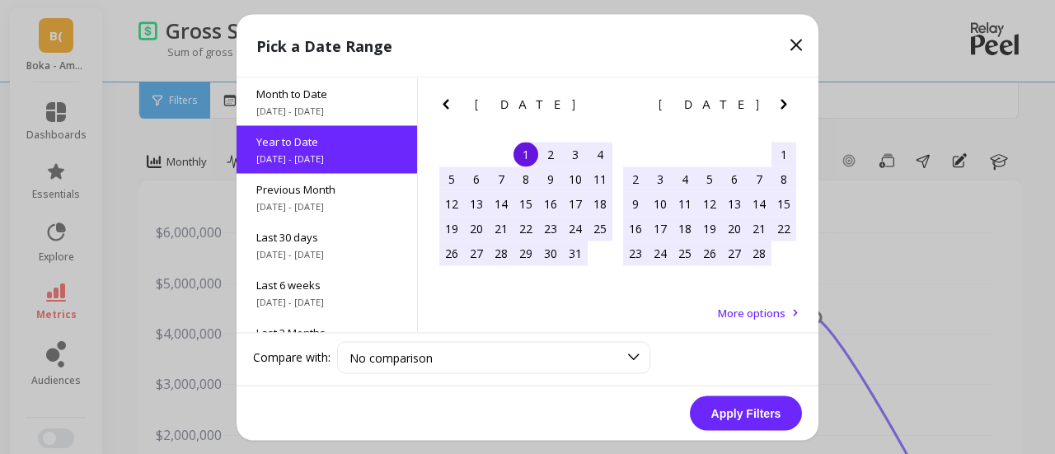
click at [749, 415] on button "Apply Filters" at bounding box center [746, 413] width 112 height 35
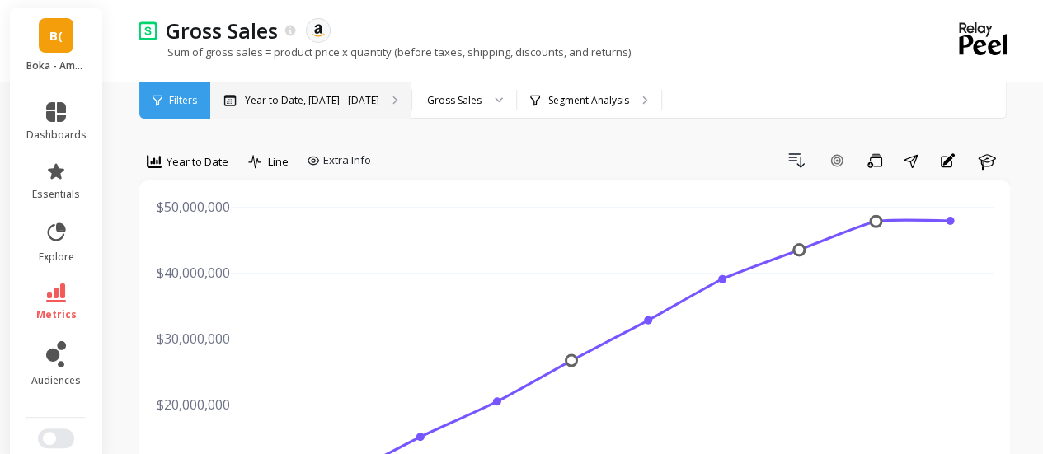
click at [338, 96] on p "Year to Date, Jan 1 - Oct 2" at bounding box center [312, 100] width 134 height 13
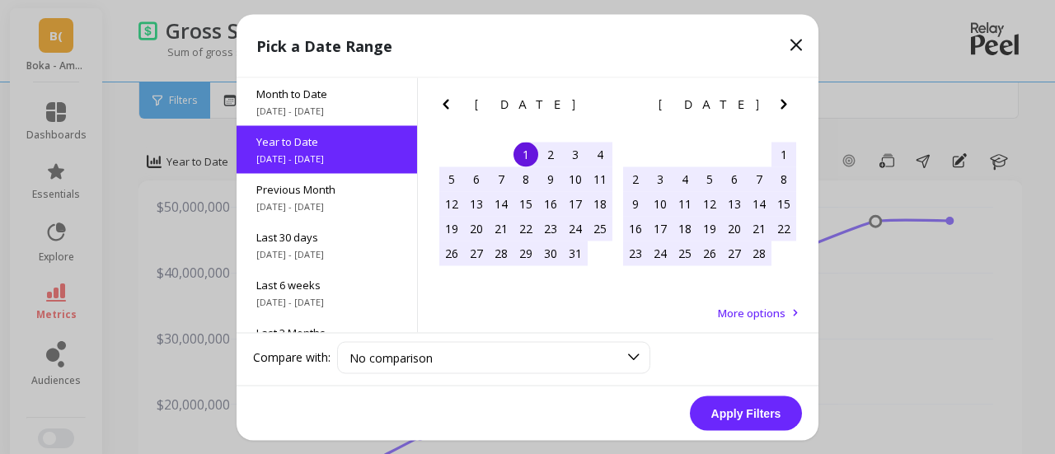
click at [731, 410] on button "Apply Filters" at bounding box center [746, 413] width 112 height 35
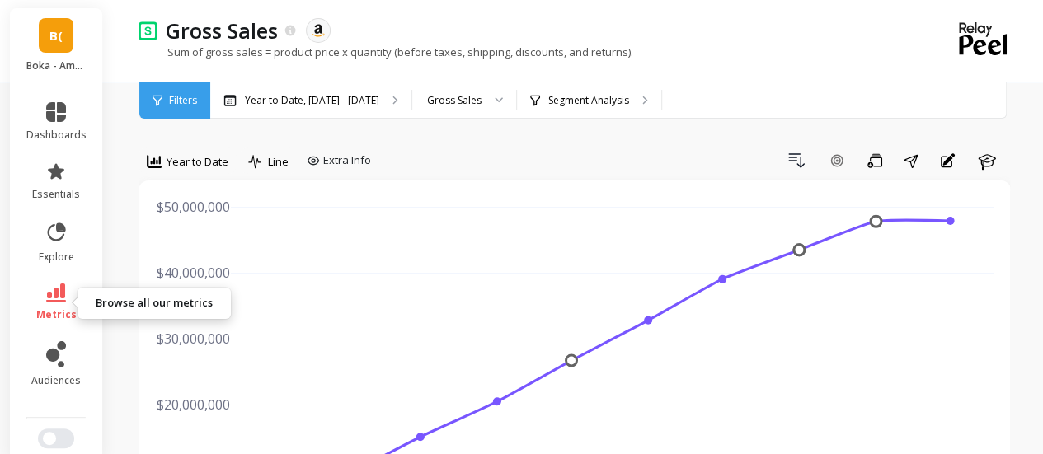
click at [43, 299] on link "metrics" at bounding box center [56, 303] width 60 height 38
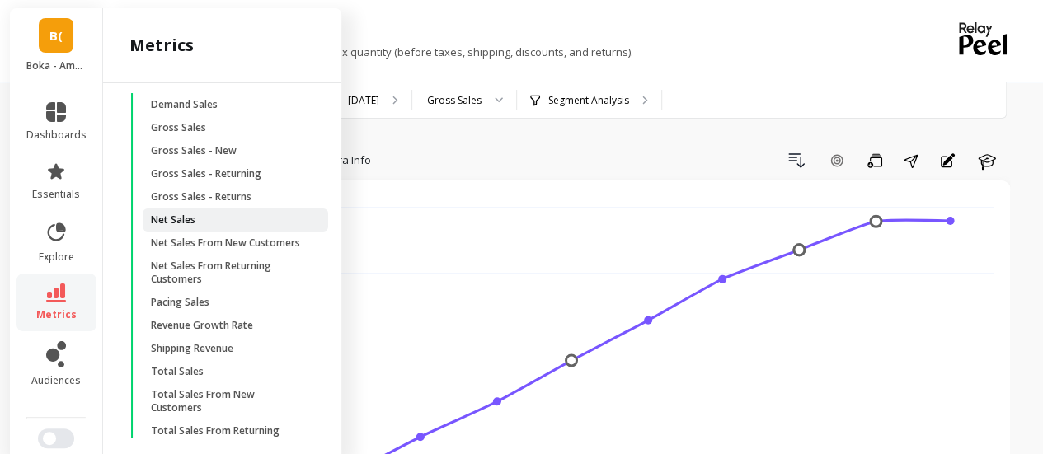
scroll to position [1593, 0]
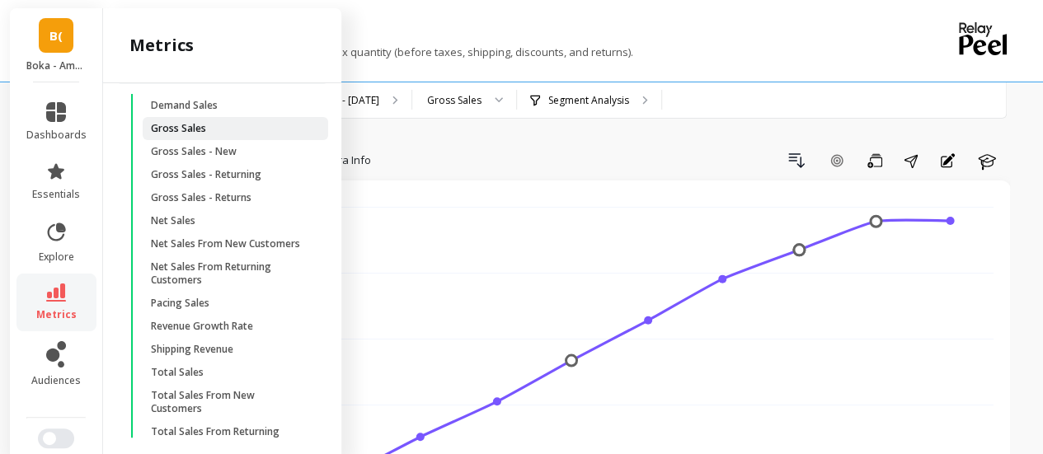
click at [225, 135] on span "Gross Sales" at bounding box center [229, 128] width 157 height 13
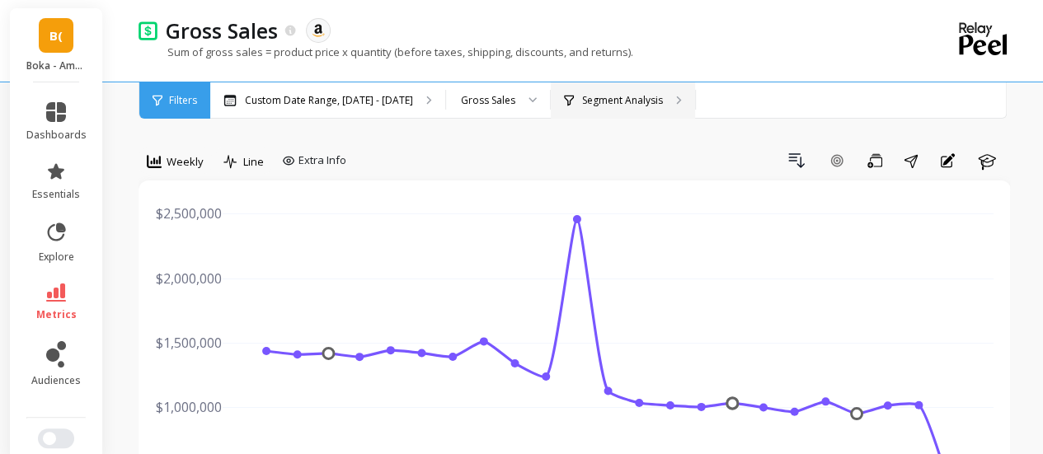
click at [593, 107] on div "Segment Analysis" at bounding box center [623, 100] width 144 height 36
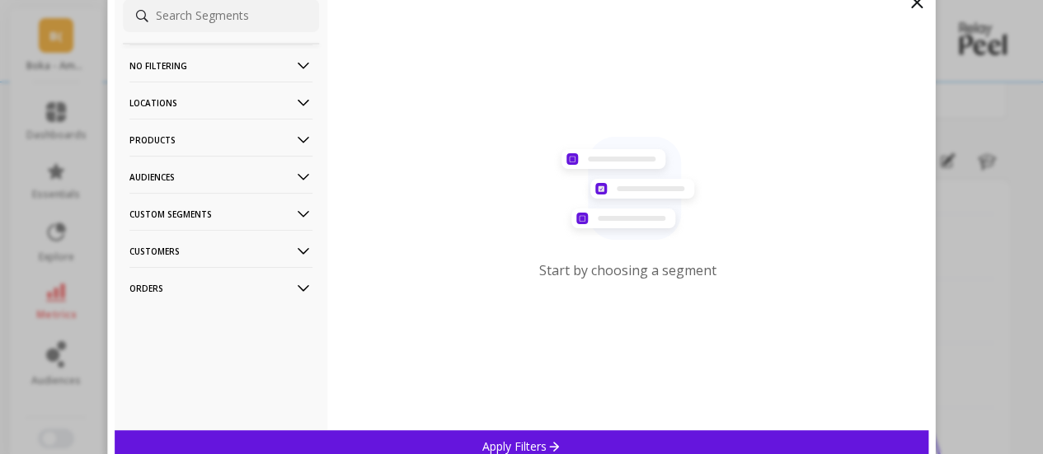
click at [209, 103] on p "Locations" at bounding box center [220, 103] width 183 height 42
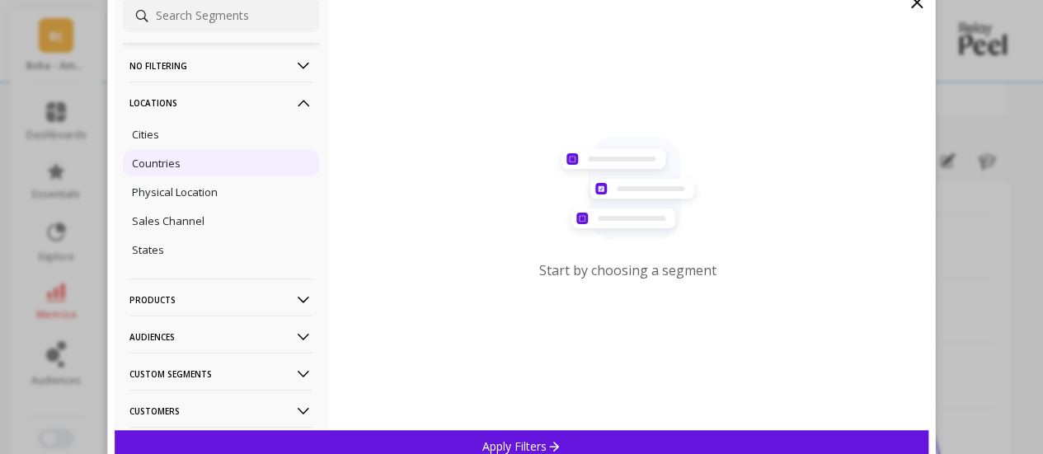
click at [187, 169] on div "Countries" at bounding box center [221, 163] width 196 height 26
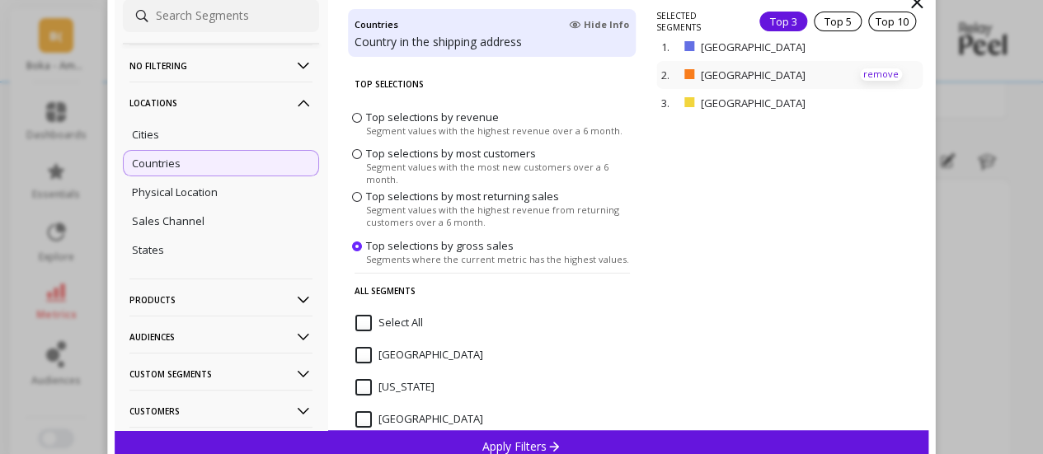
click at [864, 73] on p "remove" at bounding box center [881, 74] width 42 height 12
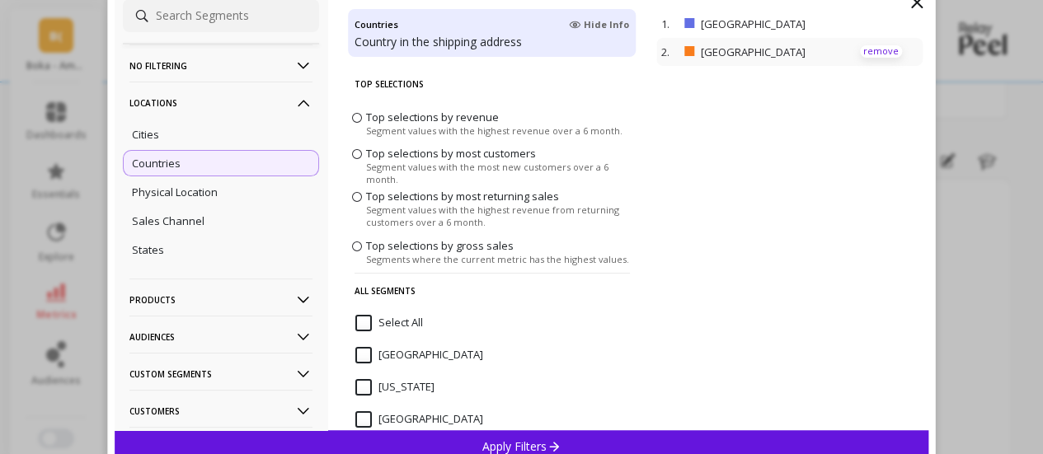
click at [868, 48] on p "remove" at bounding box center [881, 51] width 42 height 12
click at [570, 438] on div "Apply Filters" at bounding box center [522, 446] width 814 height 32
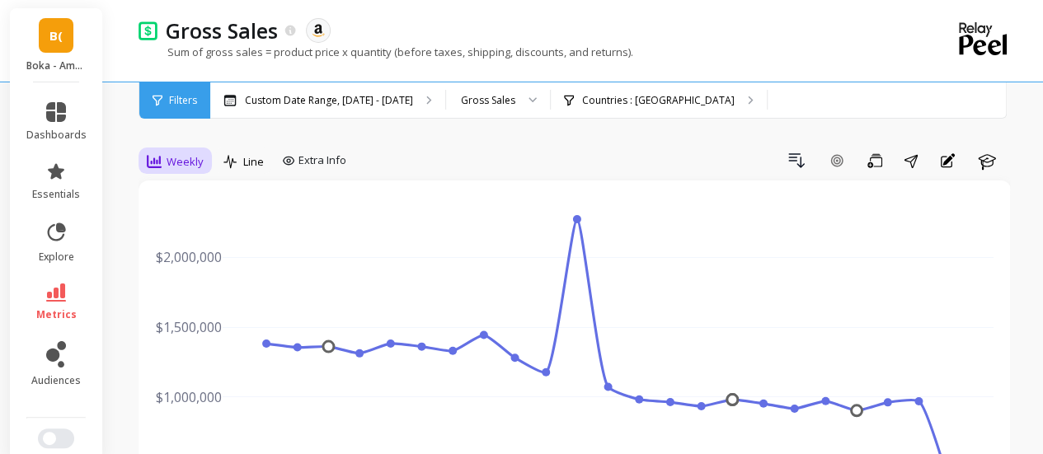
click at [192, 153] on div "Weekly" at bounding box center [175, 162] width 67 height 28
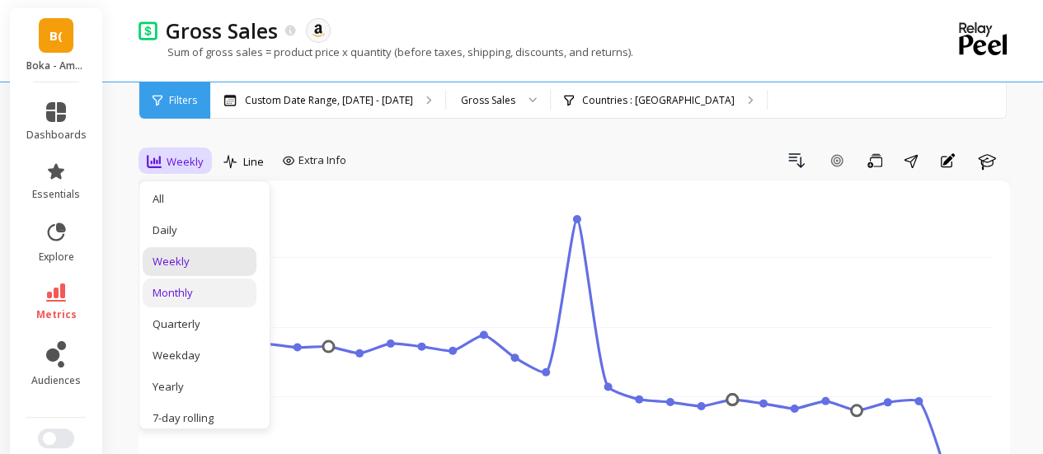
click at [195, 286] on div "Monthly" at bounding box center [199, 293] width 94 height 16
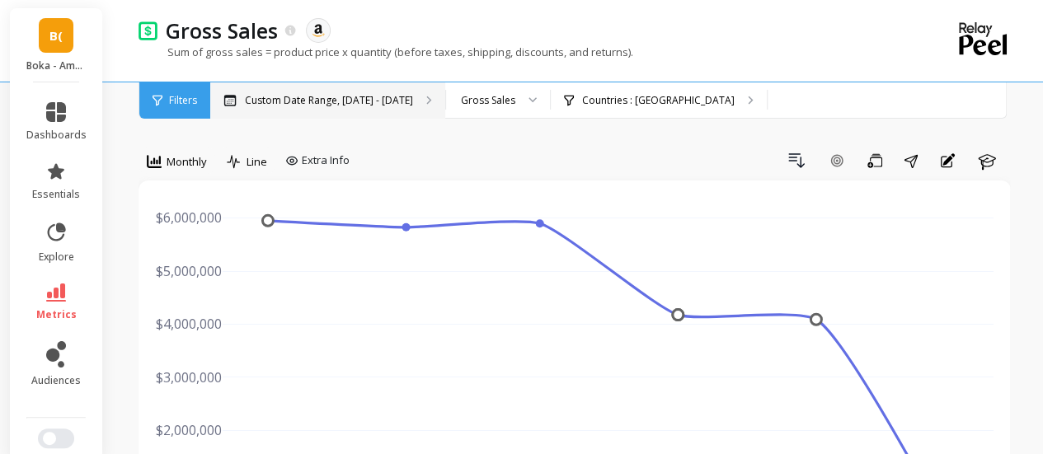
click at [353, 98] on p "Custom Date Range, May 1 - Oct 1" at bounding box center [329, 100] width 168 height 13
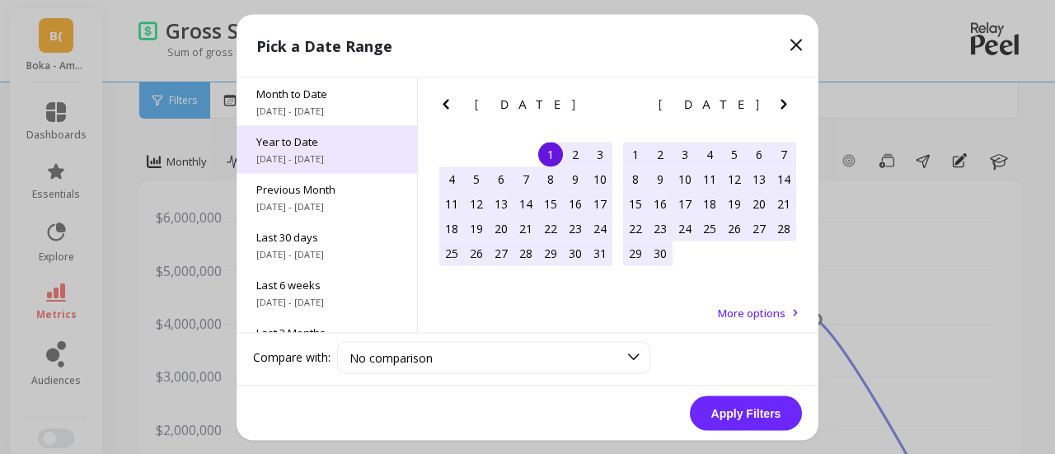
click at [333, 156] on span "1/1/2025 - 10/2/2025" at bounding box center [326, 158] width 141 height 13
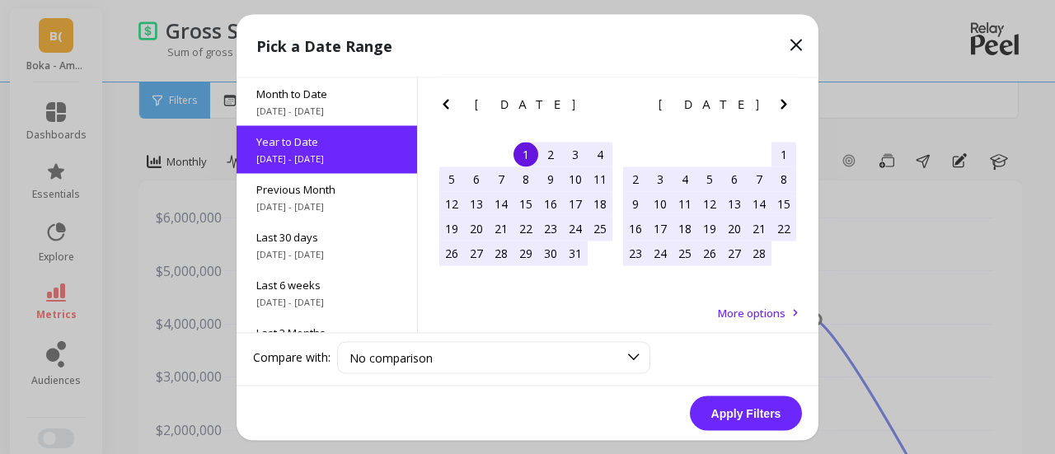
click at [713, 416] on button "Apply Filters" at bounding box center [746, 413] width 112 height 35
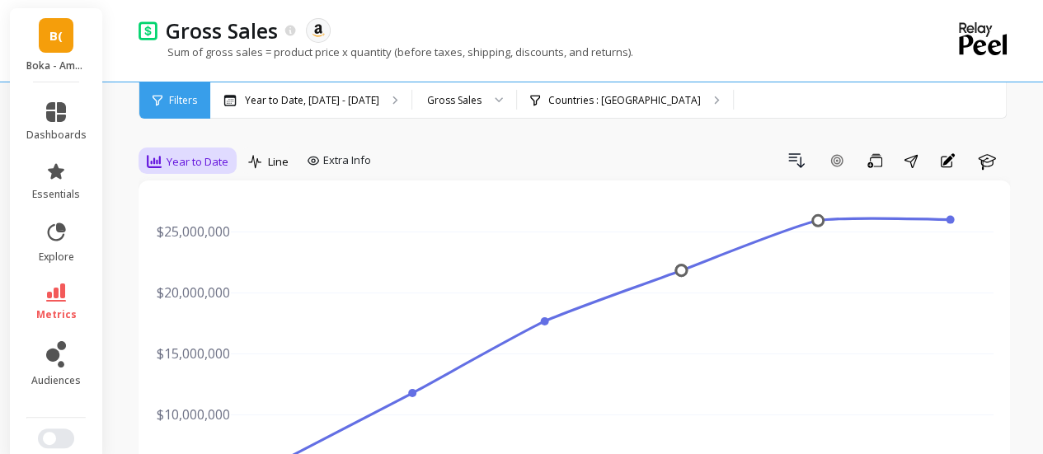
click at [189, 165] on span "Year to Date" at bounding box center [198, 162] width 62 height 16
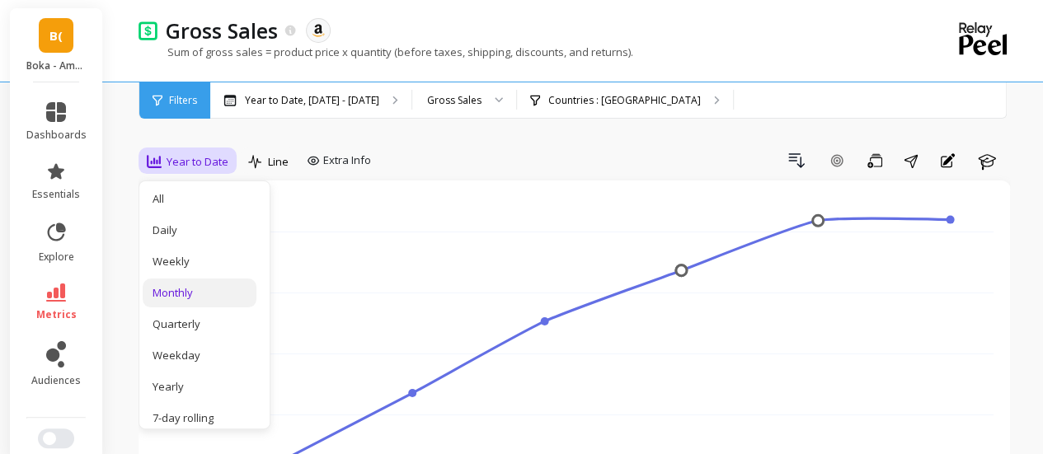
click at [204, 290] on div "Monthly" at bounding box center [199, 293] width 94 height 16
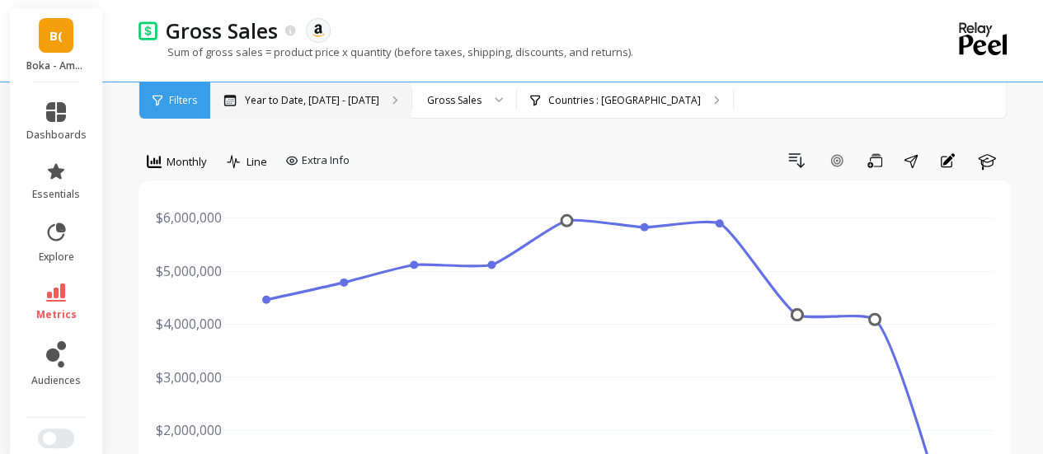
click at [285, 98] on p "Year to Date, Jan 1 - Oct 2" at bounding box center [312, 100] width 134 height 13
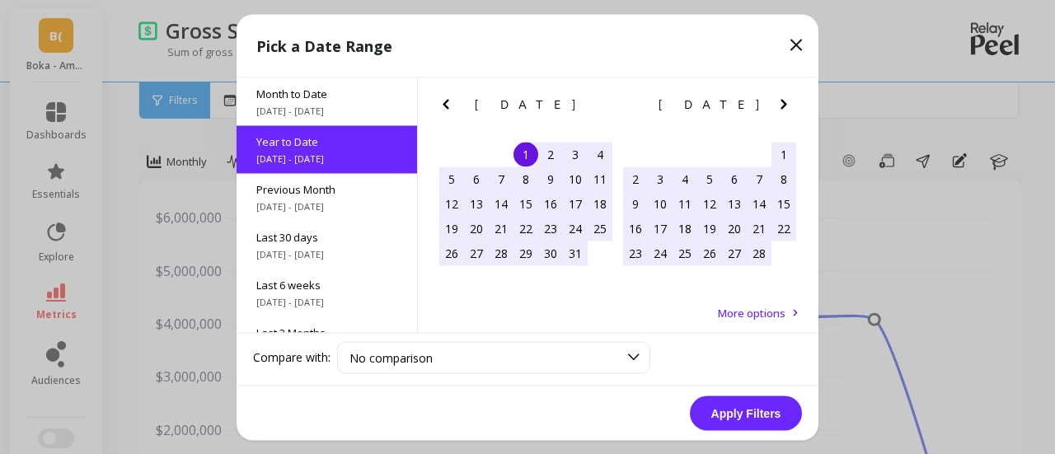
click at [343, 158] on span "1/1/2025 - 10/2/2025" at bounding box center [326, 158] width 141 height 13
click at [731, 415] on button "Apply Filters" at bounding box center [746, 413] width 112 height 35
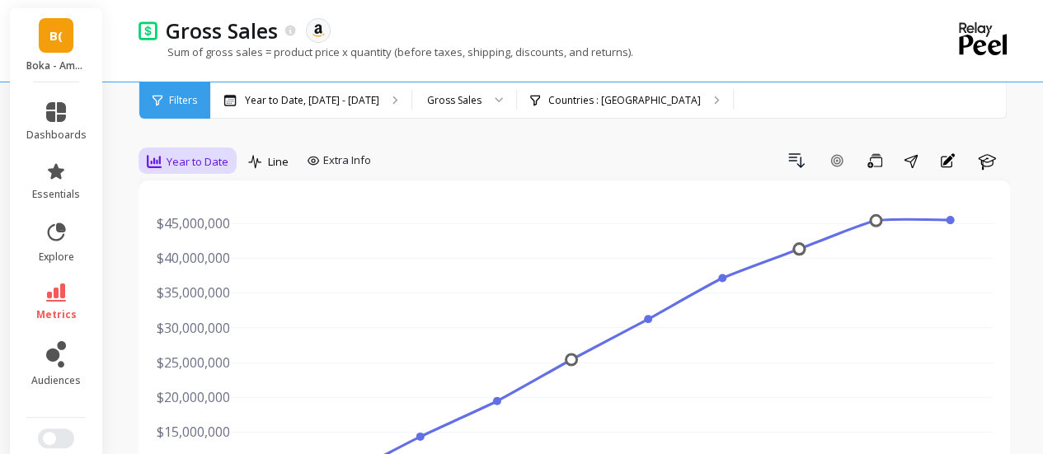
click at [171, 158] on span "Year to Date" at bounding box center [198, 162] width 62 height 16
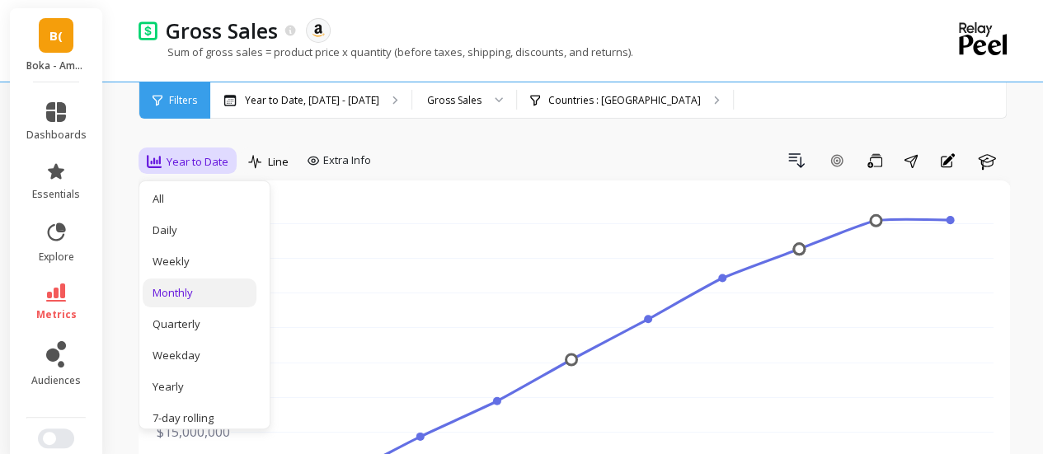
click at [189, 296] on div "Monthly" at bounding box center [199, 293] width 94 height 16
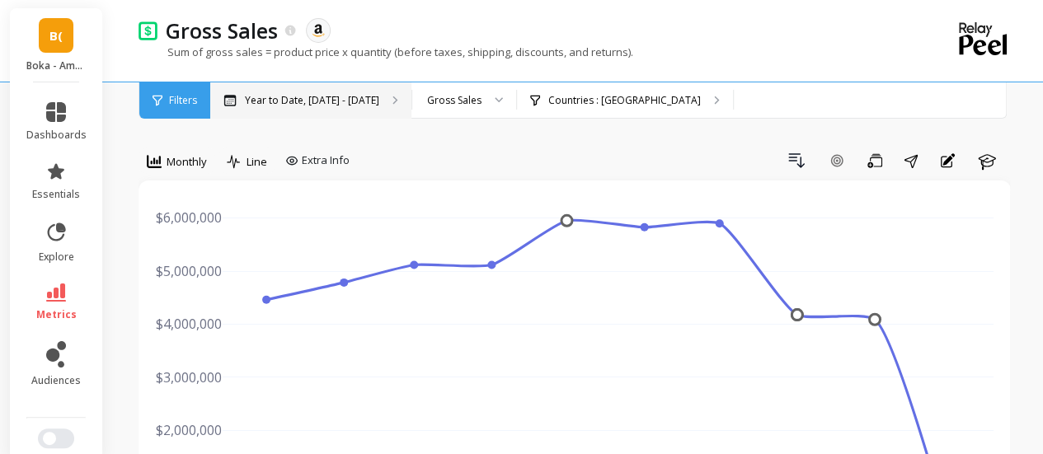
click at [301, 100] on p "Year to Date, Jan 1 - Oct 2" at bounding box center [312, 100] width 134 height 13
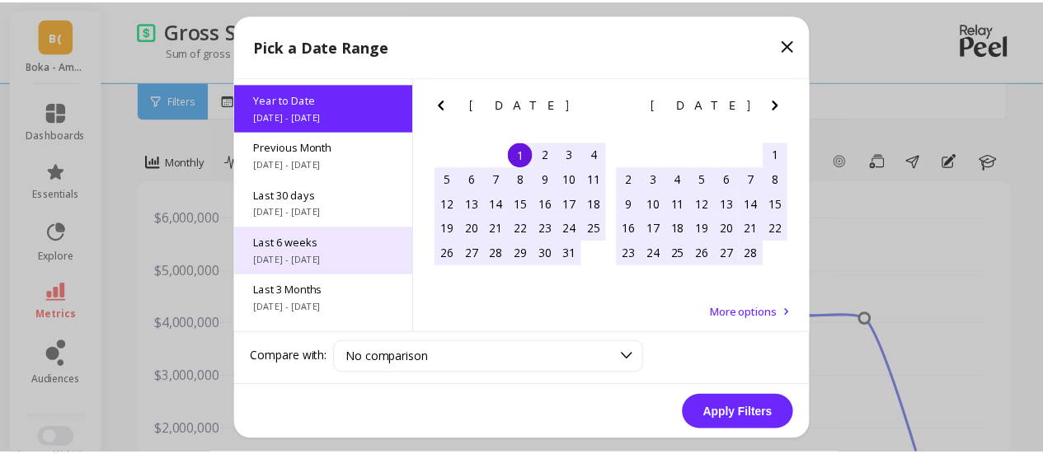
scroll to position [44, 0]
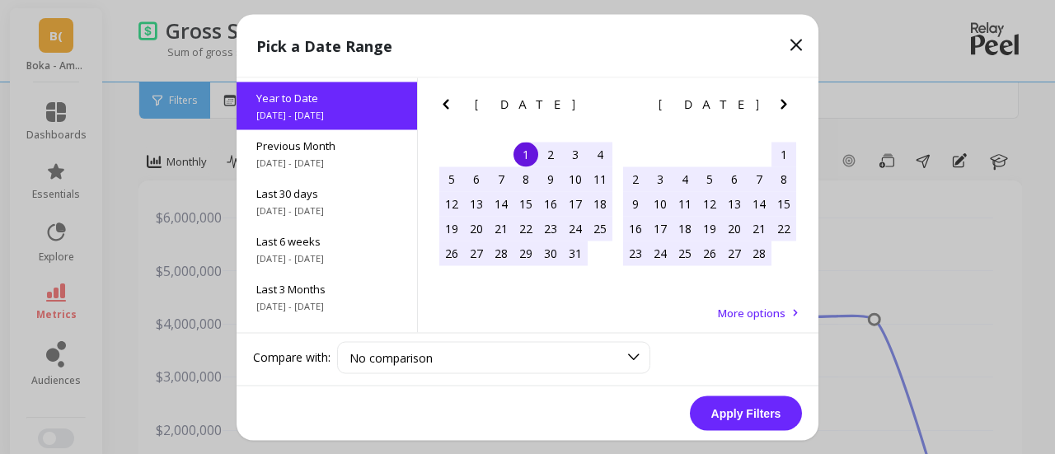
click at [528, 152] on div "1" at bounding box center [526, 154] width 25 height 25
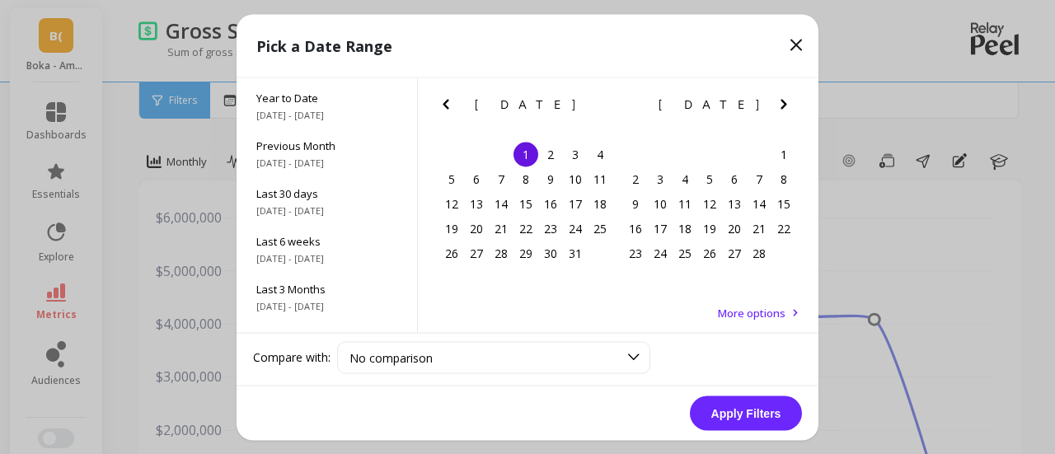
click at [783, 105] on icon "Next Month" at bounding box center [784, 104] width 6 height 10
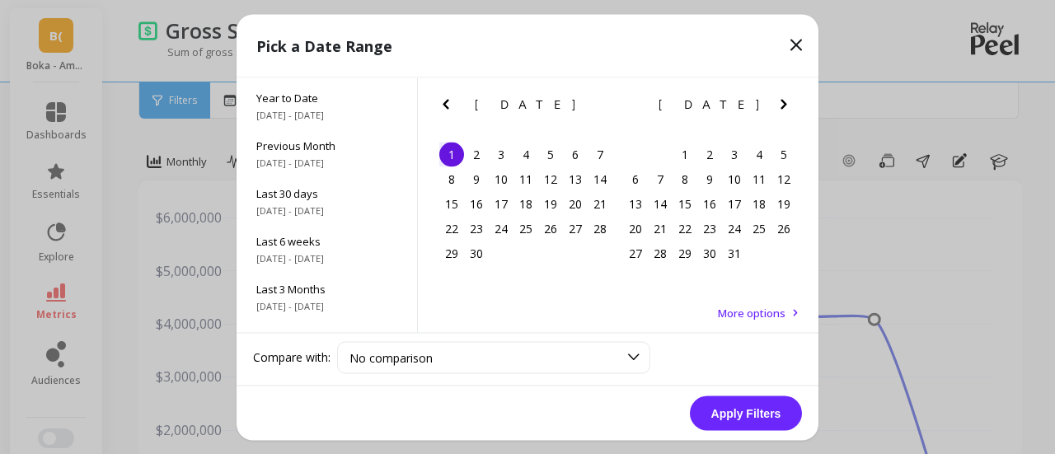
click at [783, 105] on icon "Next Month" at bounding box center [784, 104] width 6 height 10
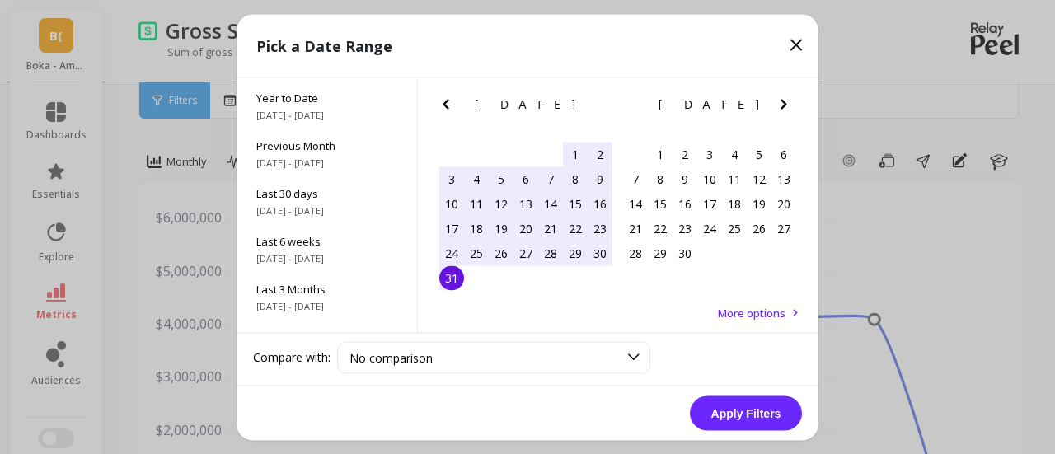
click at [447, 284] on div "31" at bounding box center [451, 277] width 25 height 25
click at [775, 410] on button "Apply Filters" at bounding box center [746, 413] width 112 height 35
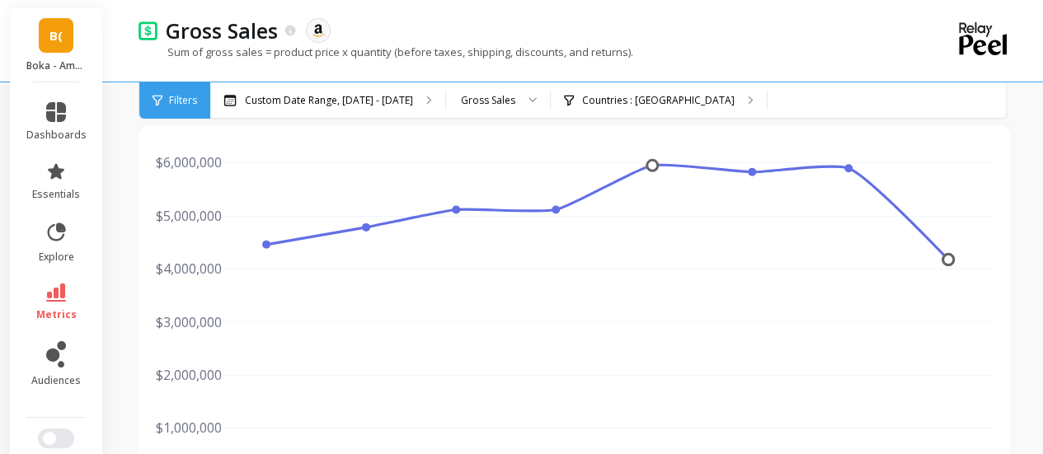
scroll to position [58, 0]
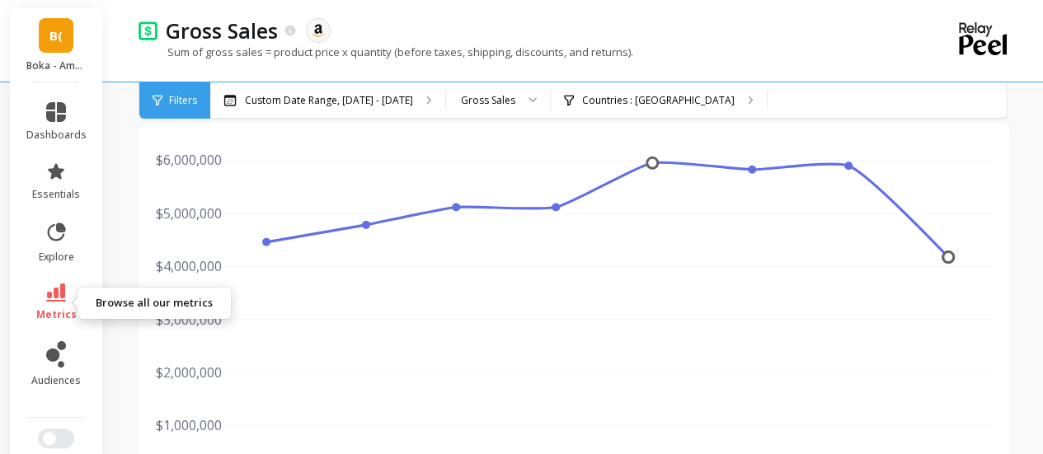
click at [54, 304] on link "metrics" at bounding box center [56, 303] width 60 height 38
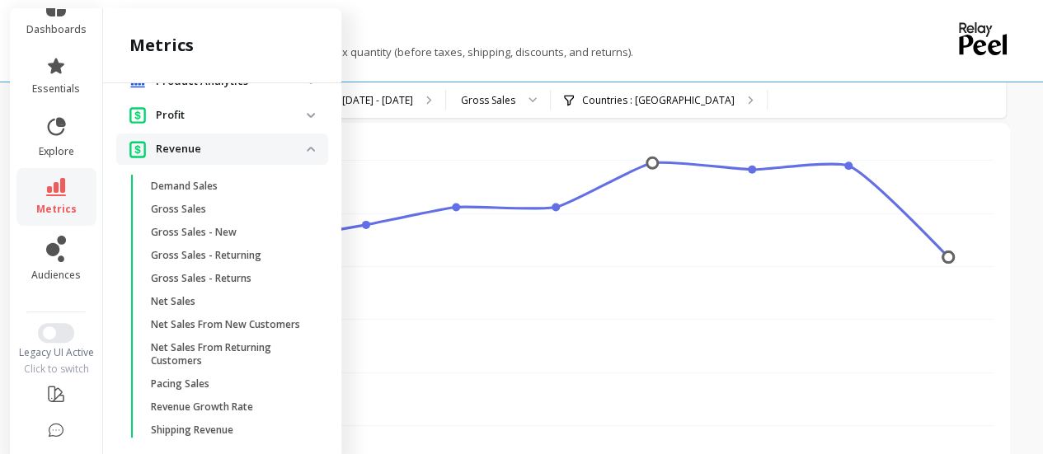
scroll to position [53, 0]
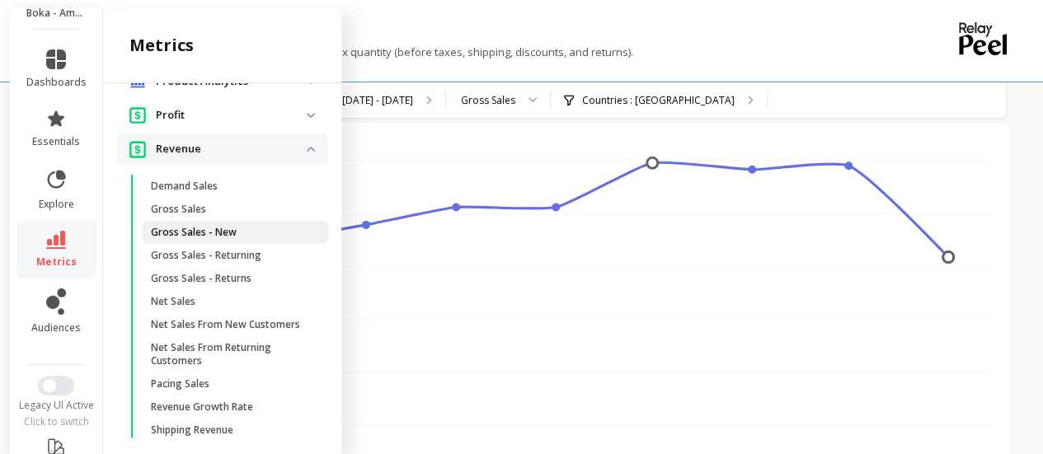
click at [235, 239] on span "Gross Sales - New" at bounding box center [229, 232] width 157 height 13
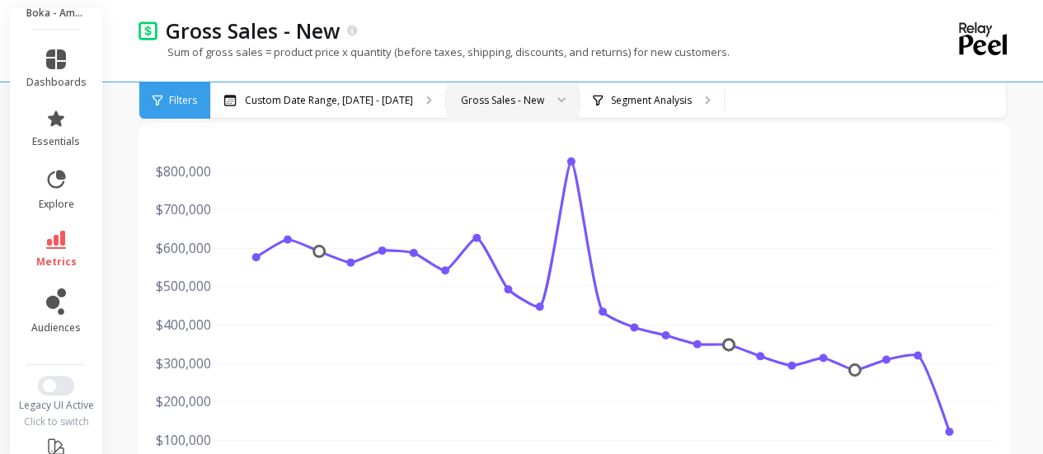
click at [504, 105] on div "Gross Sales - New" at bounding box center [502, 100] width 83 height 16
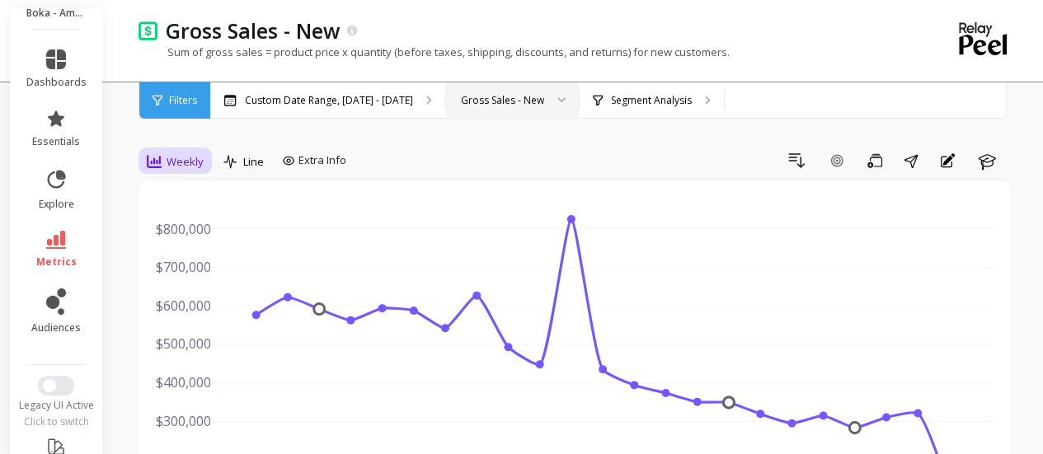
click at [181, 155] on span "Weekly" at bounding box center [185, 162] width 37 height 16
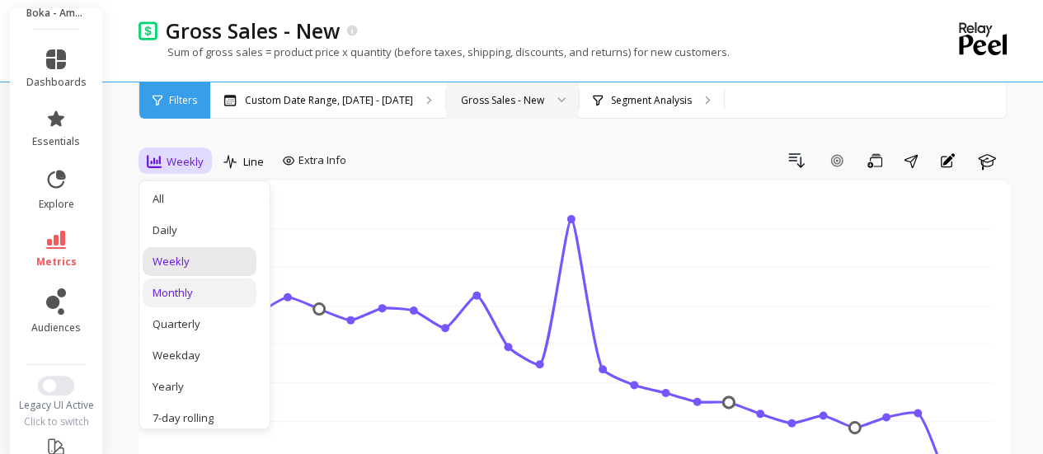
click at [179, 285] on div "Monthly" at bounding box center [199, 293] width 94 height 16
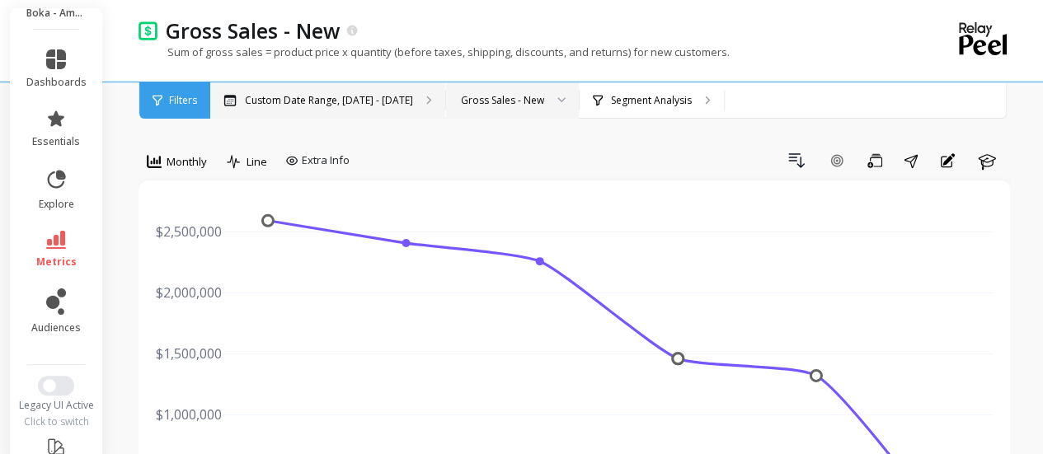
click at [353, 103] on p "Custom Date Range, May 1 - Oct 1" at bounding box center [329, 100] width 168 height 13
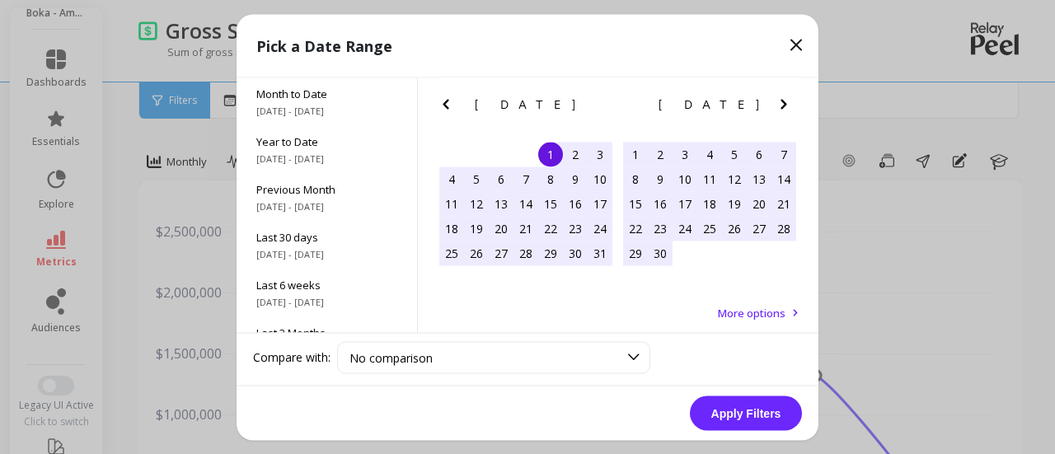
click at [449, 104] on icon "Previous Month" at bounding box center [446, 104] width 20 height 20
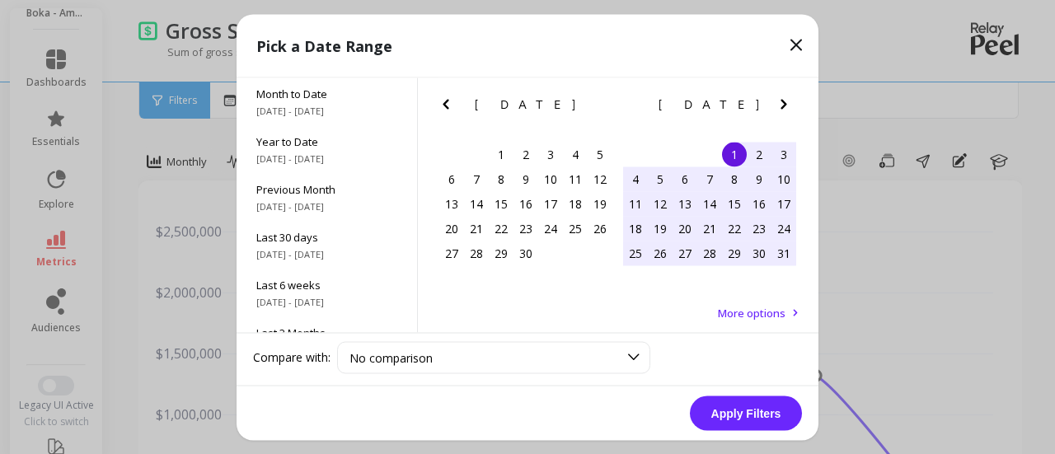
click at [449, 104] on icon "Previous Month" at bounding box center [446, 104] width 20 height 20
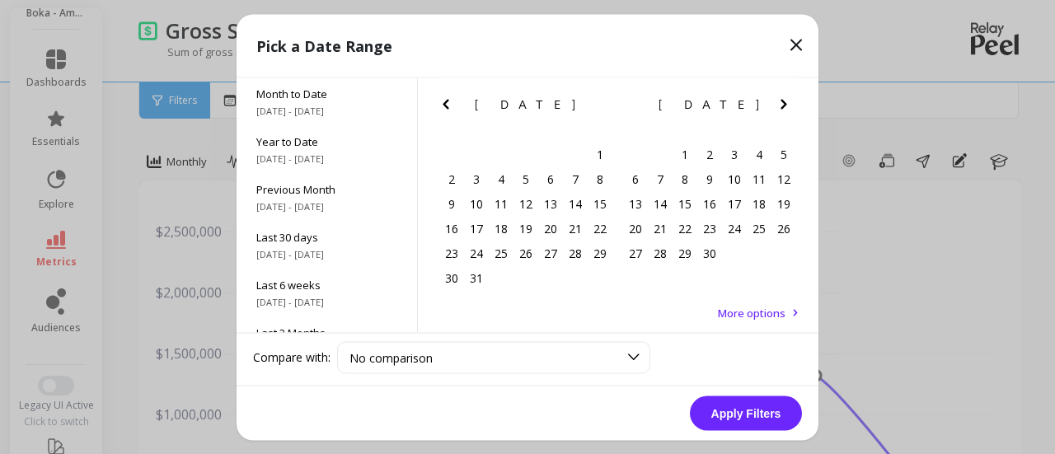
click at [449, 104] on icon "Previous Month" at bounding box center [446, 104] width 20 height 20
click at [537, 152] on div "29 30 31 1 2 3 4" at bounding box center [525, 154] width 173 height 25
click at [526, 156] on div "1" at bounding box center [526, 154] width 25 height 25
click at [785, 103] on icon "Next Month" at bounding box center [784, 104] width 6 height 10
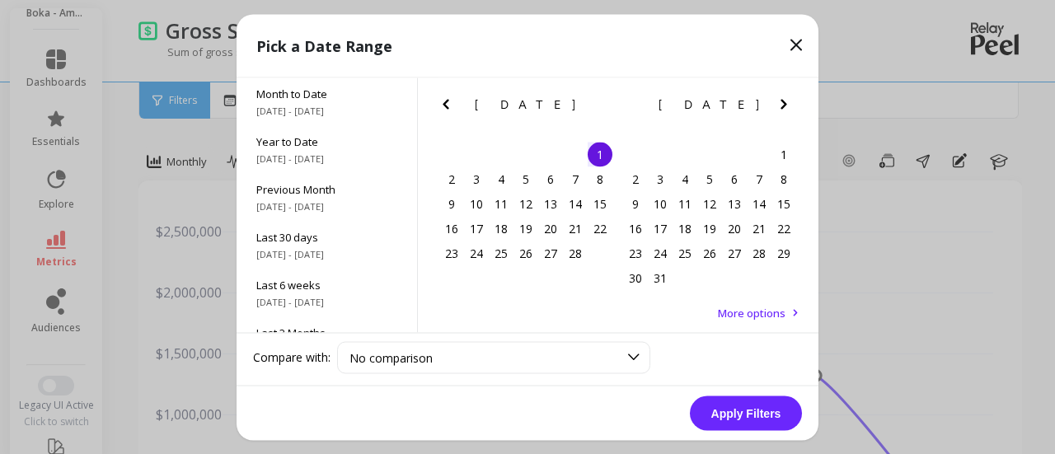
click at [785, 103] on icon "Next Month" at bounding box center [784, 104] width 6 height 10
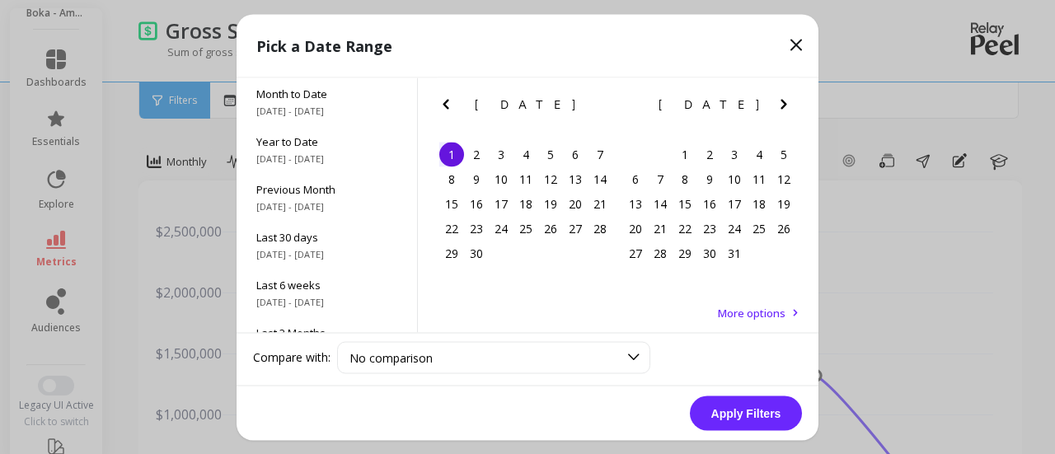
click at [785, 100] on icon "Next Month" at bounding box center [784, 104] width 20 height 20
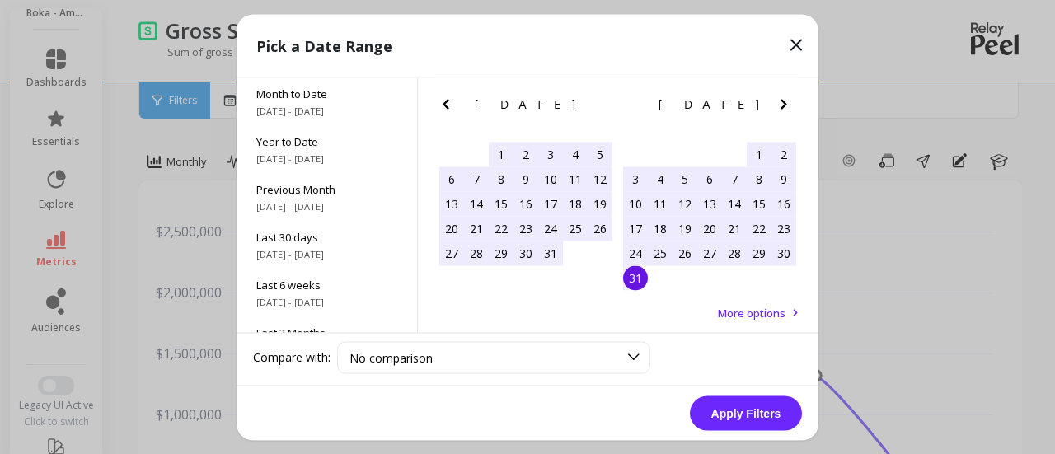
click at [634, 281] on div "31" at bounding box center [635, 277] width 25 height 25
click at [765, 414] on button "Apply Filters" at bounding box center [746, 413] width 112 height 35
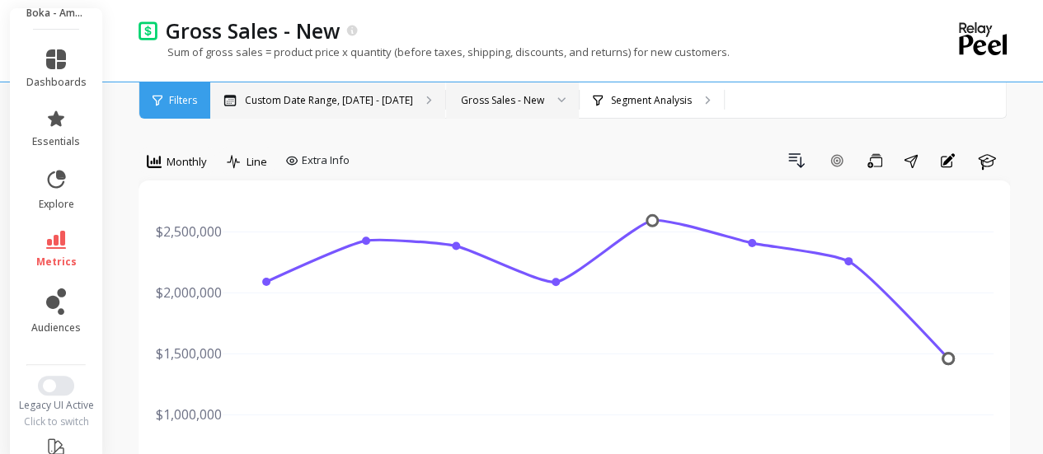
click at [373, 92] on div "Custom Date Range, Jan 1 - Aug 31" at bounding box center [327, 100] width 235 height 36
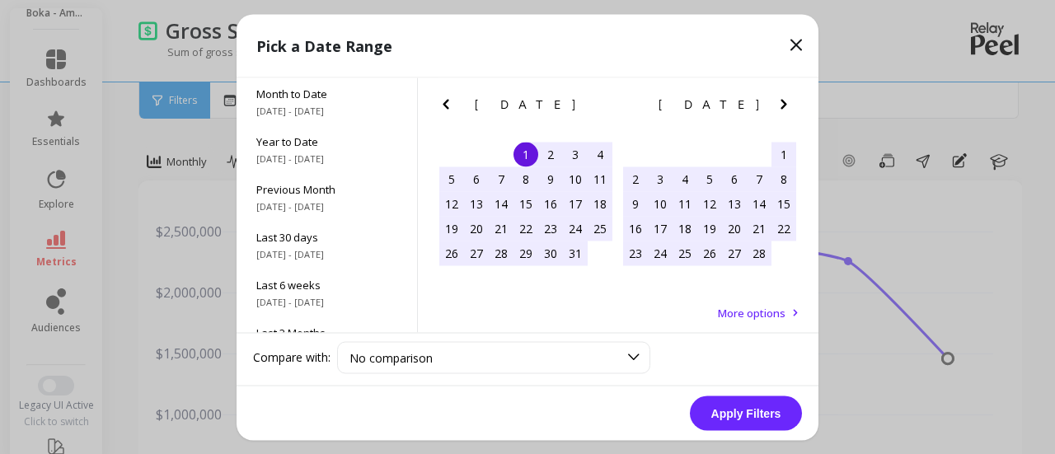
click at [529, 152] on div "1" at bounding box center [526, 154] width 25 height 25
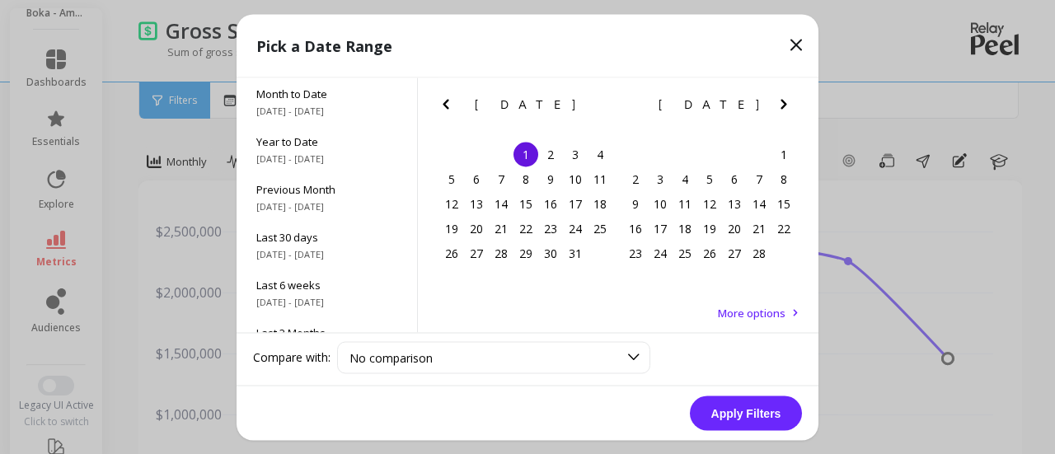
click at [781, 101] on icon "Next Month" at bounding box center [784, 104] width 20 height 20
click at [781, 101] on icon "Next Month" at bounding box center [784, 104] width 6 height 10
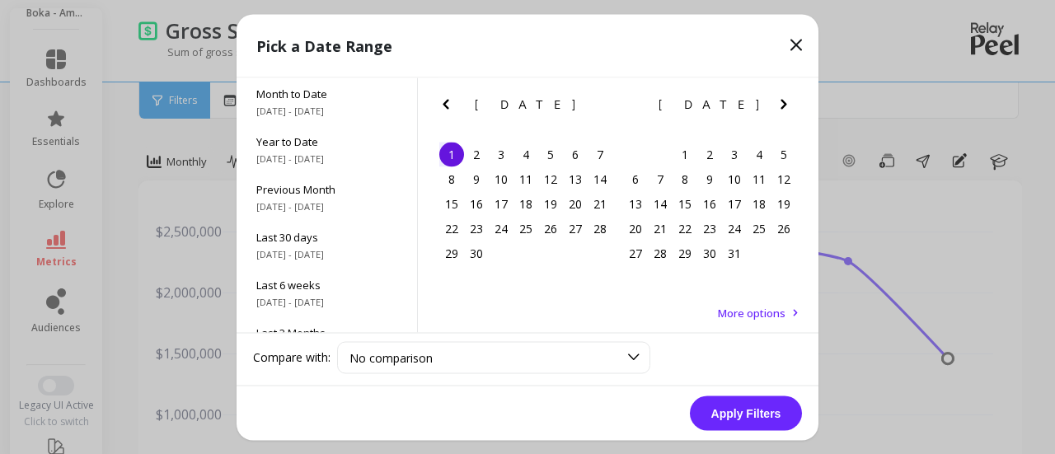
click at [781, 101] on icon "Next Month" at bounding box center [784, 104] width 6 height 10
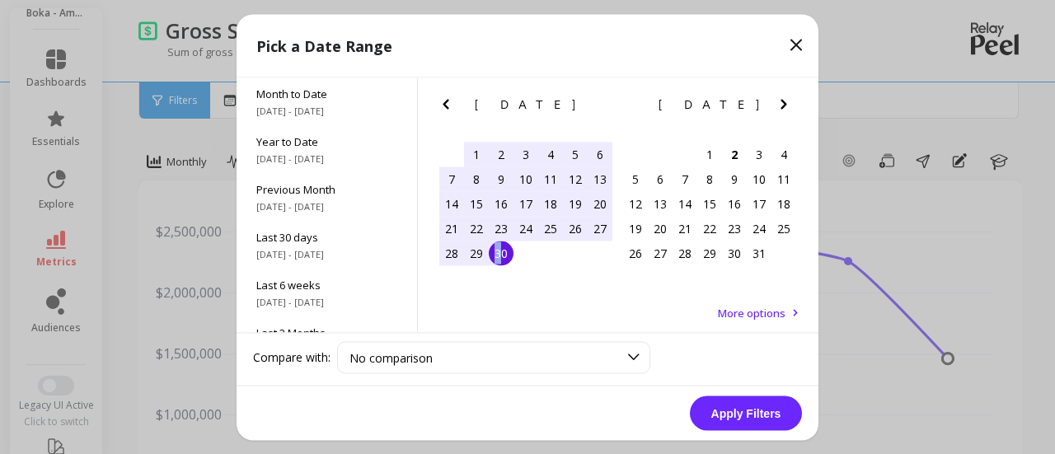
click at [500, 251] on div "30" at bounding box center [501, 253] width 25 height 25
click at [768, 415] on button "Apply Filters" at bounding box center [746, 413] width 112 height 35
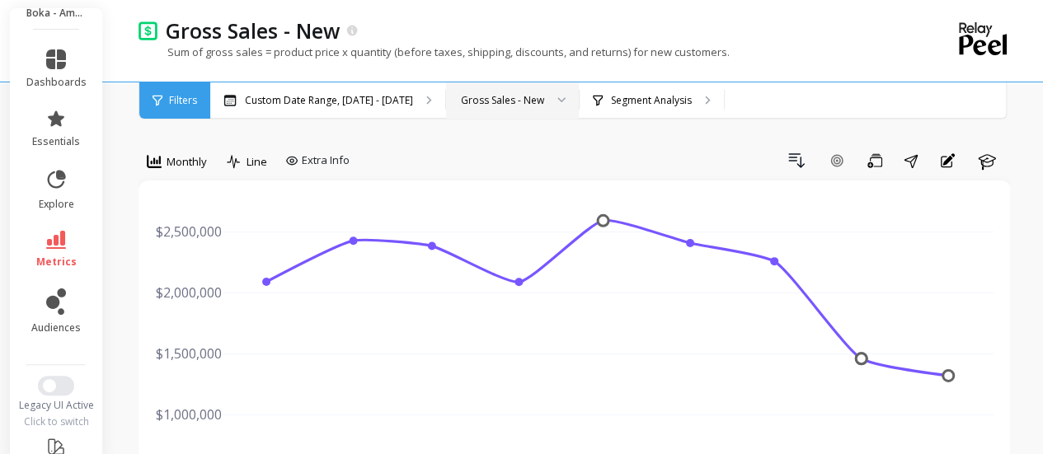
scroll to position [56, 0]
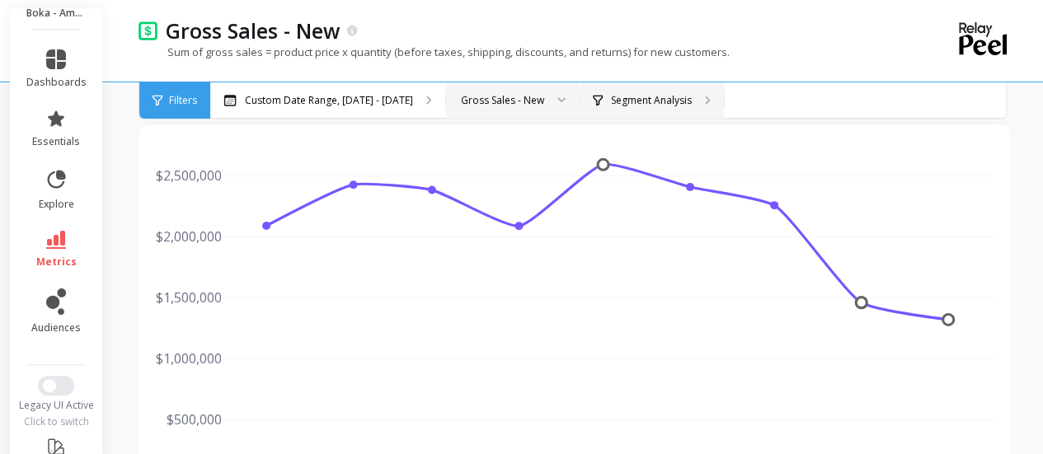
click at [611, 96] on p "Segment Analysis" at bounding box center [651, 100] width 81 height 13
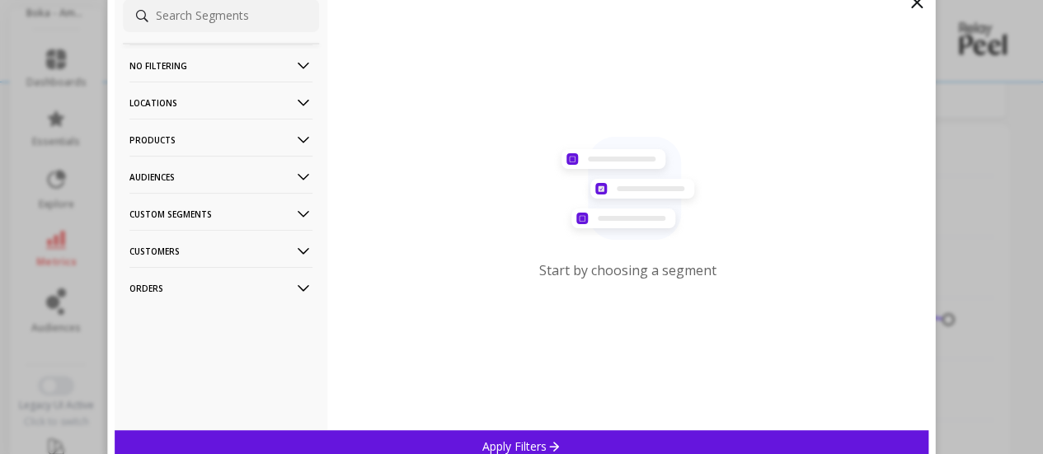
click at [212, 95] on p "Locations" at bounding box center [220, 103] width 183 height 42
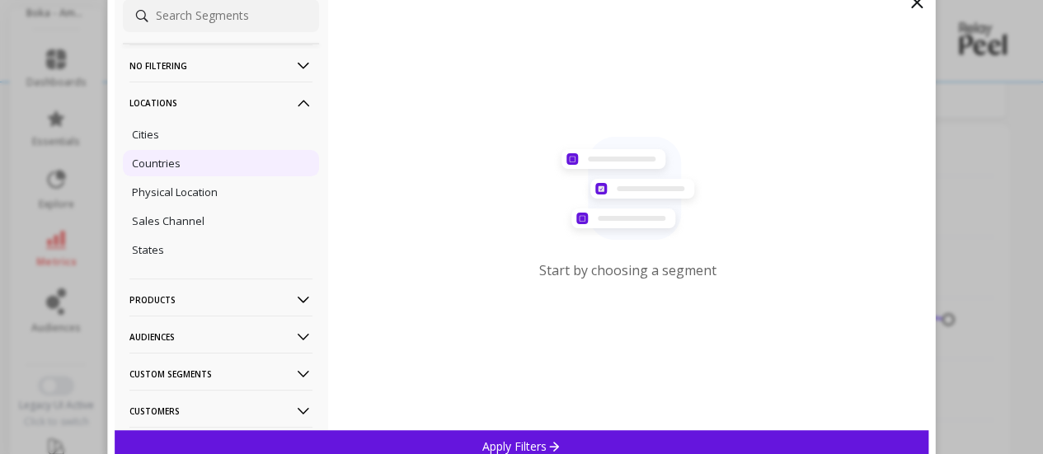
click at [171, 162] on p "Countries" at bounding box center [156, 163] width 49 height 15
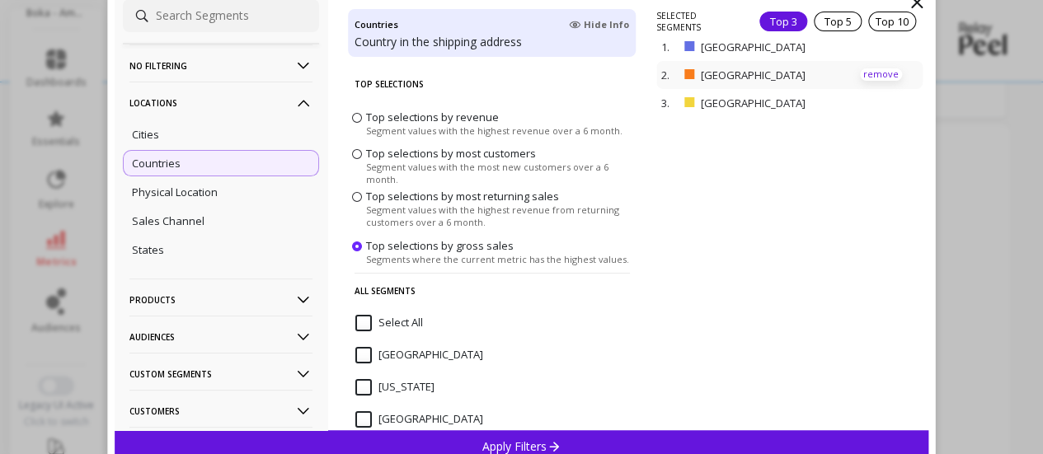
click at [871, 71] on p "remove" at bounding box center [881, 74] width 42 height 12
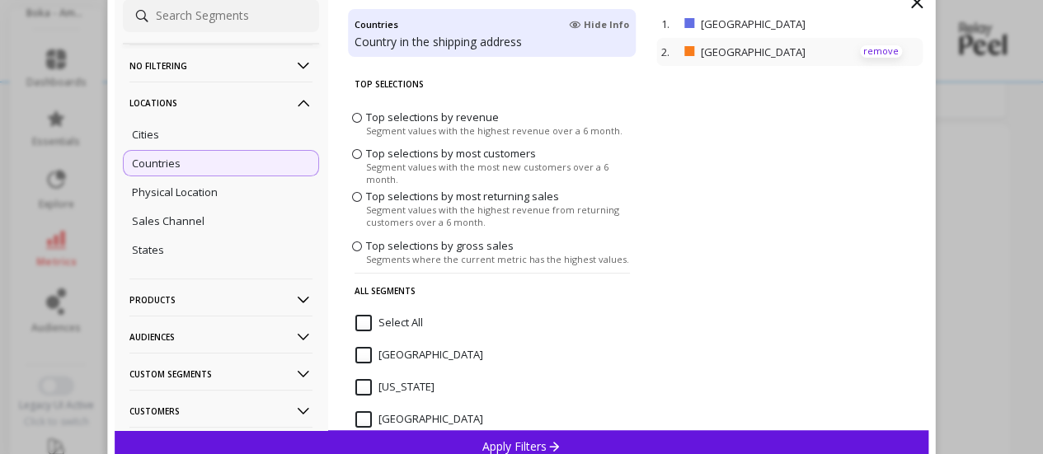
click at [867, 49] on p "remove" at bounding box center [881, 51] width 42 height 12
click at [569, 439] on div "Apply Filters" at bounding box center [522, 446] width 814 height 32
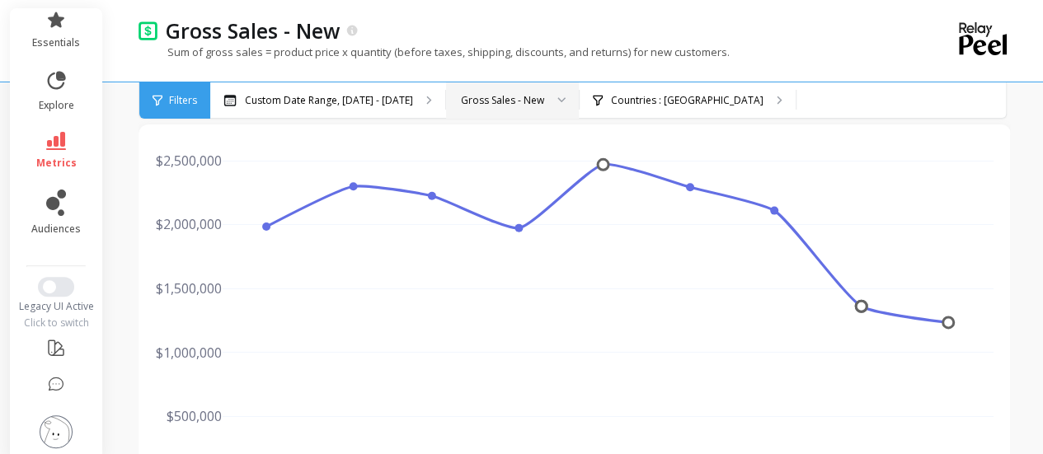
scroll to position [163, 0]
click at [50, 132] on icon at bounding box center [56, 141] width 20 height 18
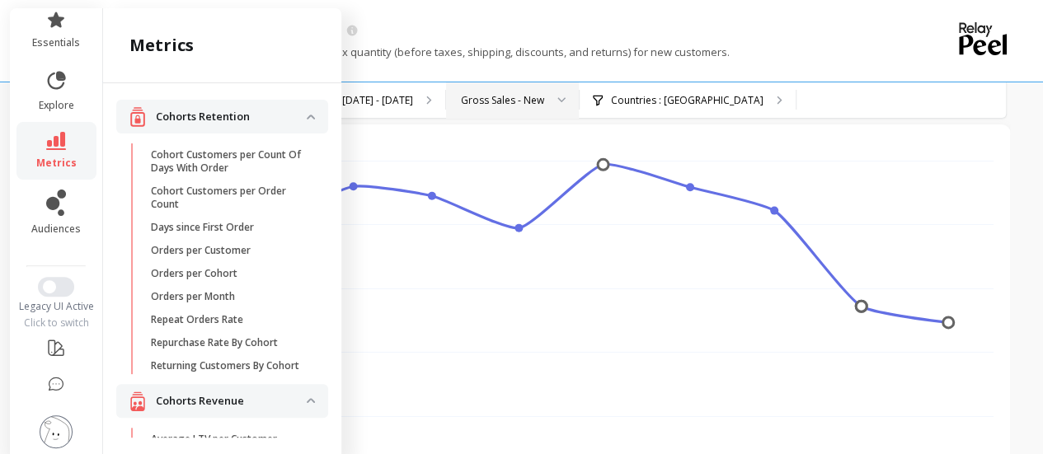
scroll to position [1512, 0]
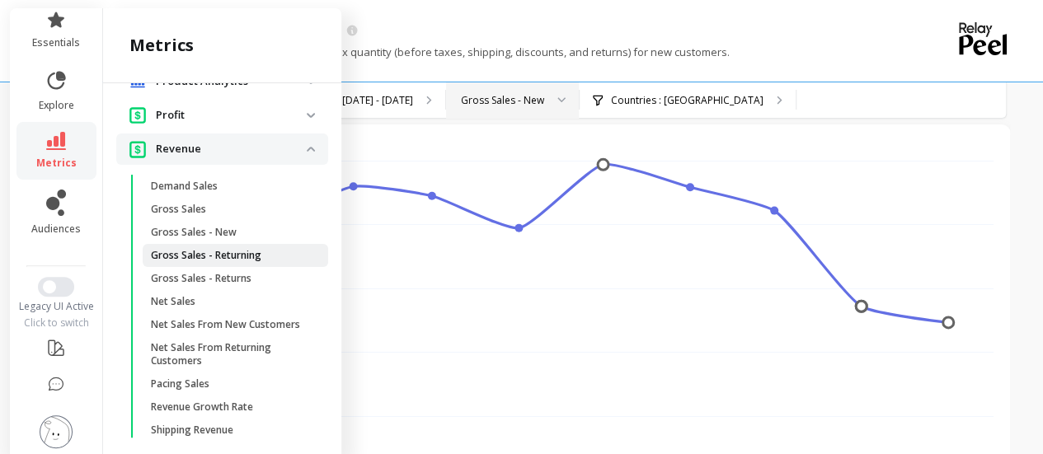
click at [226, 262] on p "Gross Sales - Returning" at bounding box center [206, 255] width 110 height 13
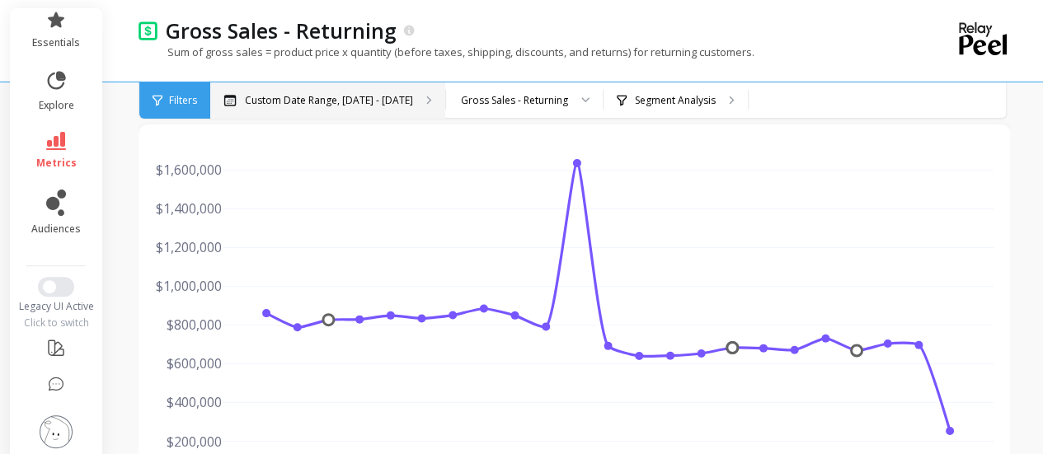
click at [274, 110] on div "Custom Date Range, May 1 - Oct 1" at bounding box center [327, 100] width 235 height 36
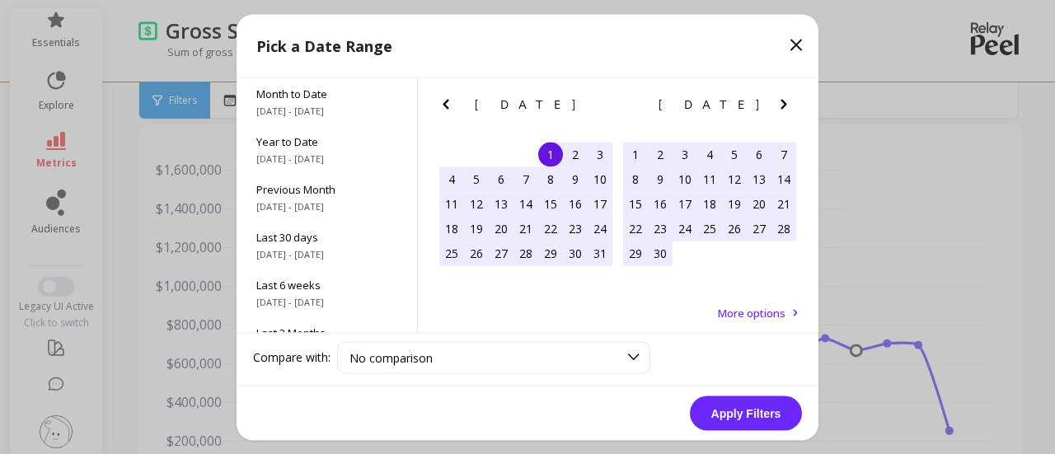
click at [446, 101] on icon "Previous Month" at bounding box center [446, 104] width 6 height 10
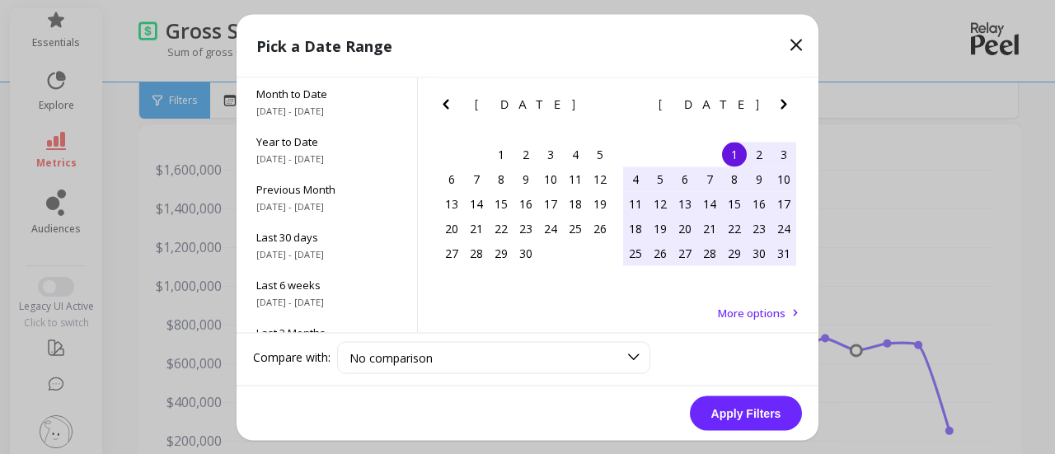
click at [446, 101] on icon "Previous Month" at bounding box center [446, 104] width 6 height 10
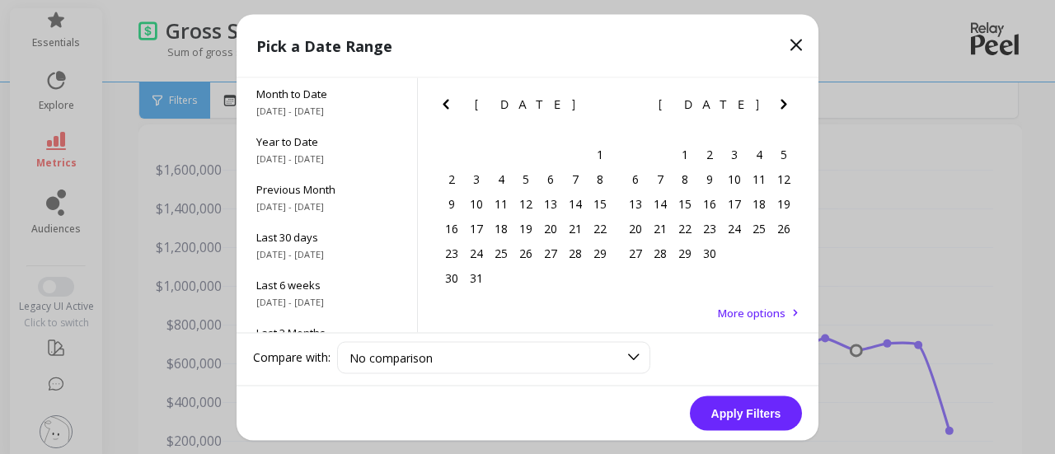
click at [446, 101] on icon "Previous Month" at bounding box center [446, 104] width 6 height 10
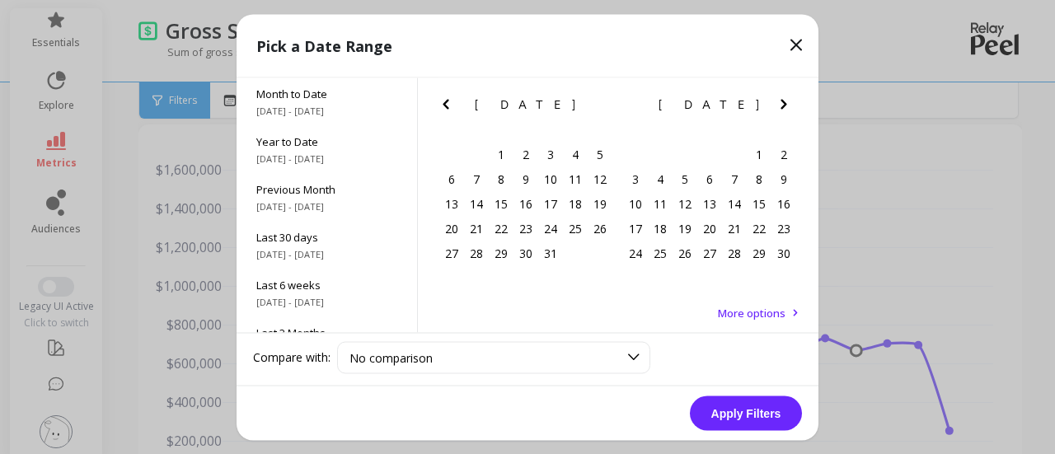
click at [446, 101] on icon "Previous Month" at bounding box center [446, 104] width 6 height 10
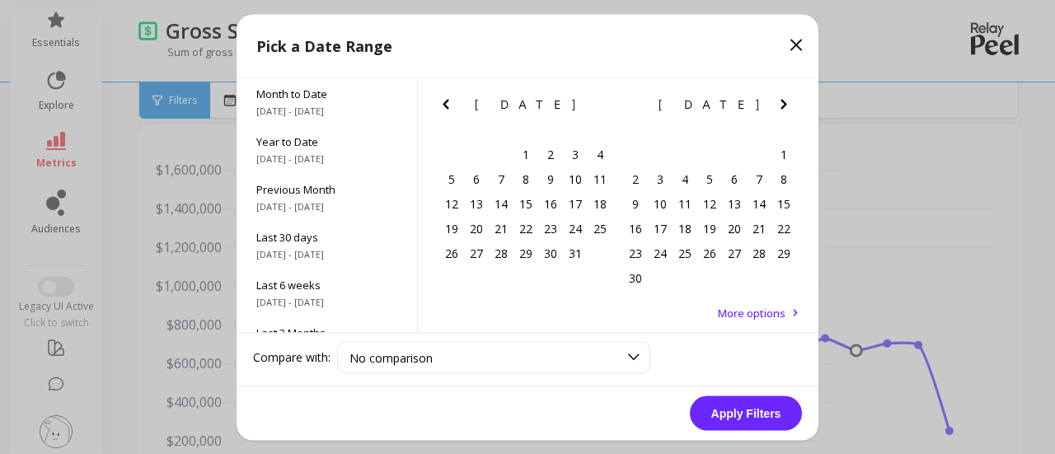
click at [446, 101] on icon "Previous Month" at bounding box center [446, 104] width 6 height 10
click at [482, 156] on div "1" at bounding box center [476, 154] width 25 height 25
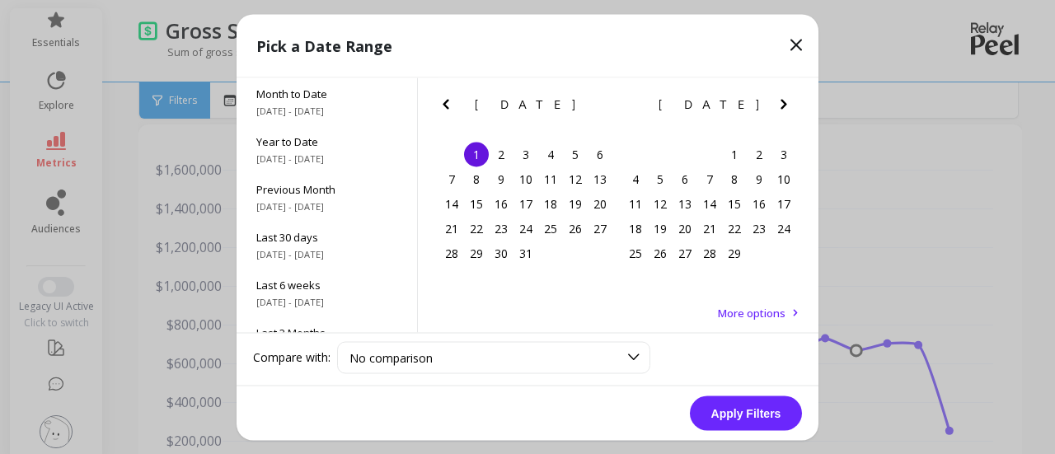
click at [781, 101] on icon "Next Month" at bounding box center [784, 104] width 20 height 20
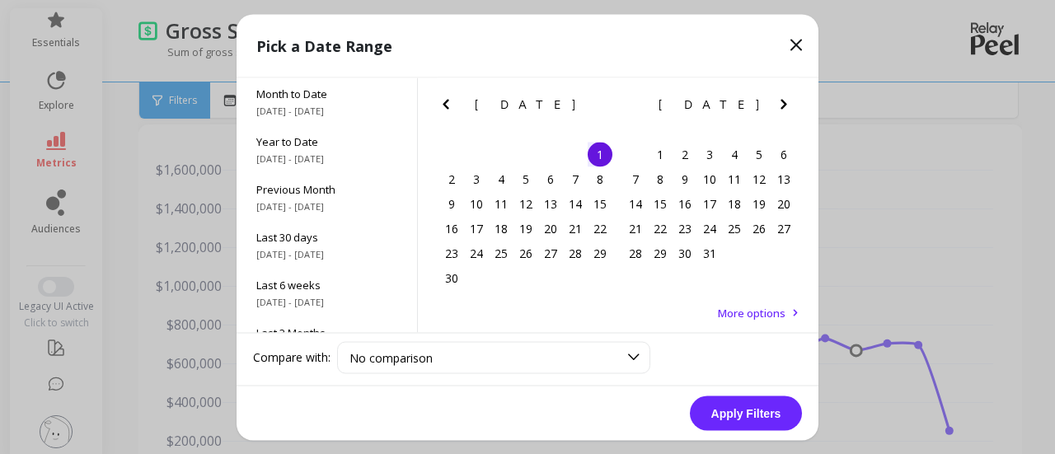
click at [781, 101] on icon "Next Month" at bounding box center [784, 104] width 20 height 20
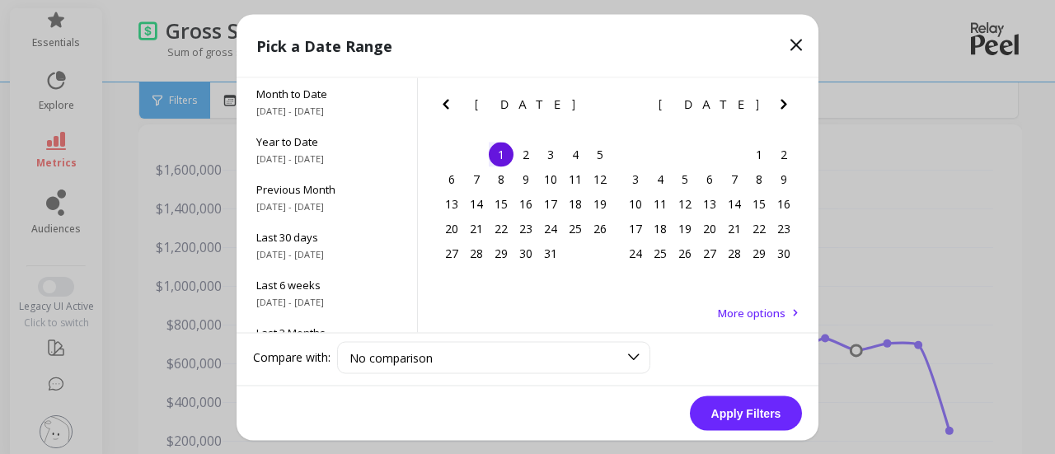
click at [781, 101] on icon "Next Month" at bounding box center [784, 104] width 20 height 20
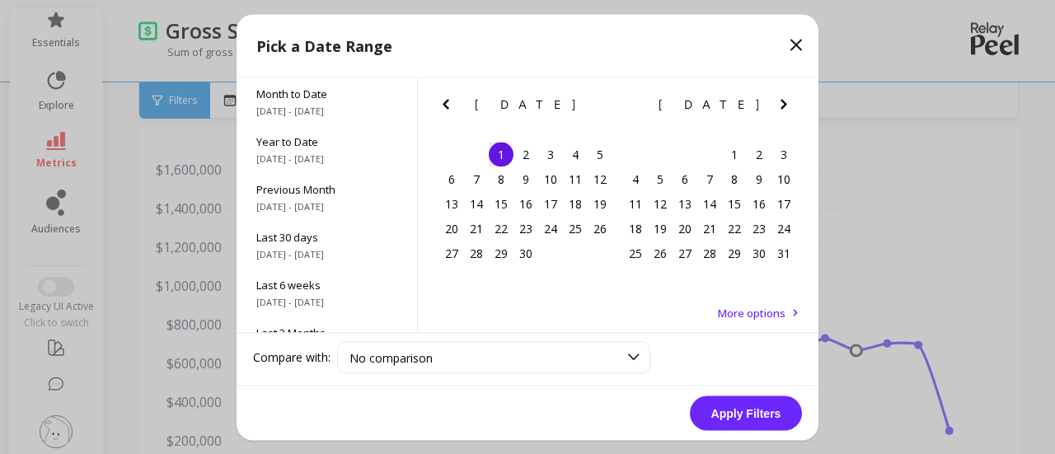
click at [781, 101] on icon "Next Month" at bounding box center [784, 104] width 20 height 20
click at [786, 96] on icon "Next Month" at bounding box center [784, 104] width 20 height 20
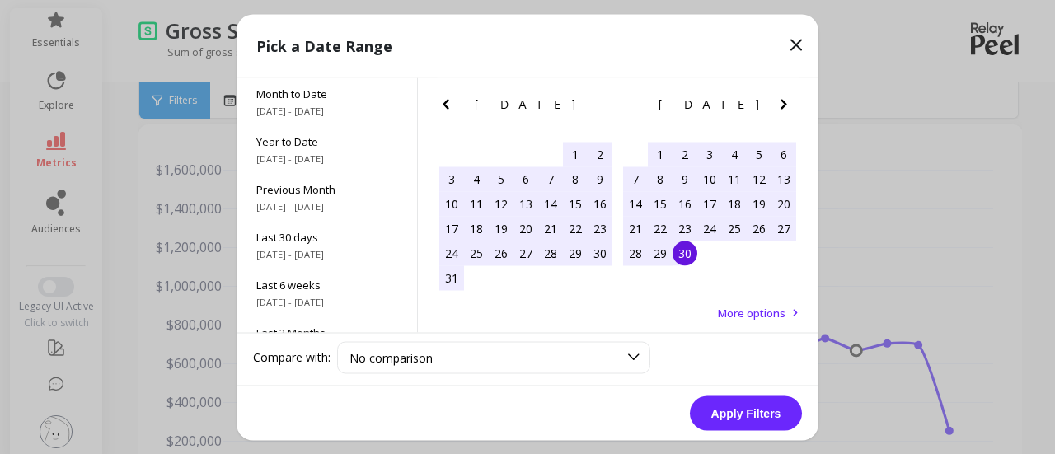
click at [690, 260] on div "30" at bounding box center [685, 253] width 25 height 25
click at [770, 410] on button "Apply Filters" at bounding box center [746, 413] width 112 height 35
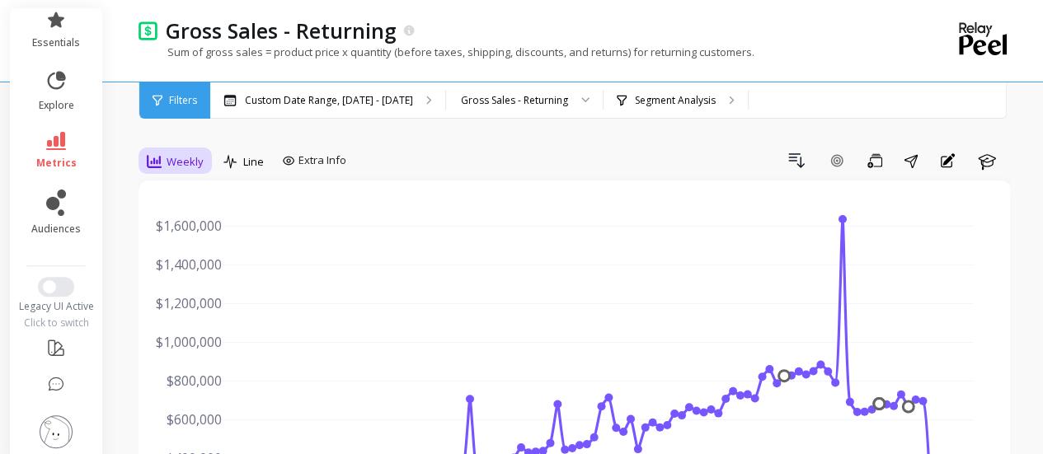
click at [185, 164] on span "Weekly" at bounding box center [185, 162] width 37 height 16
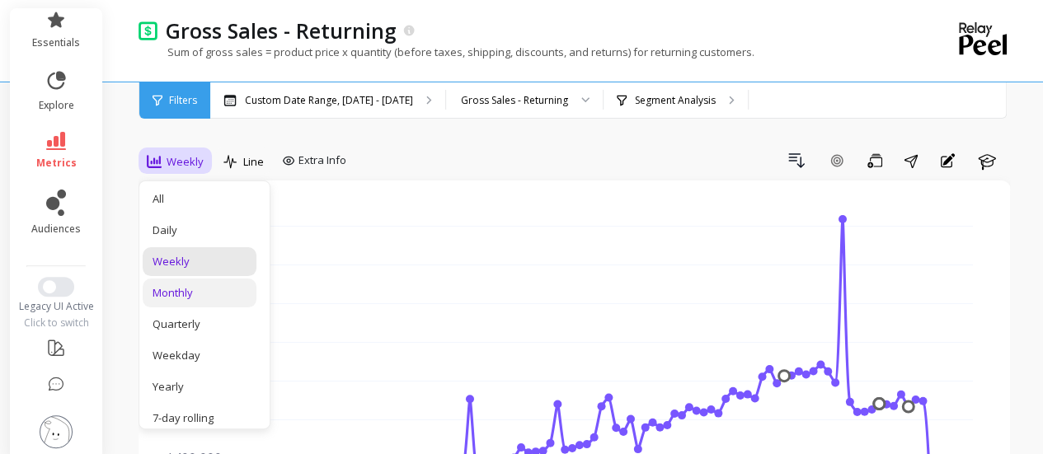
click at [192, 288] on div "Monthly" at bounding box center [199, 293] width 94 height 16
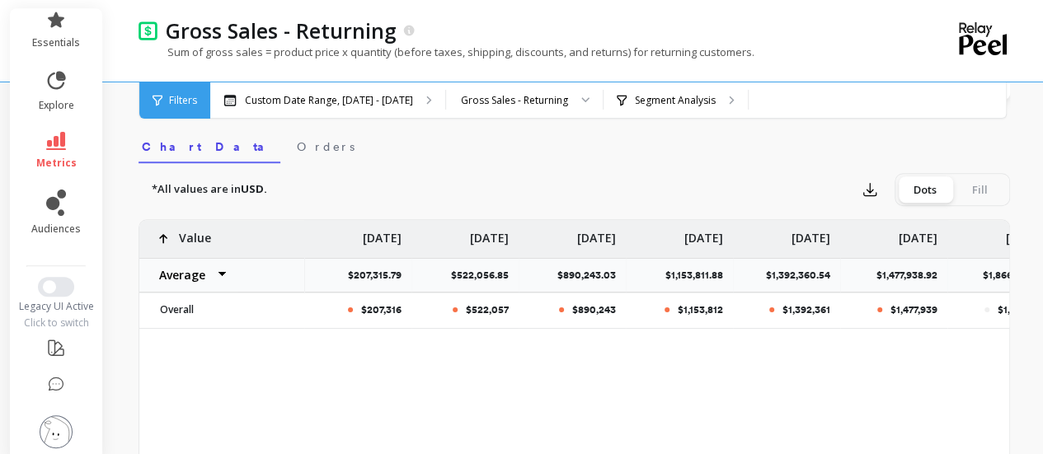
scroll to position [521, 0]
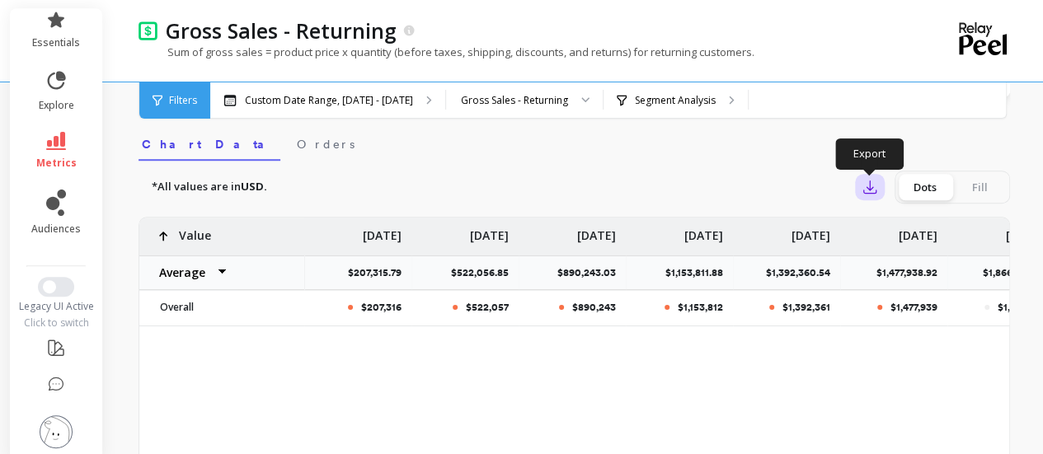
click at [870, 182] on icon "button" at bounding box center [869, 187] width 16 height 16
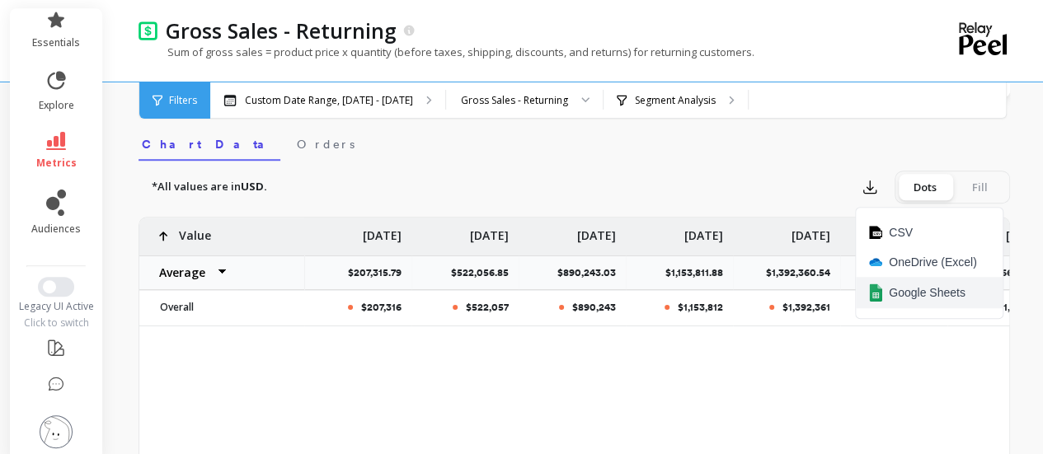
click at [917, 295] on span "Google Sheets" at bounding box center [927, 292] width 77 height 16
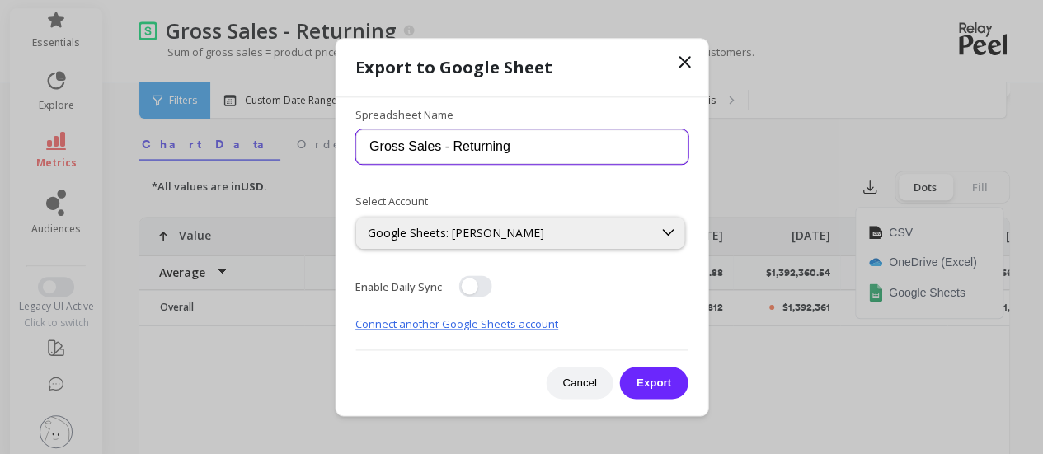
click at [538, 146] on input "Gross Sales - Returning" at bounding box center [521, 147] width 332 height 35
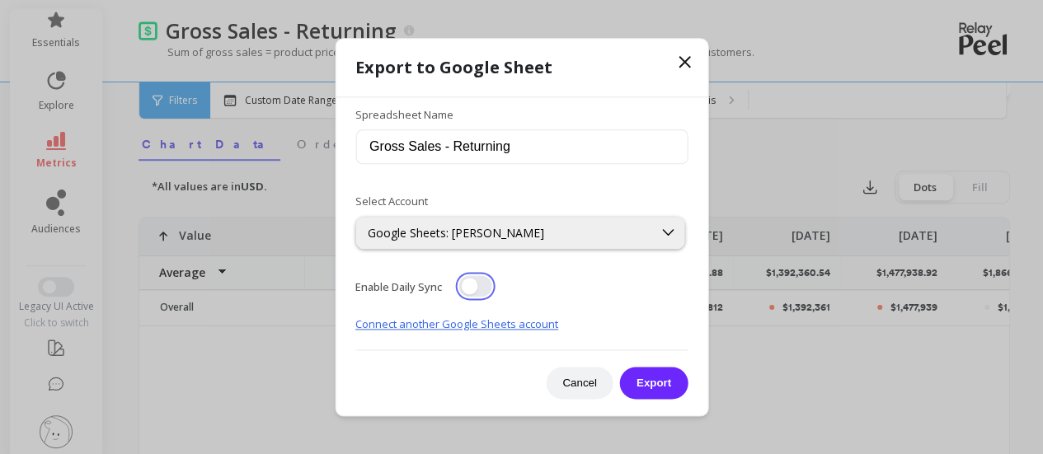
click at [473, 289] on button "button" at bounding box center [474, 285] width 33 height 21
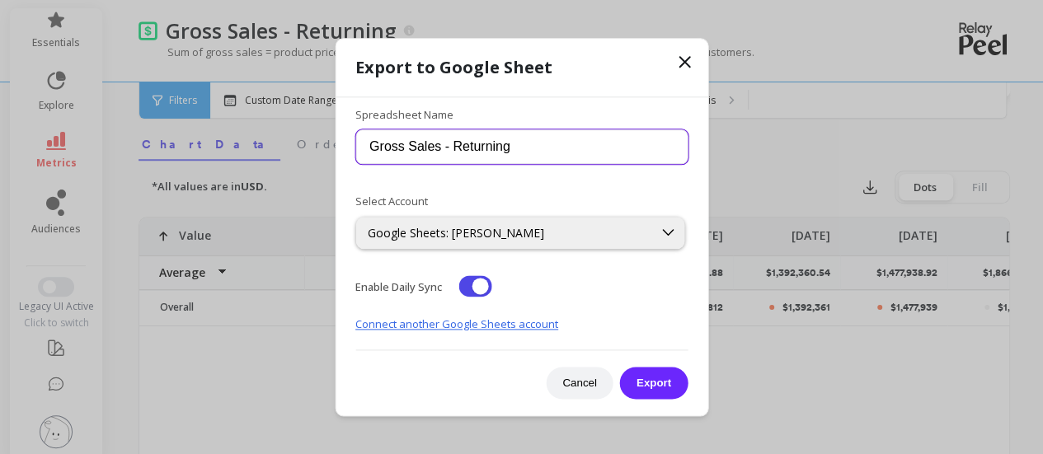
click at [467, 151] on input "Gross Sales - Returning" at bounding box center [521, 147] width 332 height 35
type input "Oct 2 - BGross Sales - Returning"
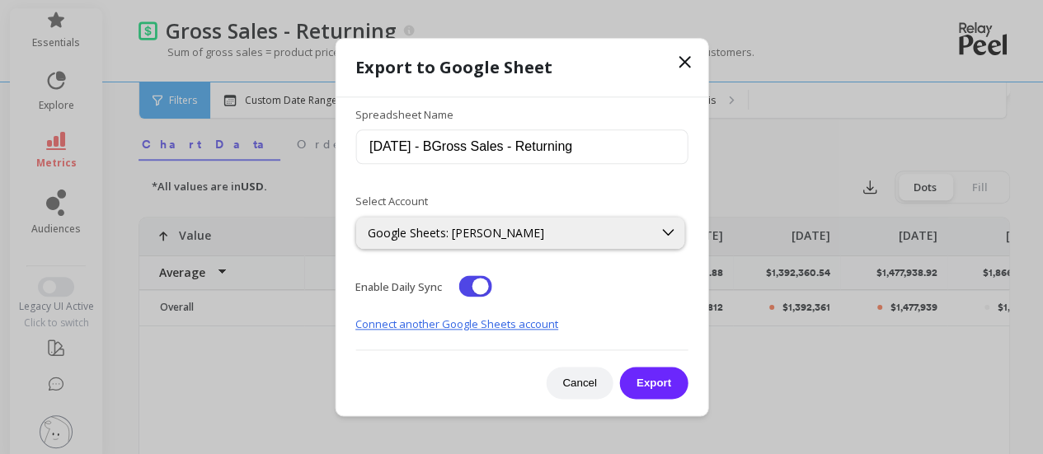
click at [677, 68] on icon at bounding box center [684, 62] width 20 height 20
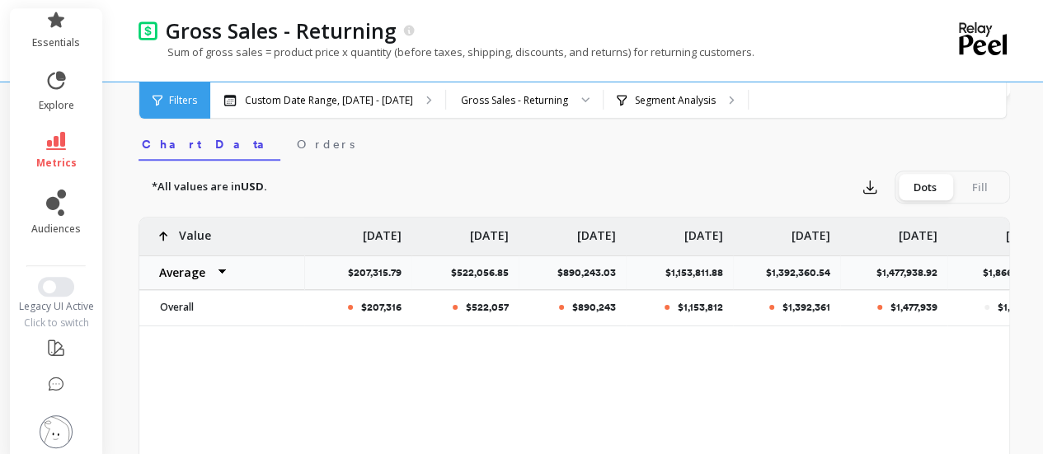
scroll to position [0, 0]
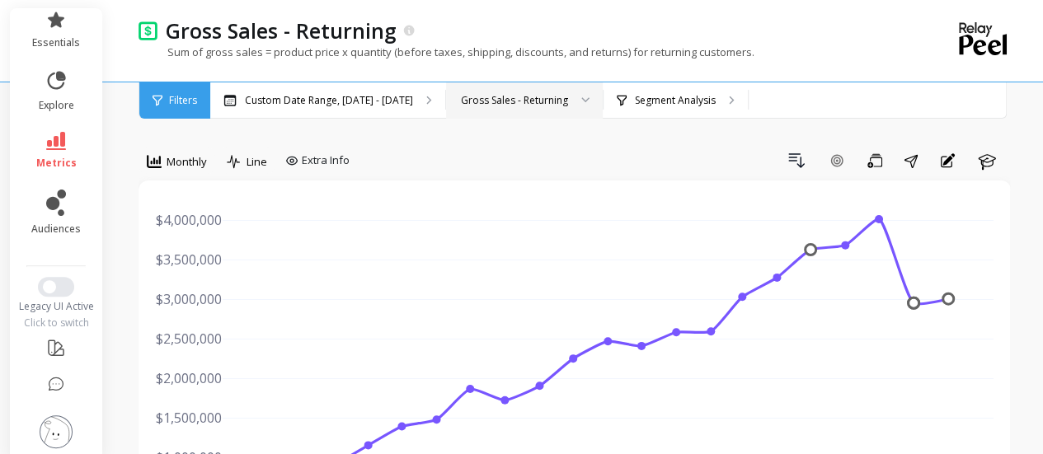
click at [563, 108] on div "Gross Sales - Returning" at bounding box center [524, 100] width 157 height 36
click at [564, 106] on div "Gross Sales - Returning" at bounding box center [514, 100] width 107 height 16
click at [683, 96] on p "Segment Analysis" at bounding box center [675, 100] width 81 height 13
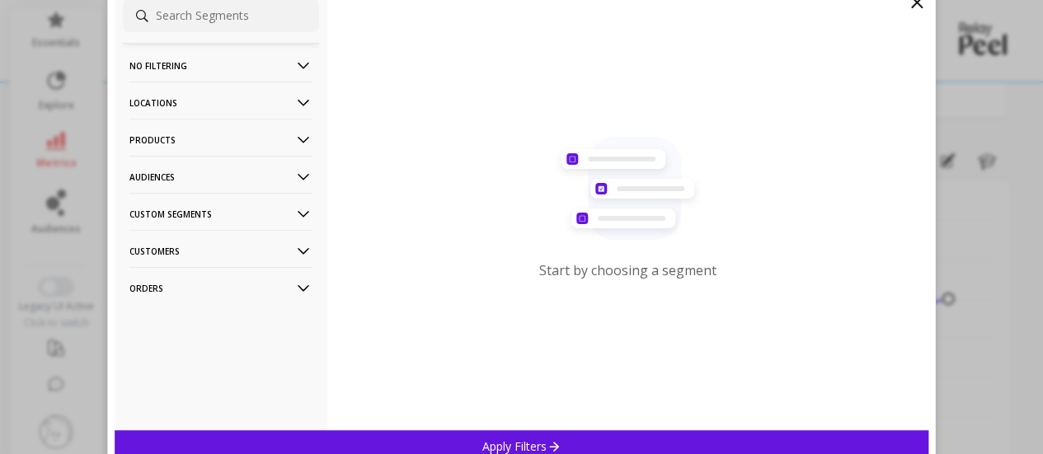
click at [191, 216] on p "Custom Segments" at bounding box center [220, 214] width 183 height 42
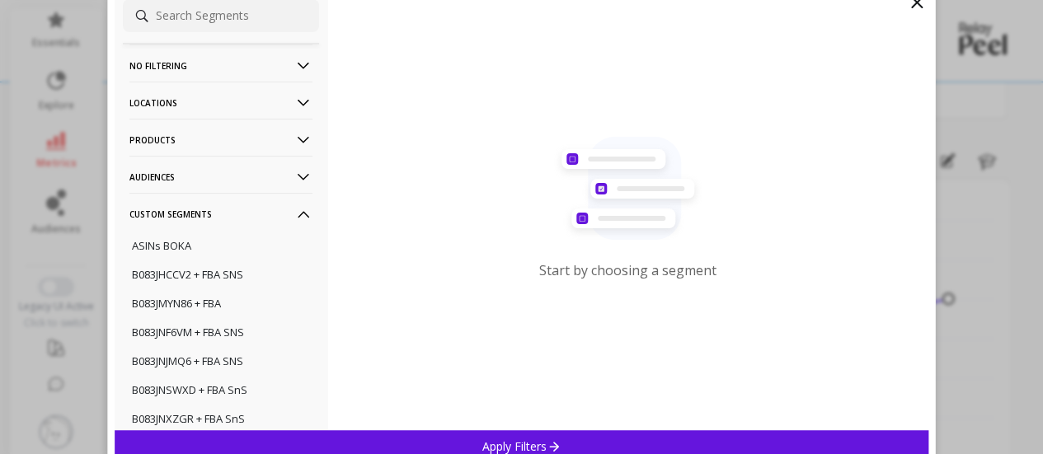
click at [216, 212] on p "Custom Segments" at bounding box center [220, 214] width 183 height 42
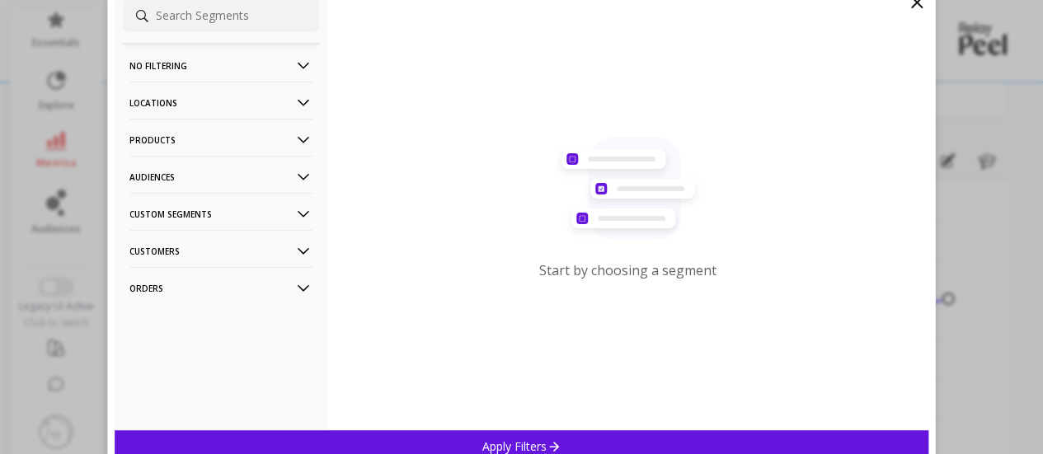
click at [228, 101] on p "Locations" at bounding box center [220, 103] width 183 height 42
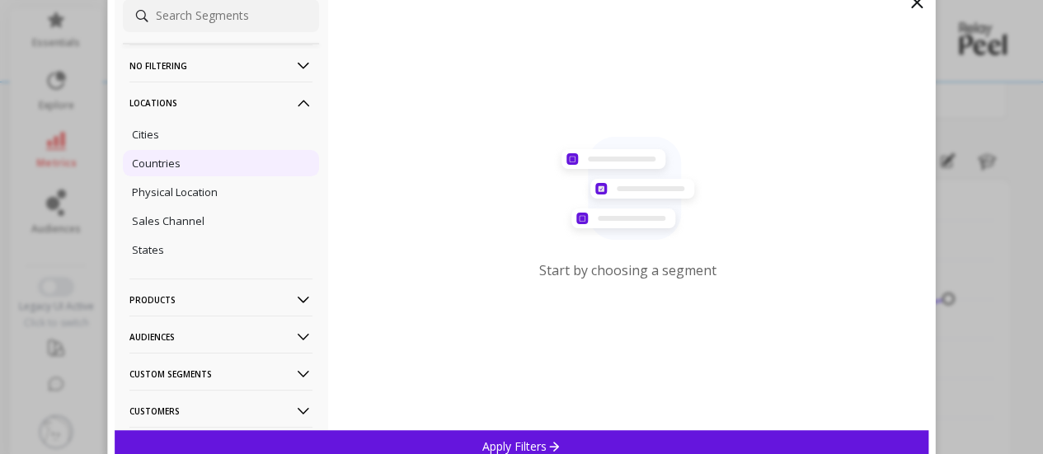
click at [170, 166] on p "Countries" at bounding box center [156, 163] width 49 height 15
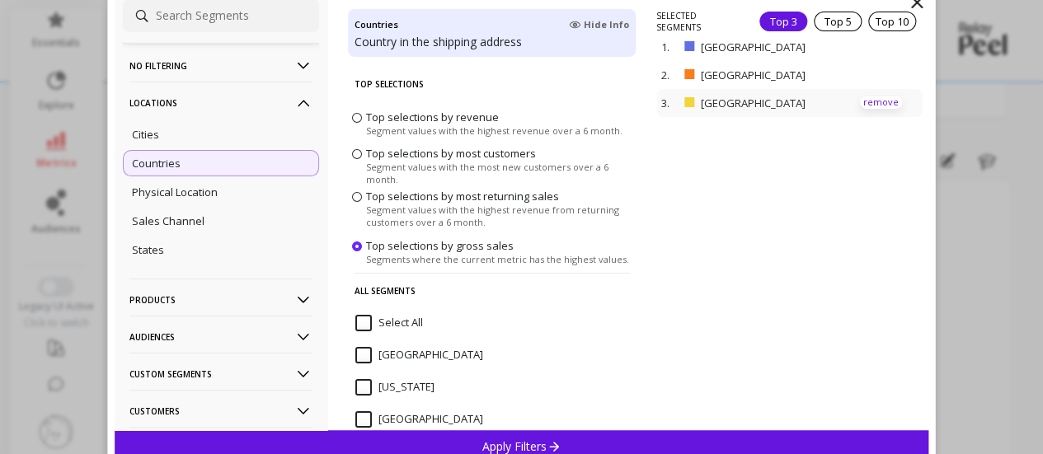
click at [864, 105] on p "remove" at bounding box center [881, 102] width 42 height 12
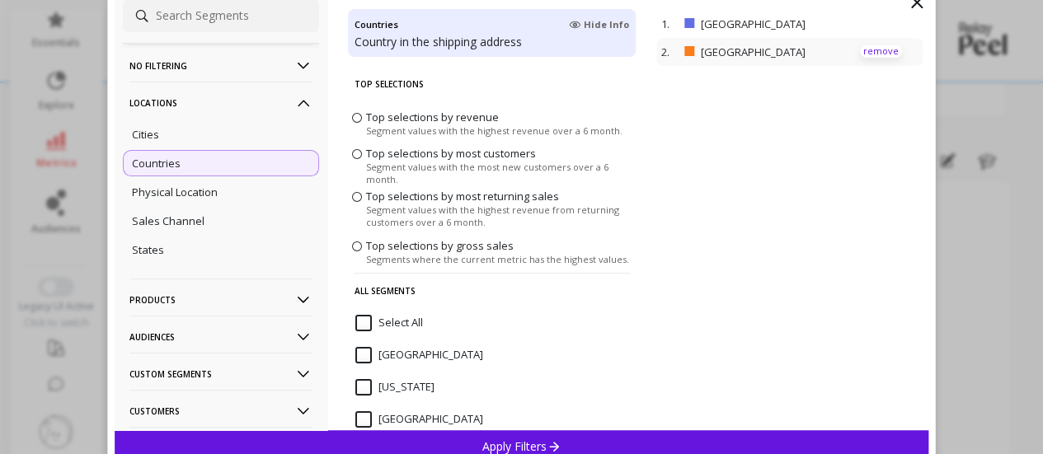
click at [865, 50] on p "remove" at bounding box center [881, 51] width 42 height 12
click at [587, 443] on div "Apply Filters" at bounding box center [522, 446] width 814 height 32
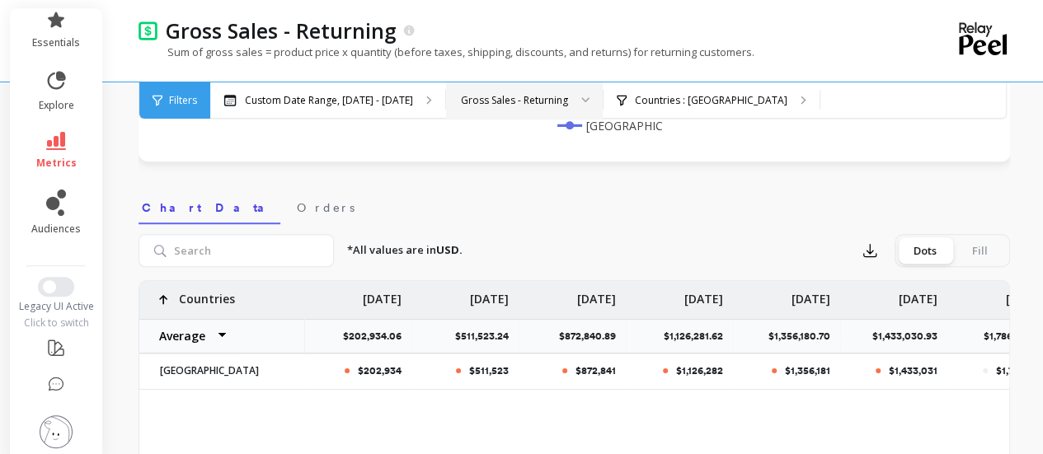
scroll to position [457, 0]
click at [870, 246] on icon "button" at bounding box center [869, 251] width 16 height 16
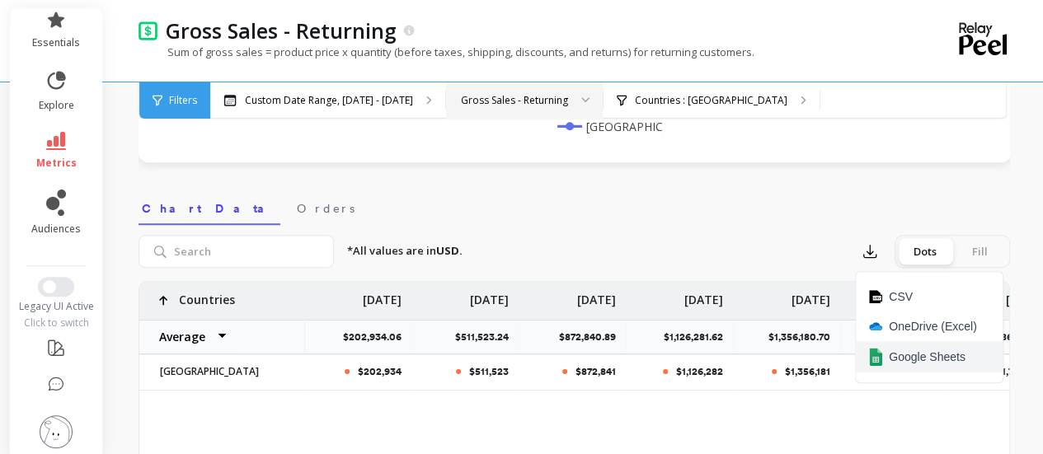
click at [905, 349] on span "Google Sheets" at bounding box center [927, 357] width 77 height 16
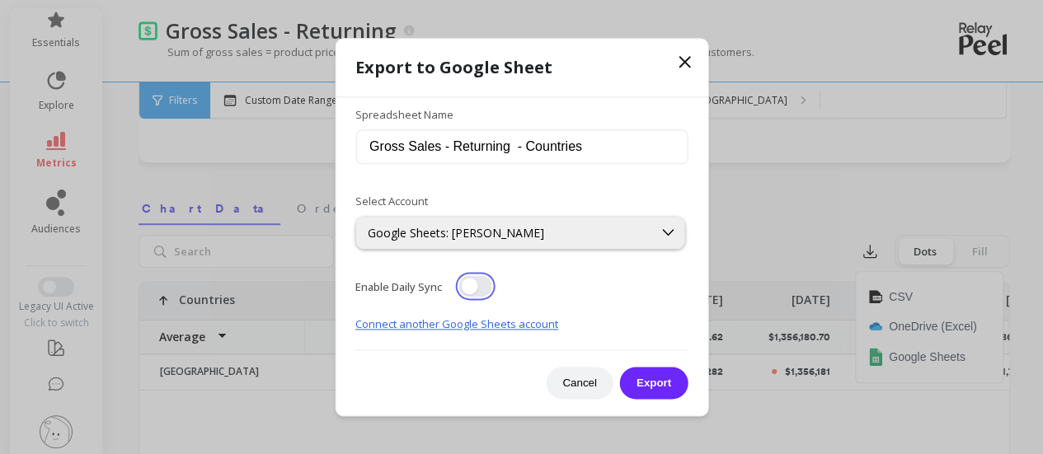
click at [471, 285] on button "button" at bounding box center [474, 285] width 33 height 21
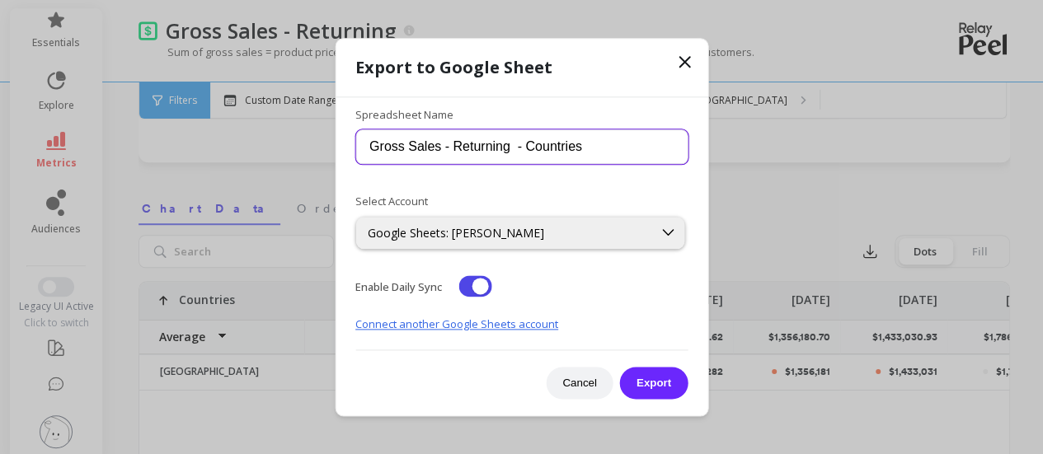
click at [369, 145] on input "Gross Sales - Returning - Countries" at bounding box center [521, 147] width 332 height 35
click at [590, 152] on input "Oct 2 - Gross Sales - Returning - Countries" at bounding box center [521, 147] width 332 height 35
click at [412, 150] on input "Oct 2 - Gross Sales - Returning - US" at bounding box center [521, 147] width 332 height 35
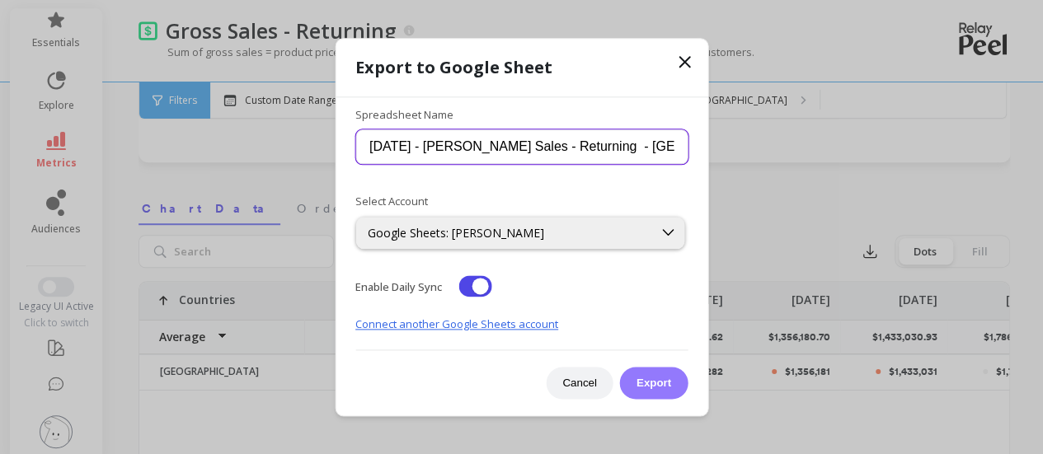
type input "Oct 2 - Boka - Gross Sales - Returning - US"
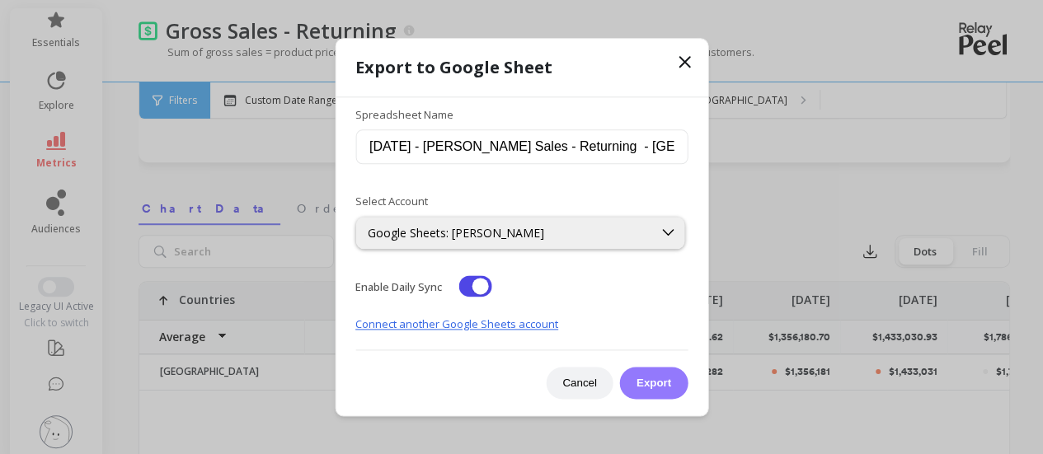
click at [664, 375] on button "Export" at bounding box center [654, 383] width 68 height 32
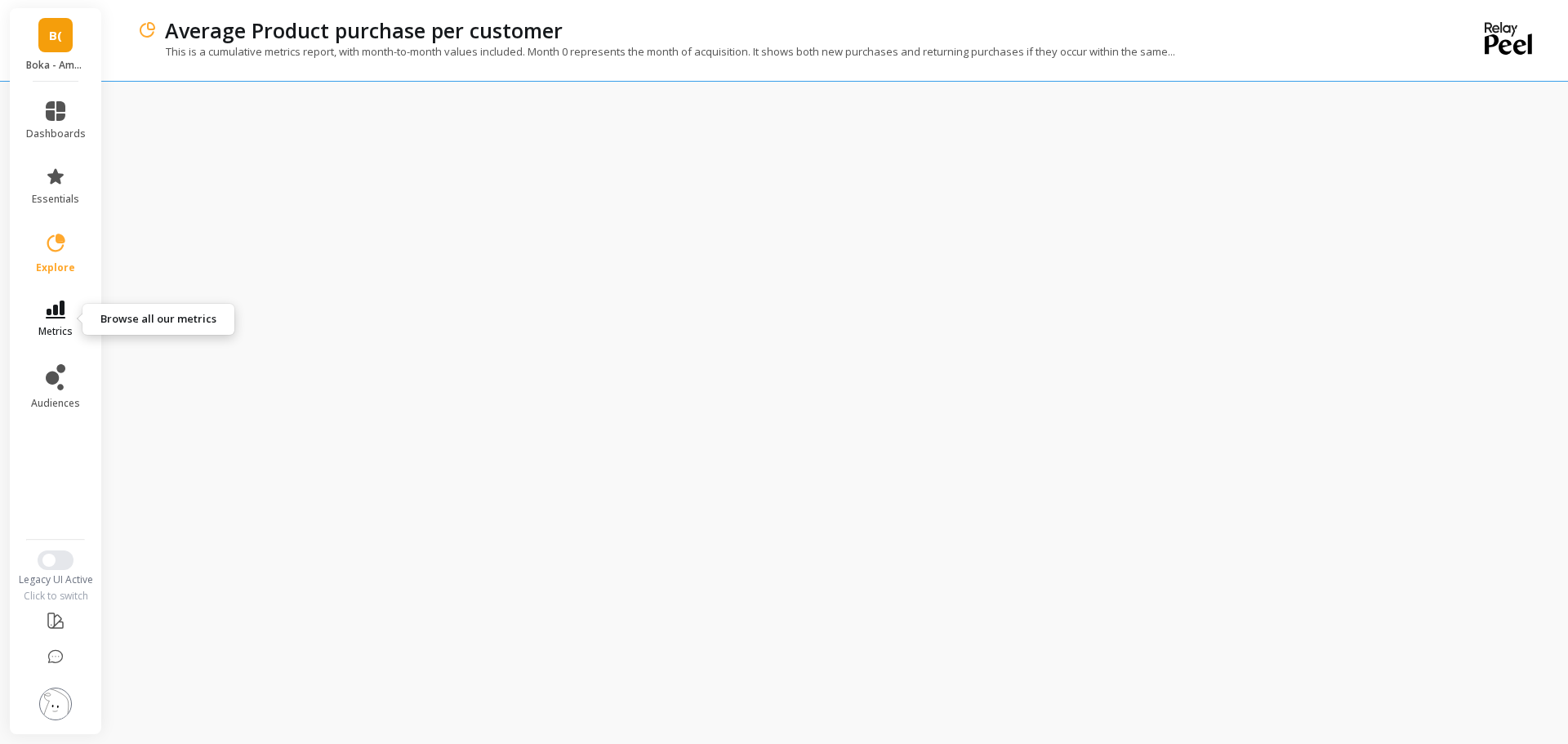
click at [52, 317] on icon at bounding box center [55, 309] width 20 height 18
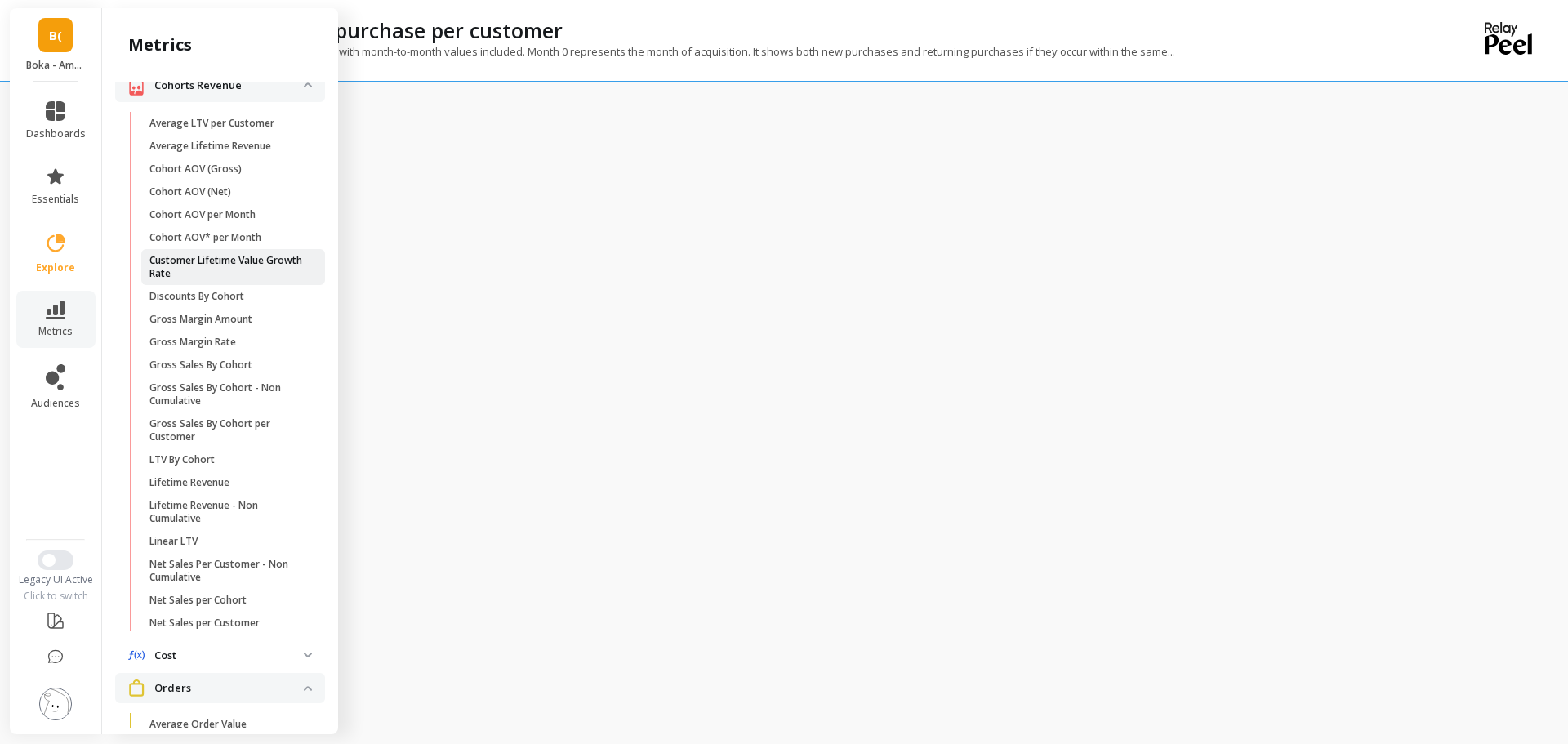
scroll to position [313, 0]
click at [236, 488] on span "Lifetime Revenue" at bounding box center [227, 481] width 156 height 13
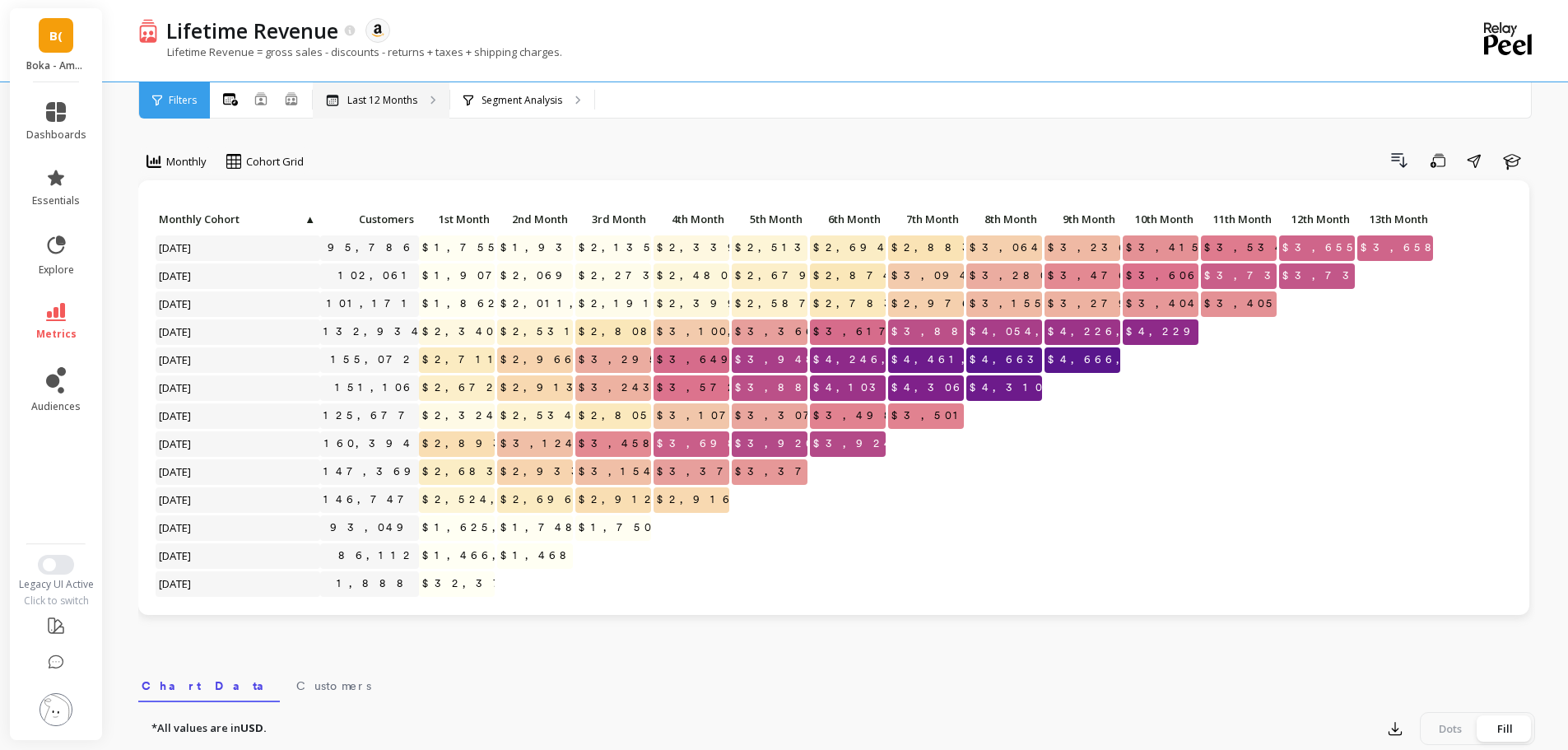
click at [370, 105] on p "Last 12 Months" at bounding box center [383, 100] width 70 height 13
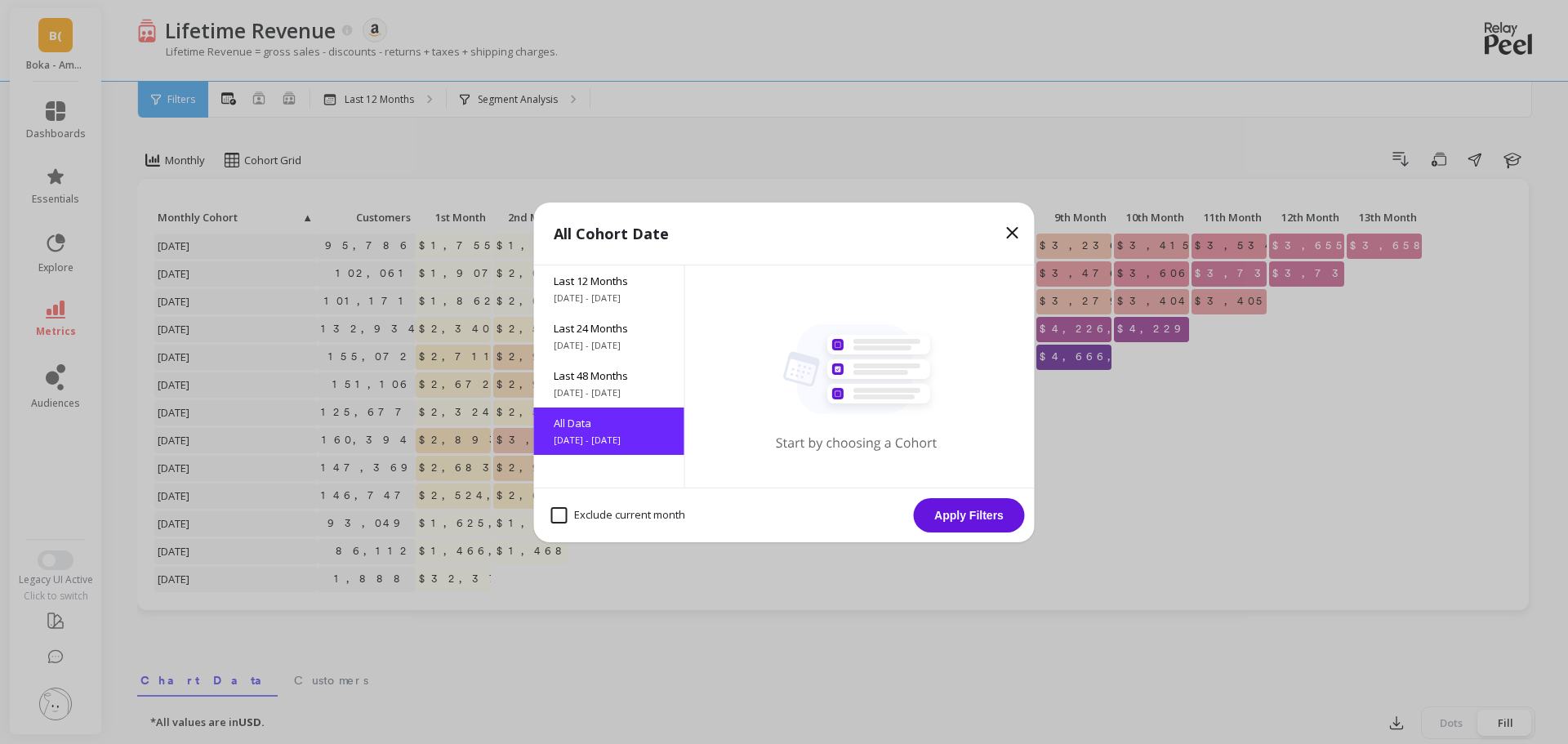
click at [949, 509] on button "Apply Filters" at bounding box center [969, 515] width 111 height 35
